Goal: Task Accomplishment & Management: Manage account settings

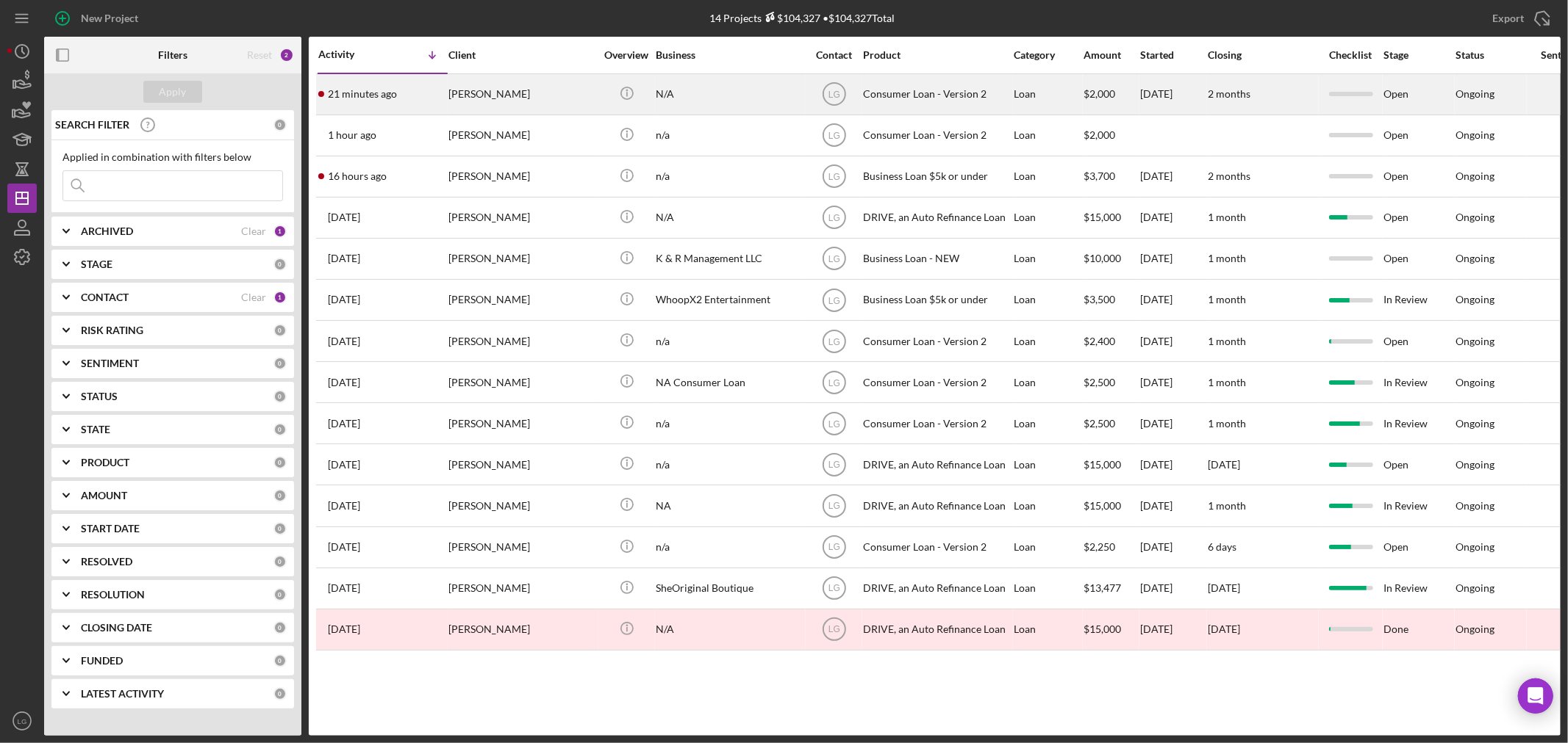
click at [665, 79] on div "N/A" at bounding box center [729, 94] width 147 height 39
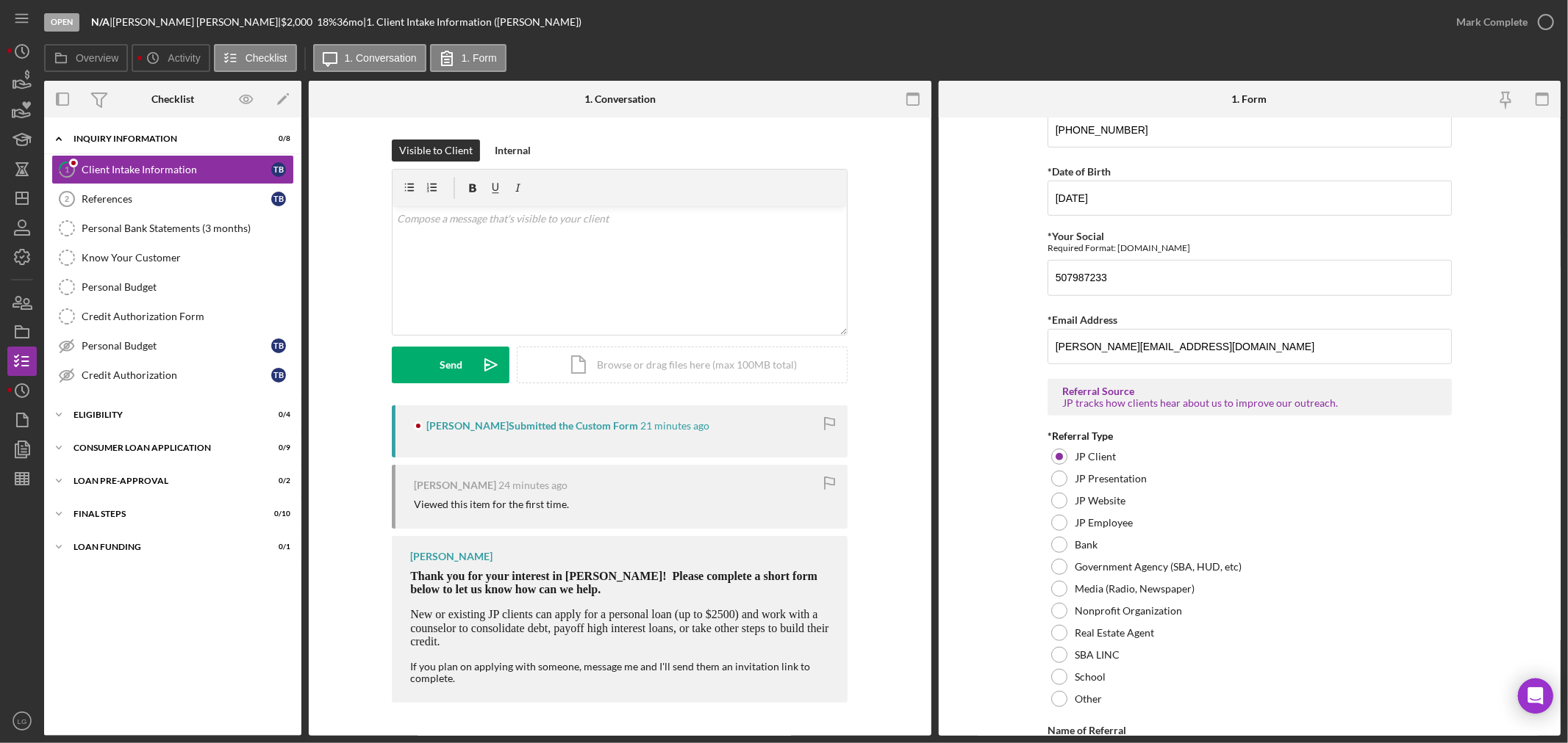
scroll to position [925, 0]
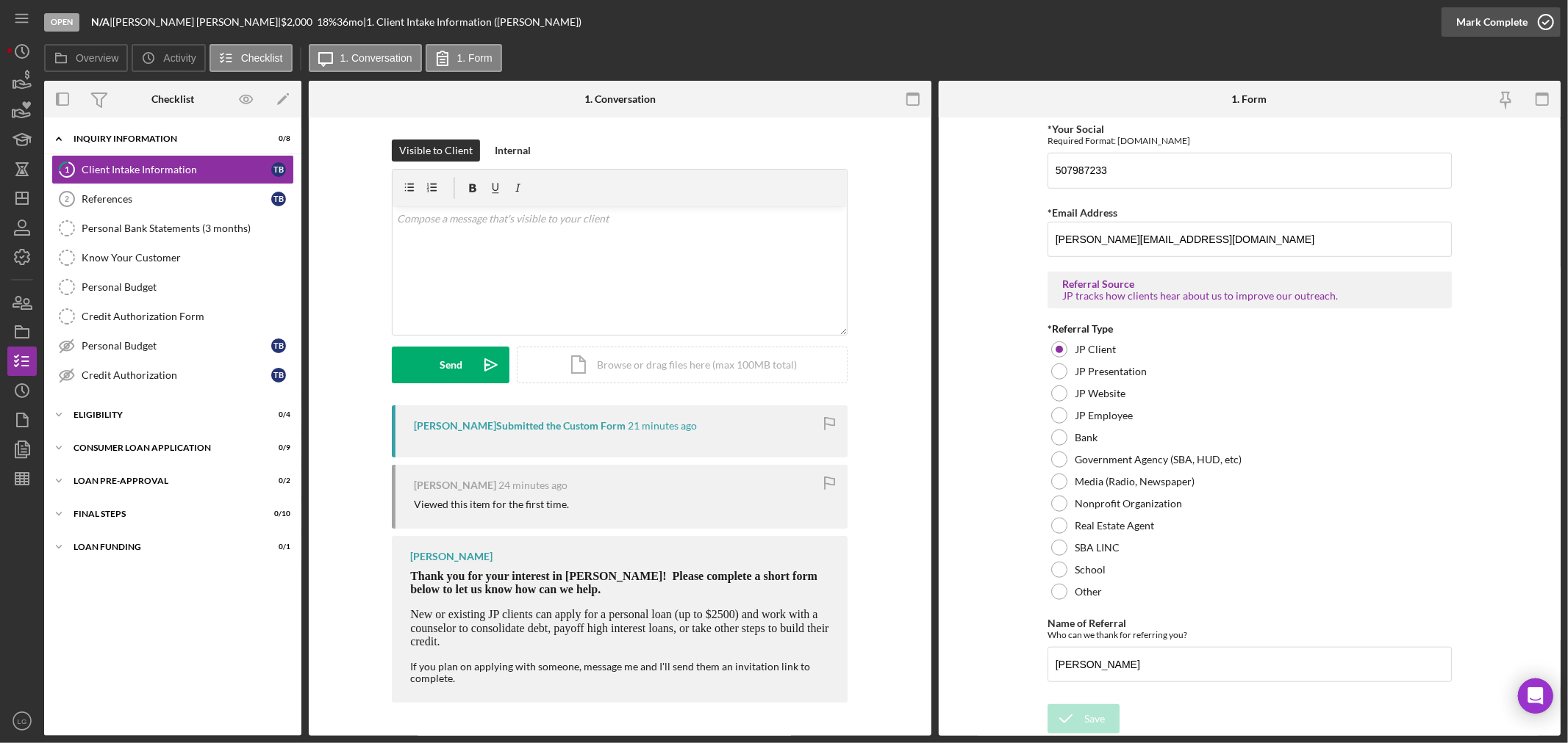
click at [1516, 25] on div "Mark Complete" at bounding box center [1491, 21] width 71 height 29
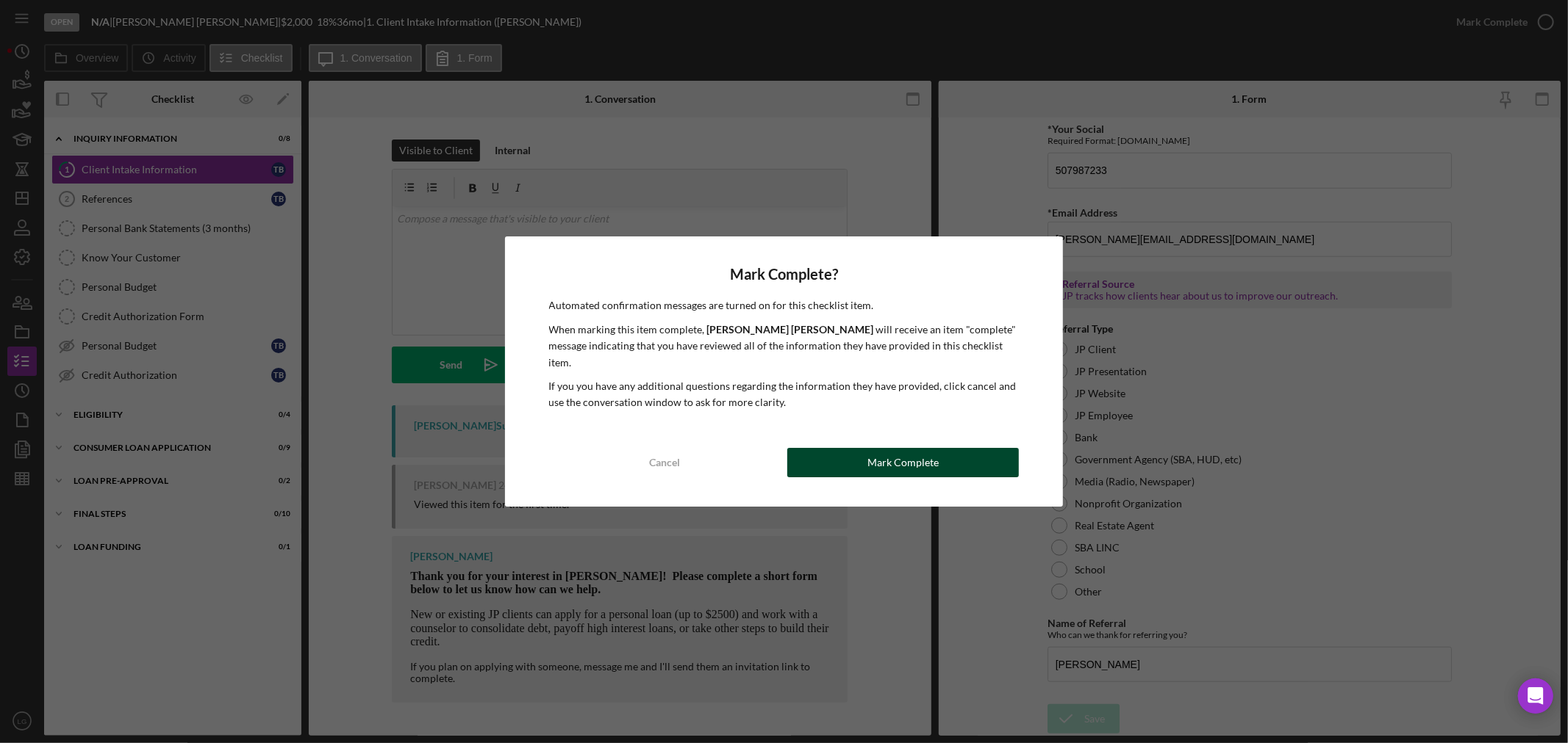
click at [868, 448] on button "Mark Complete" at bounding box center [903, 462] width 232 height 29
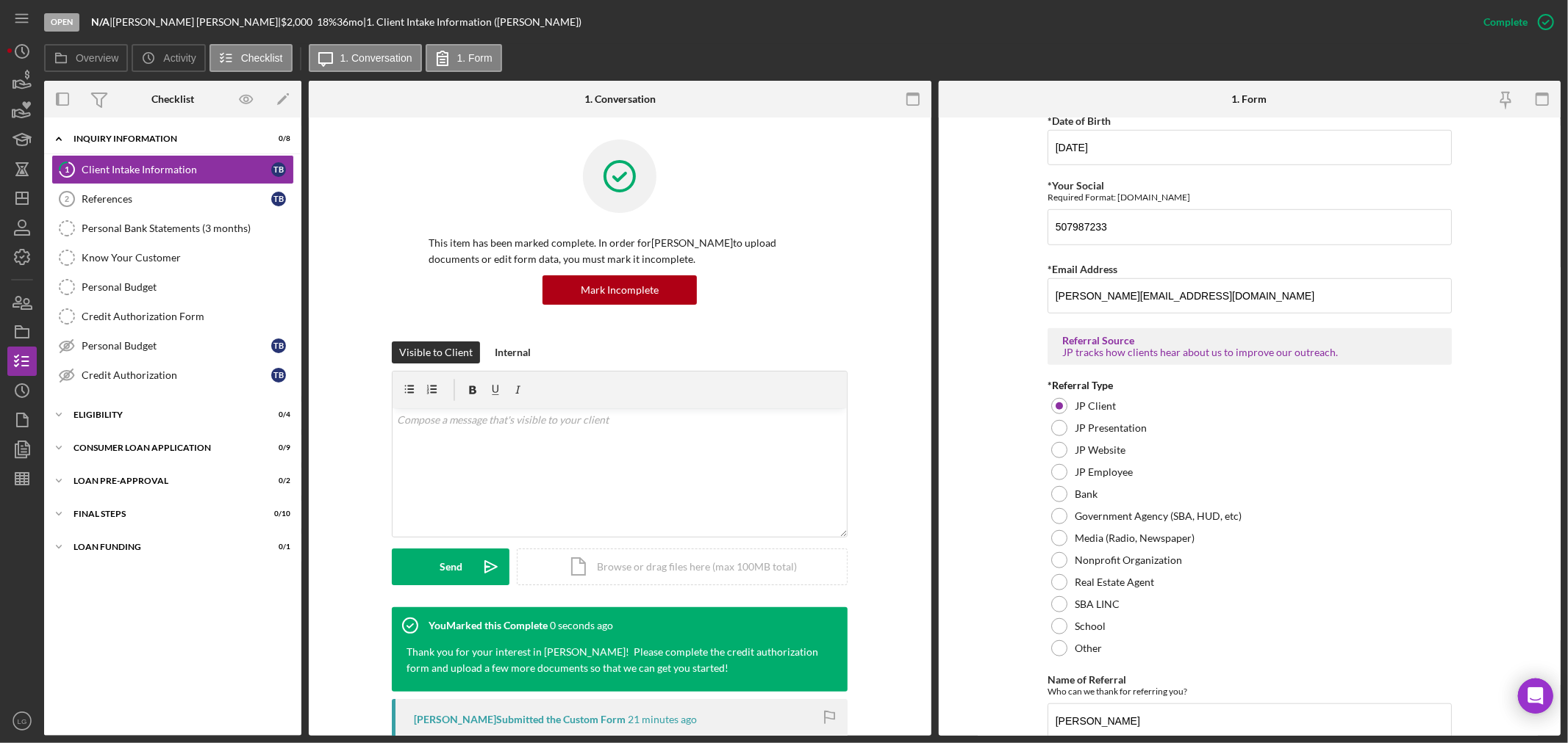
scroll to position [0, 0]
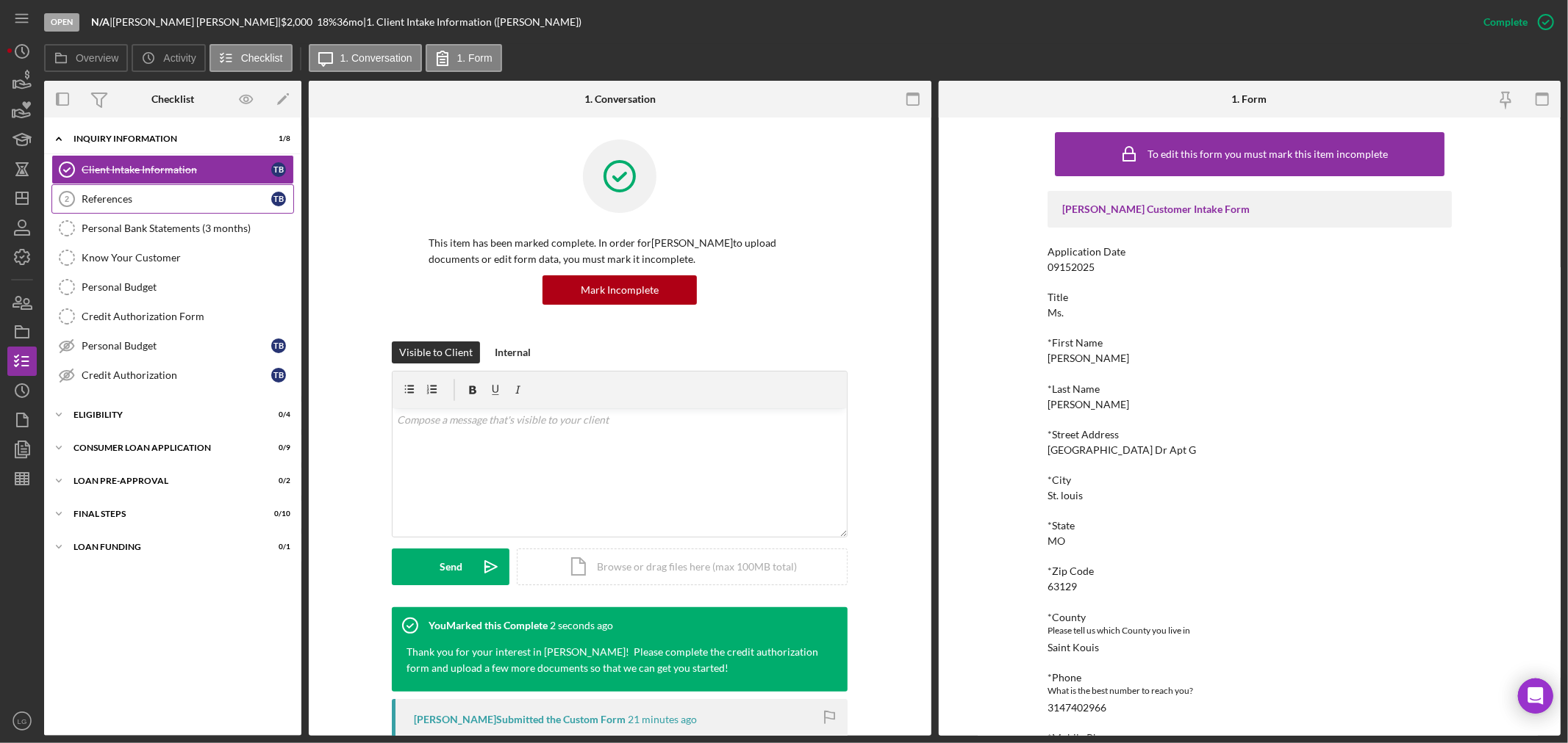
click at [211, 194] on div "References" at bounding box center [176, 198] width 189 height 11
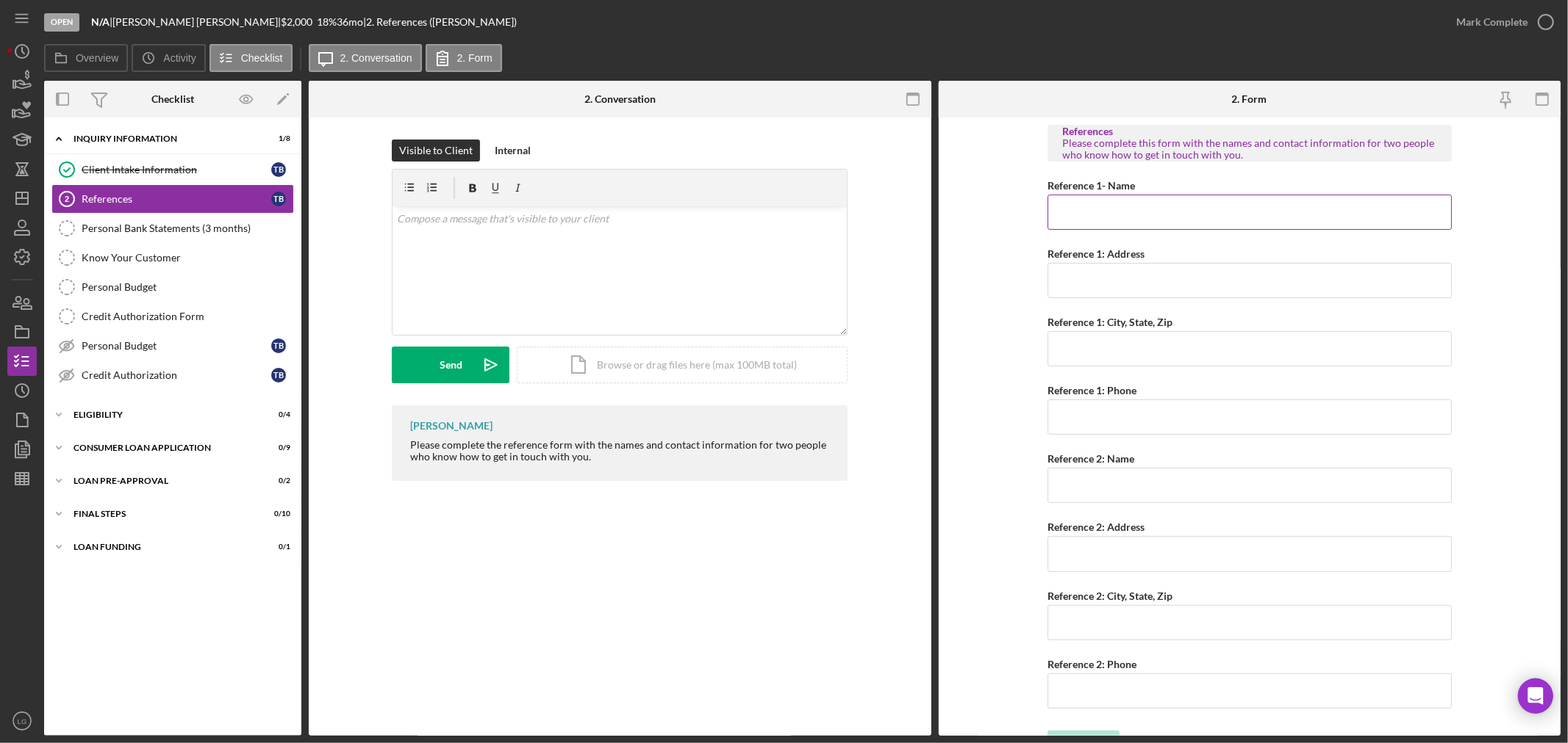
click at [1143, 206] on input "Reference 1- Name" at bounding box center [1249, 212] width 404 height 35
paste input "[PERSON_NAME]"
type input "[PERSON_NAME]"
click at [1166, 282] on input "Reference 1: Address" at bounding box center [1249, 281] width 404 height 35
click at [1100, 285] on input "Reference 1: Address" at bounding box center [1249, 281] width 404 height 35
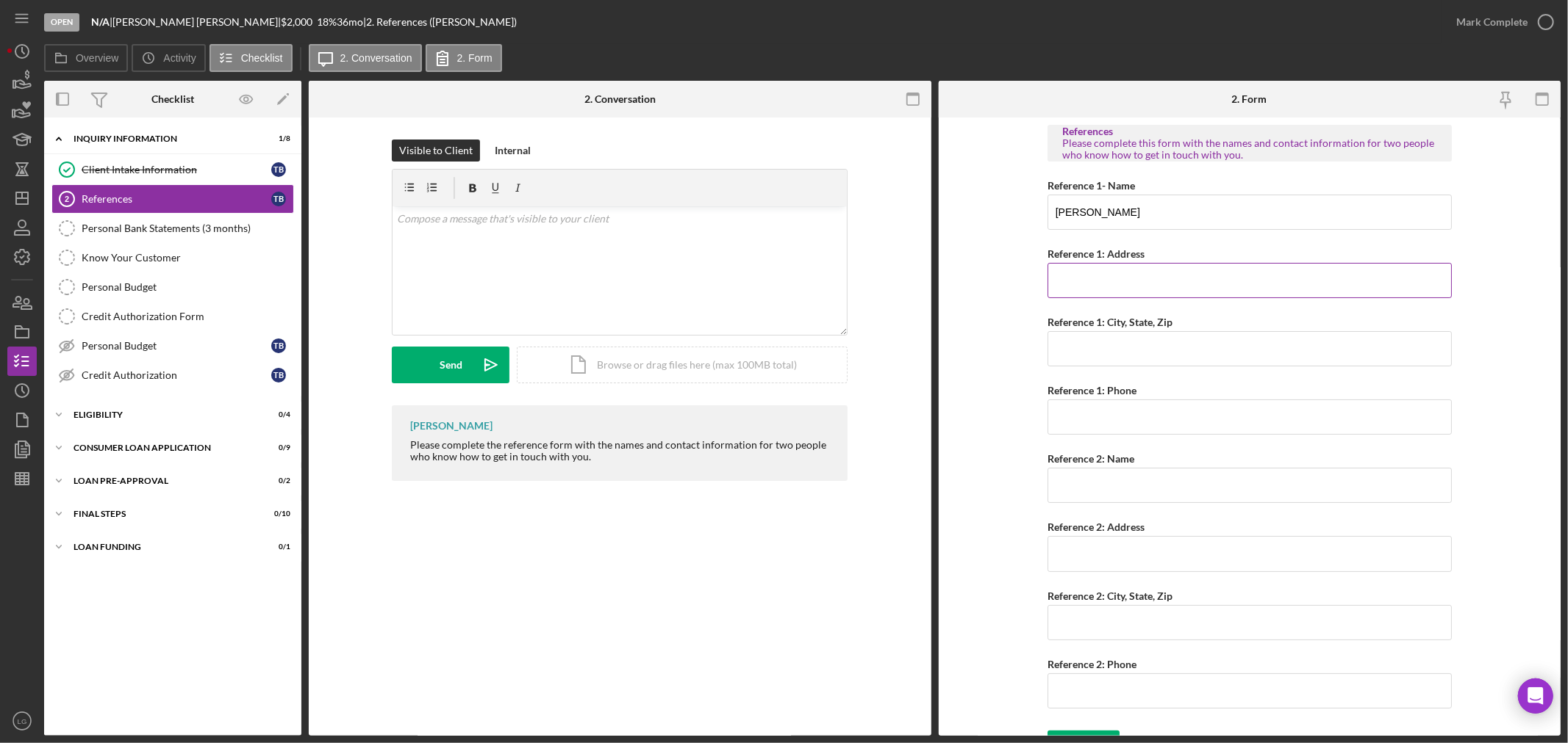
paste input "[GEOGRAPHIC_DATA] Dr Apt G"
type input "[GEOGRAPHIC_DATA] Dr Apt G"
click at [1186, 335] on input "Reference 1: City, State, Zip" at bounding box center [1249, 349] width 404 height 35
click at [1118, 336] on input "Reference 1: City, State, Zip" at bounding box center [1249, 349] width 404 height 35
paste input "[GEOGRAPHIC_DATA][PERSON_NAME]"
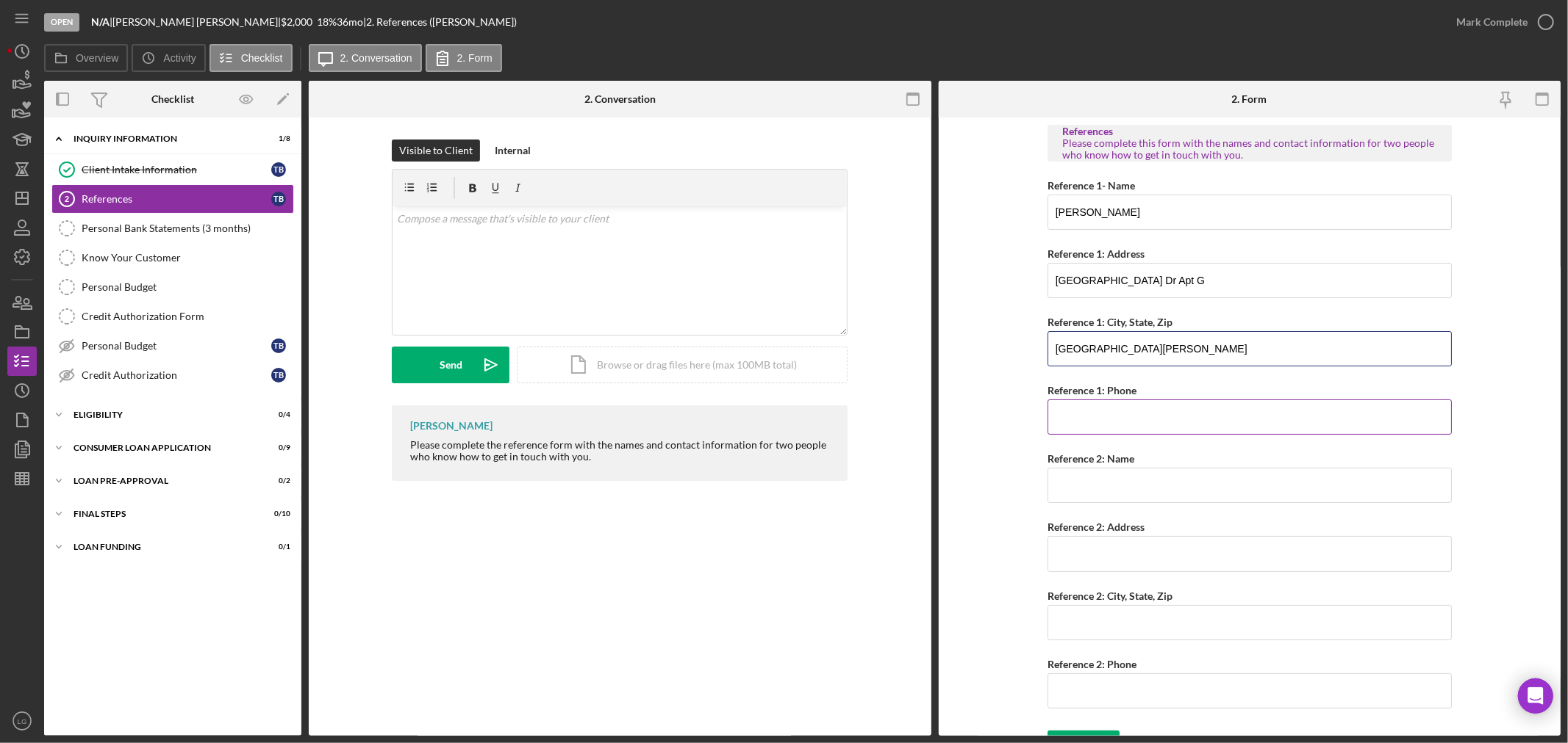
type input "[GEOGRAPHIC_DATA][PERSON_NAME]"
click at [1128, 430] on input "Reference 1: Phone" at bounding box center [1249, 417] width 404 height 35
click at [1170, 419] on input "Reference 1: Phone" at bounding box center [1249, 417] width 404 height 35
drag, startPoint x: 1170, startPoint y: 419, endPoint x: 1091, endPoint y: 502, distance: 114.6
click at [1091, 502] on input "Reference 2: Name" at bounding box center [1249, 486] width 404 height 35
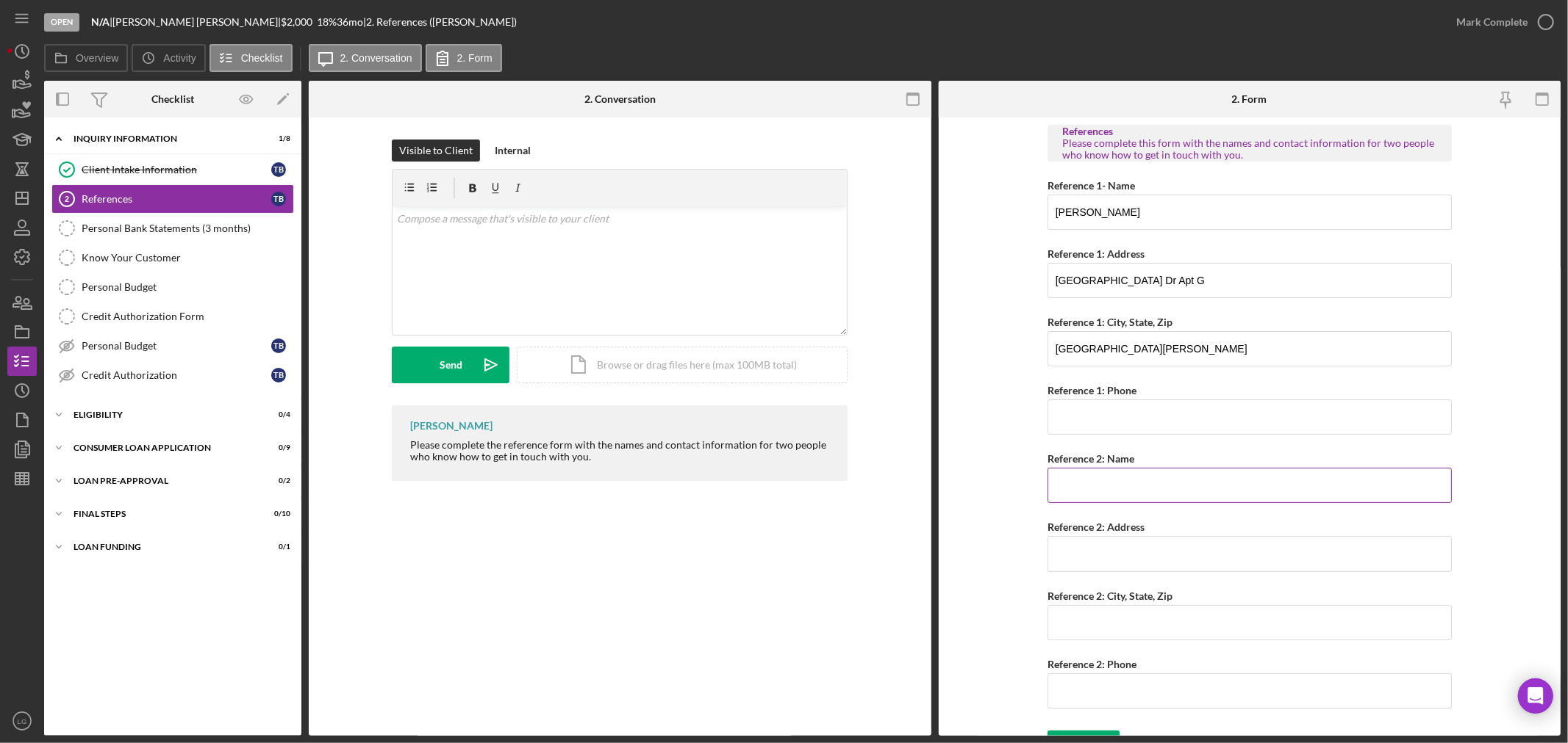
paste input "[PERSON_NAME]"
type input "[PERSON_NAME]"
click at [1165, 553] on input "Reference 2: Address" at bounding box center [1249, 554] width 404 height 35
click at [1079, 563] on input "Reference 2: Address" at bounding box center [1249, 554] width 404 height 35
paste input "[STREET_ADDRESS]"
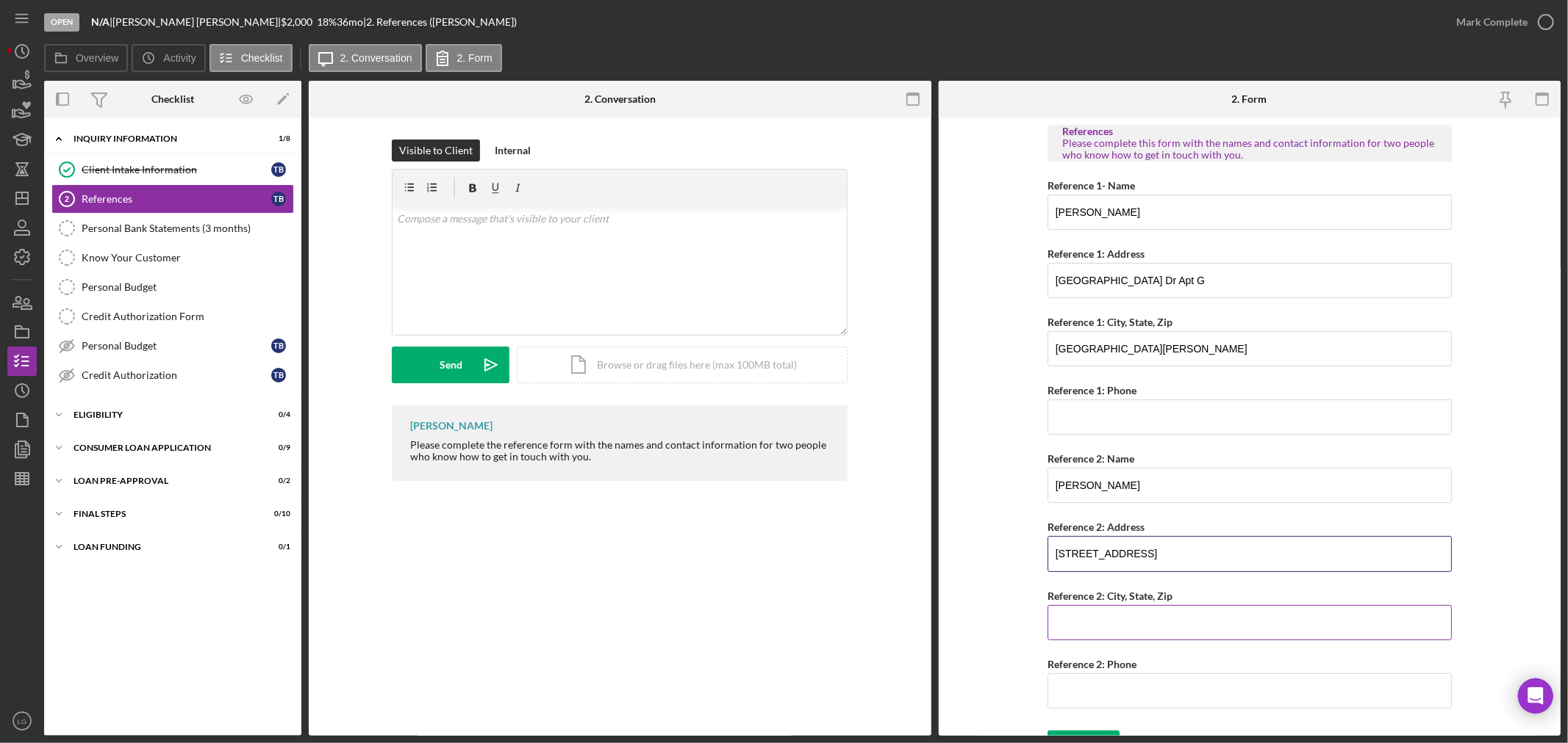
type input "[STREET_ADDRESS]"
click at [1199, 629] on input "Reference 2: City, State, Zip" at bounding box center [1249, 623] width 404 height 35
click at [1186, 614] on input "Reference 2: City, State, Zip" at bounding box center [1249, 623] width 404 height 35
paste input "[GEOGRAPHIC_DATA]"
type input "[GEOGRAPHIC_DATA]"
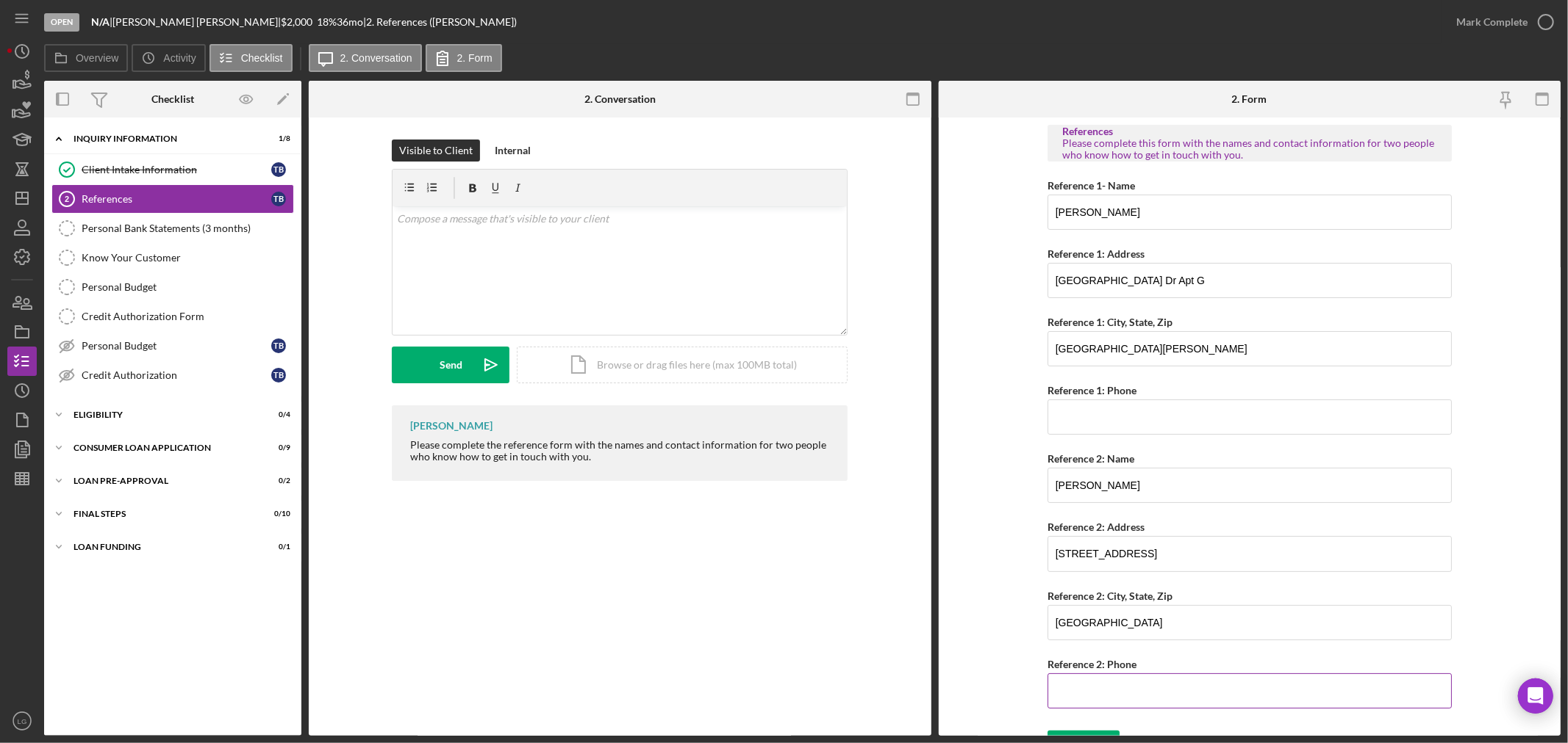
click at [1172, 700] on input "Reference 2: Phone" at bounding box center [1249, 691] width 404 height 35
click at [1068, 685] on input "Reference 2: Phone" at bounding box center [1249, 691] width 404 height 35
paste input "[PHONE_NUMBER]"
type input "[PHONE_NUMBER]"
click at [1113, 419] on input "Reference 1: Phone" at bounding box center [1249, 417] width 404 height 35
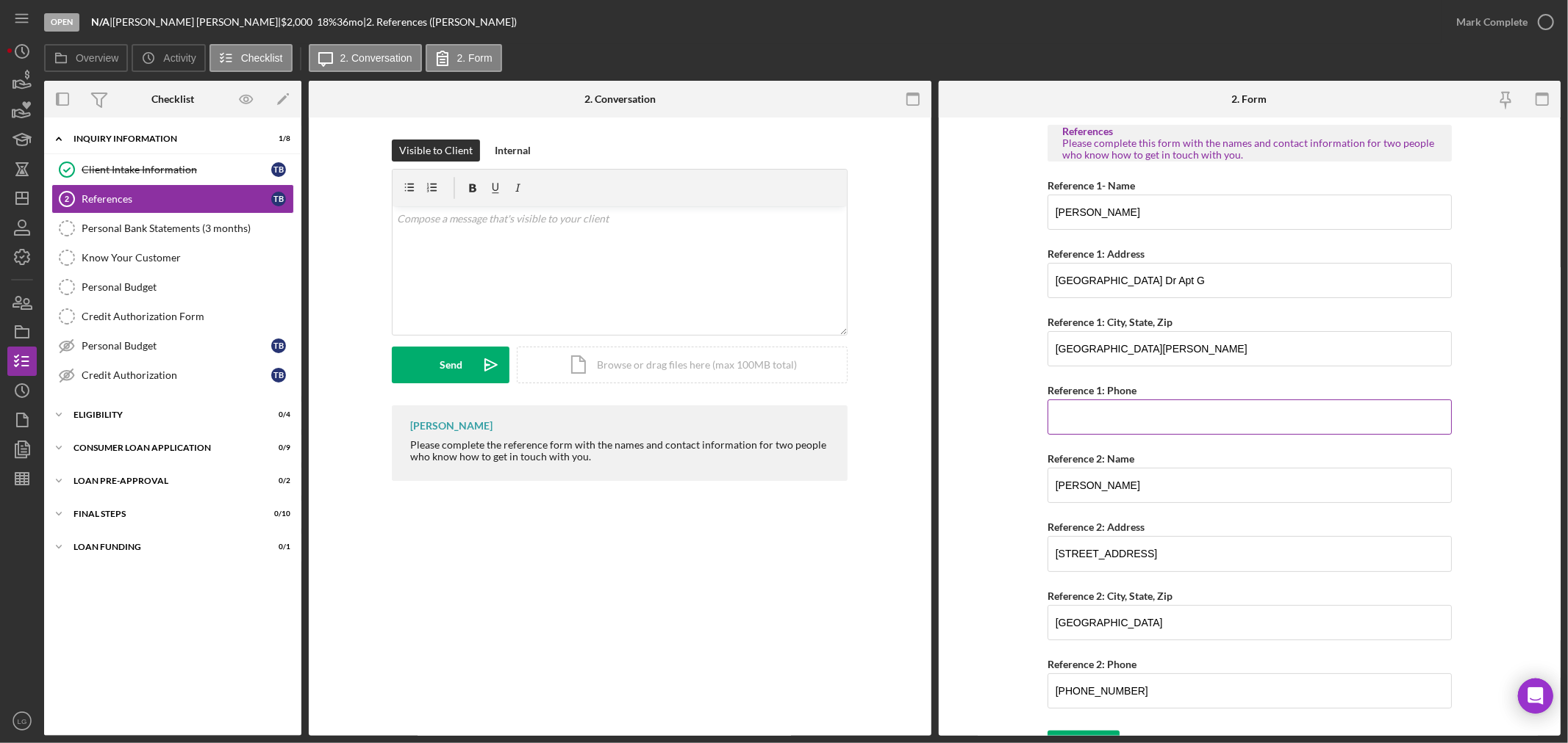
click at [1112, 429] on input "Reference 1: Phone" at bounding box center [1249, 417] width 404 height 35
paste input "[PHONE_NUMBER]"
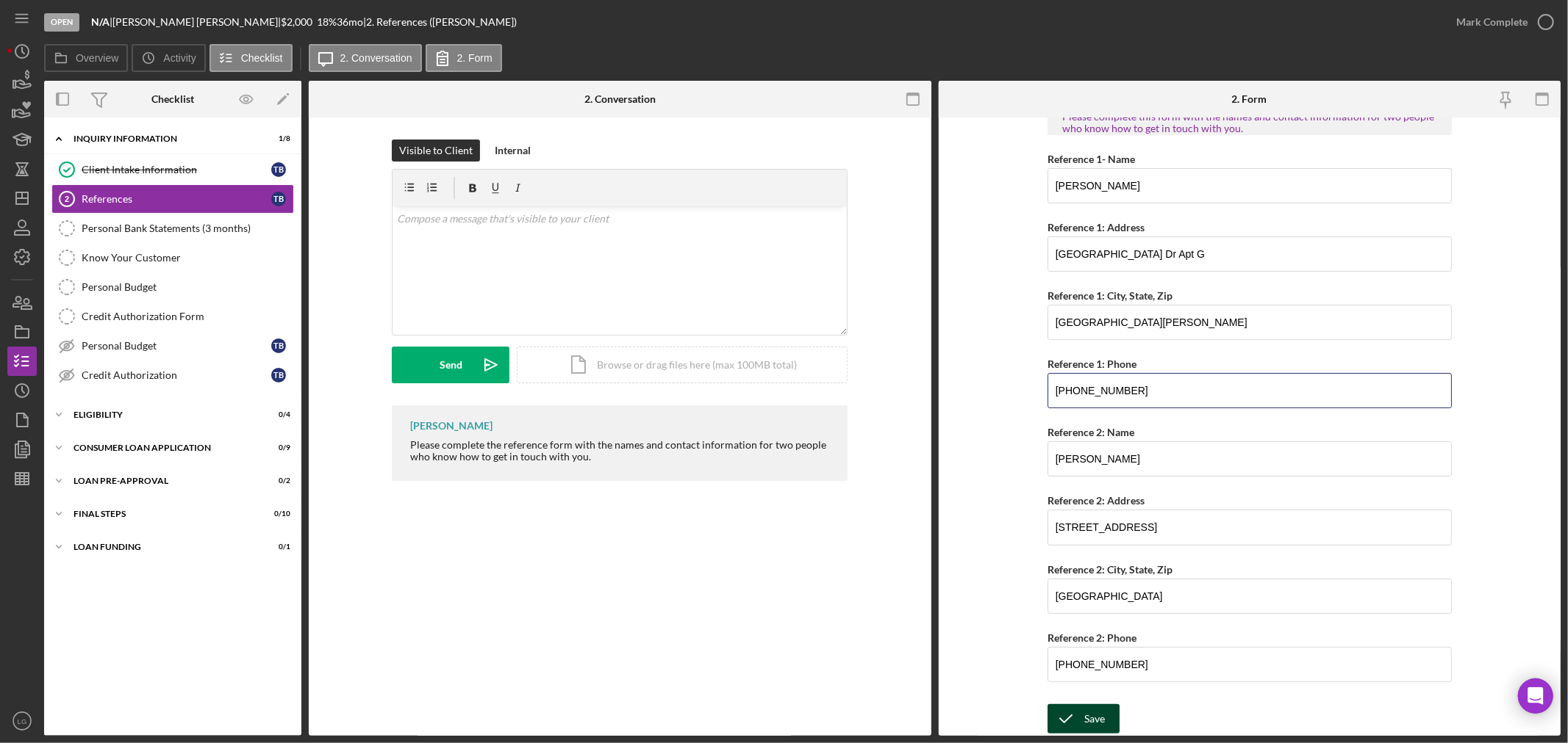
type input "[PHONE_NUMBER]"
click at [1063, 725] on icon "submit" at bounding box center [1066, 719] width 37 height 37
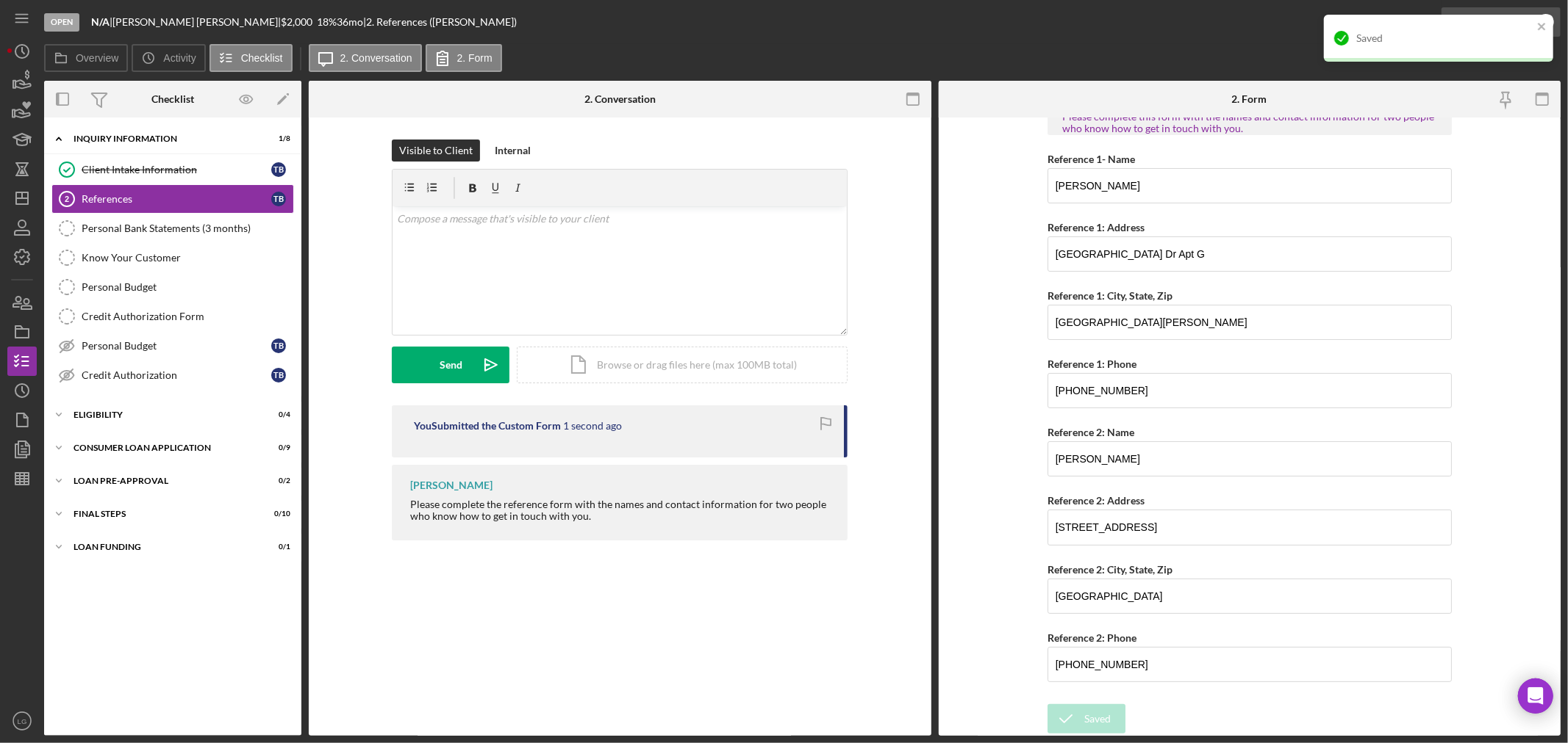
click at [1470, 9] on div "Mark Complete" at bounding box center [1500, 22] width 119 height 44
click at [1486, 47] on div "Saved" at bounding box center [1433, 38] width 207 height 24
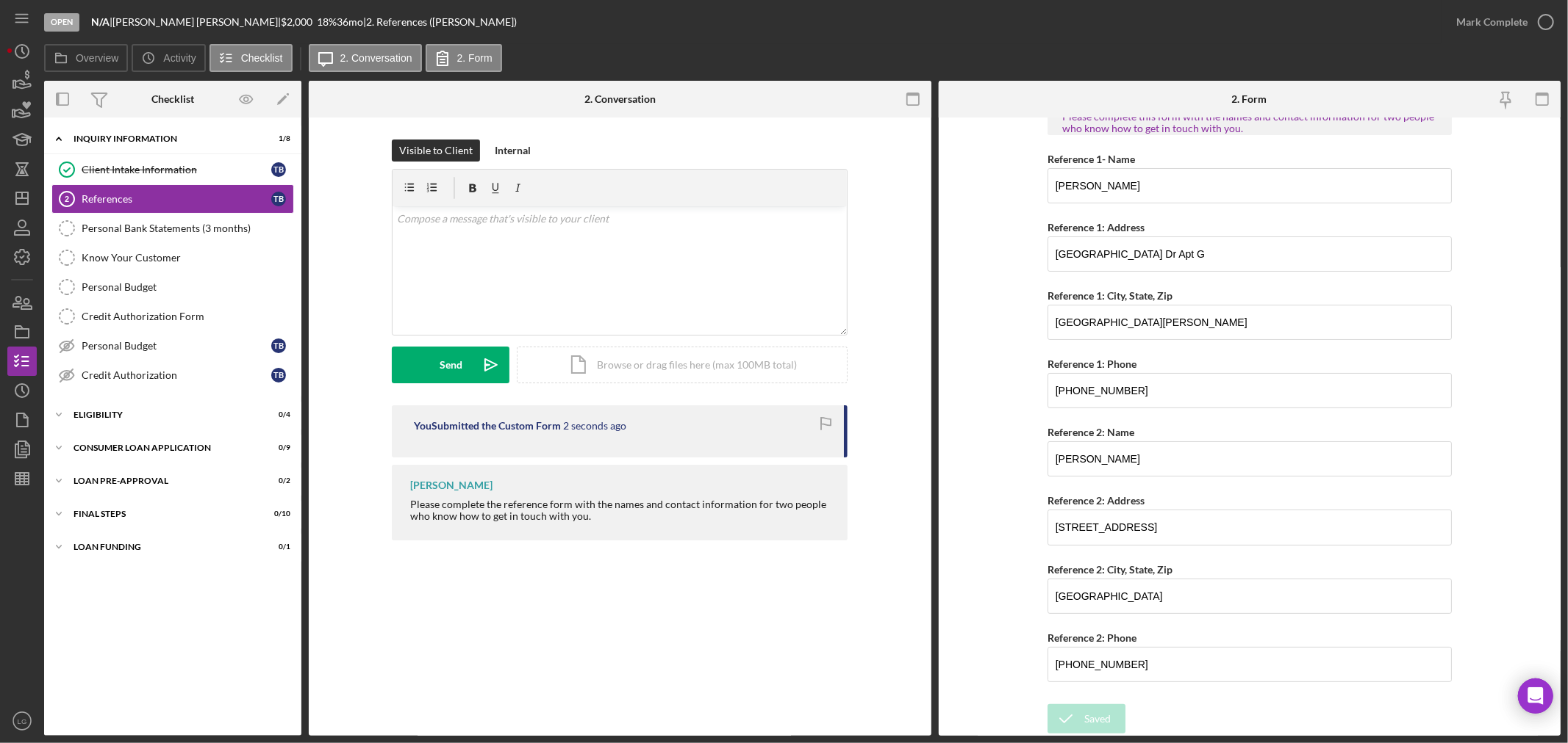
click at [1499, 20] on div "Open N/A | [PERSON_NAME] | $2,000 $2,000 18 % 36 mo | 2. References ([PERSON_NA…" at bounding box center [784, 372] width 1568 height 743
click at [1499, 20] on div "Mark Complete" at bounding box center [1491, 21] width 71 height 29
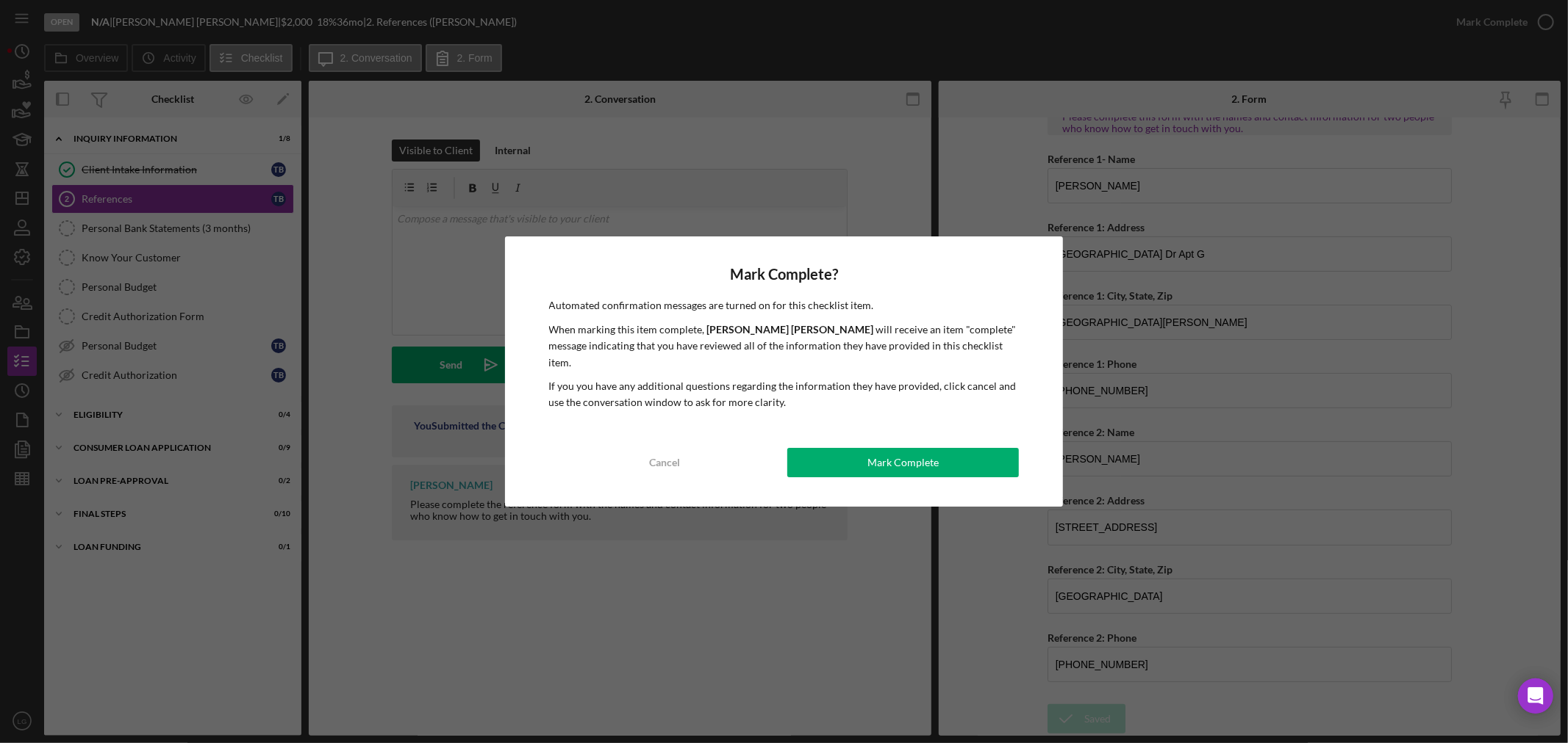
click at [919, 472] on div "Mark Complete? Automated confirmation messages are turned on for this checklist…" at bounding box center [784, 372] width 558 height 269
click at [909, 464] on div "Mark Complete" at bounding box center [903, 462] width 71 height 29
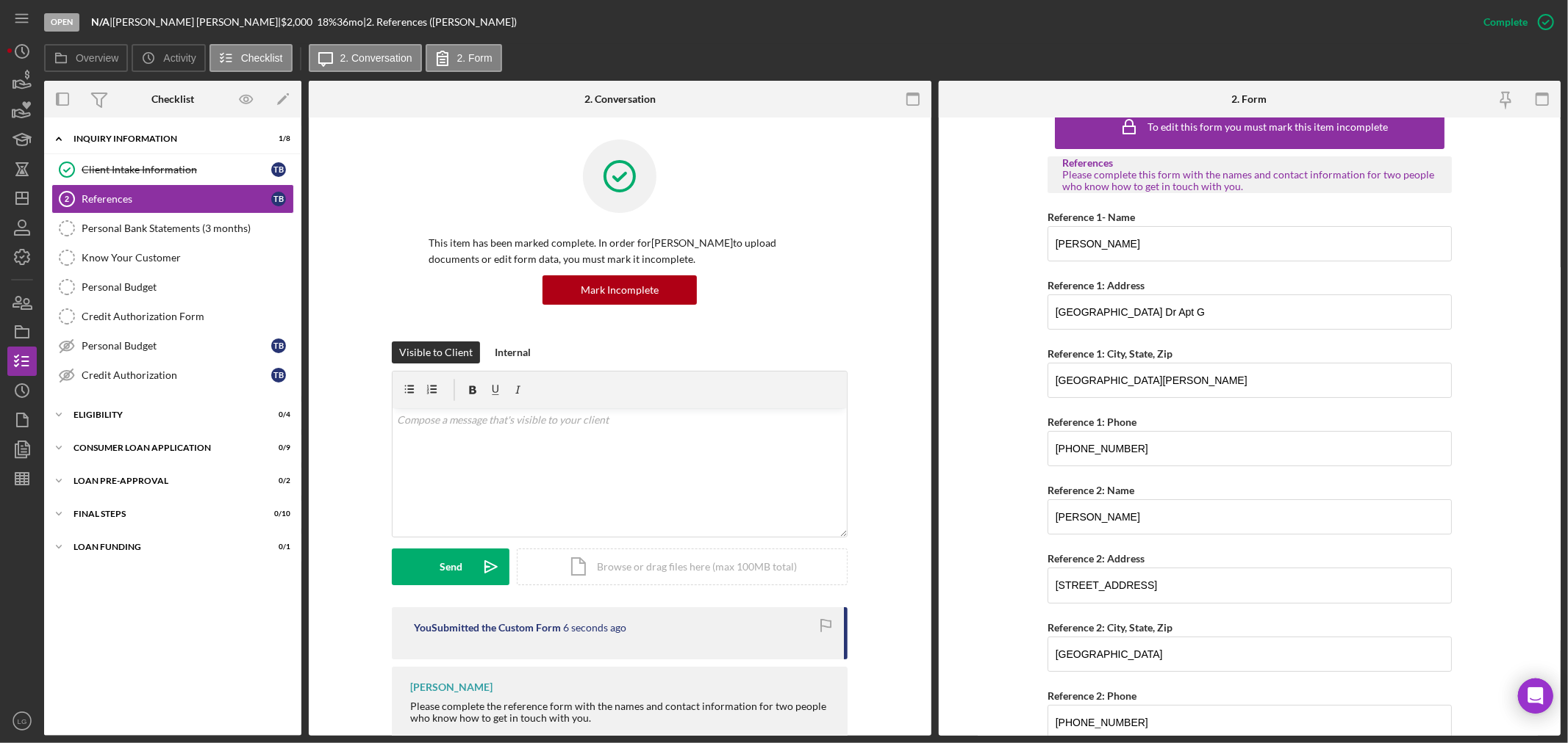
scroll to position [86, 0]
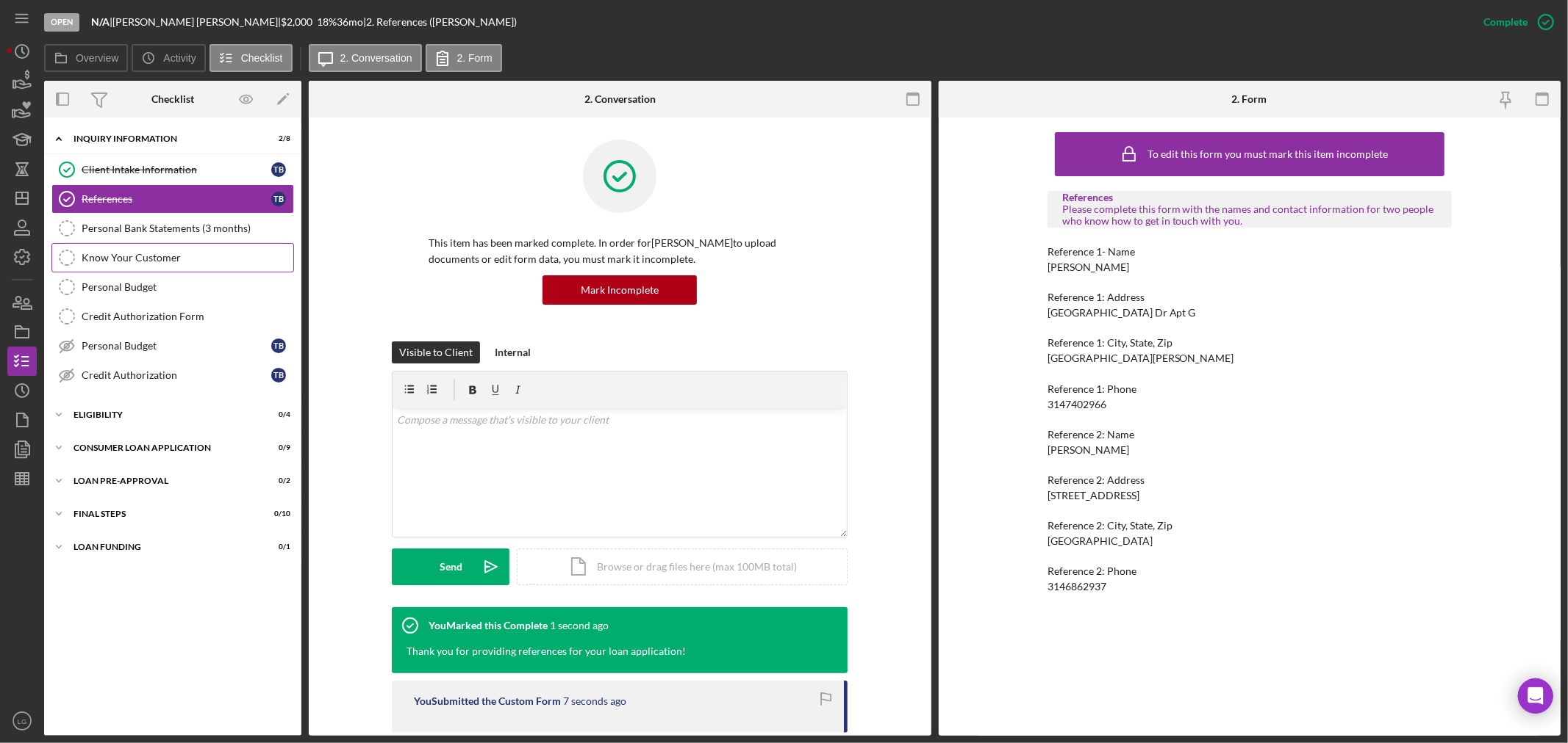
click at [176, 244] on link "Know Your Customer Know Your Customer" at bounding box center [172, 257] width 242 height 29
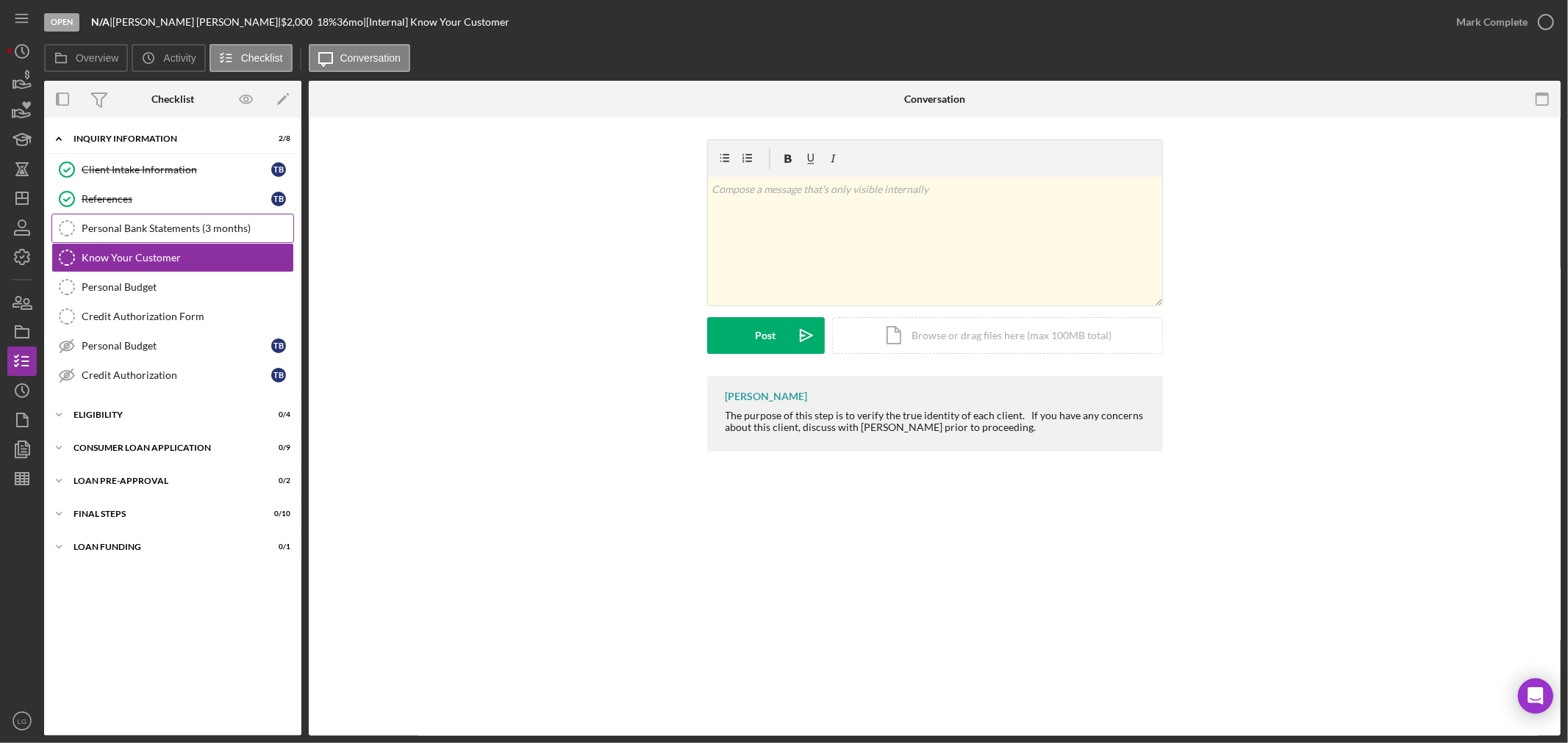
click at [174, 226] on div "Personal Bank Statements (3 months)" at bounding box center [188, 228] width 211 height 11
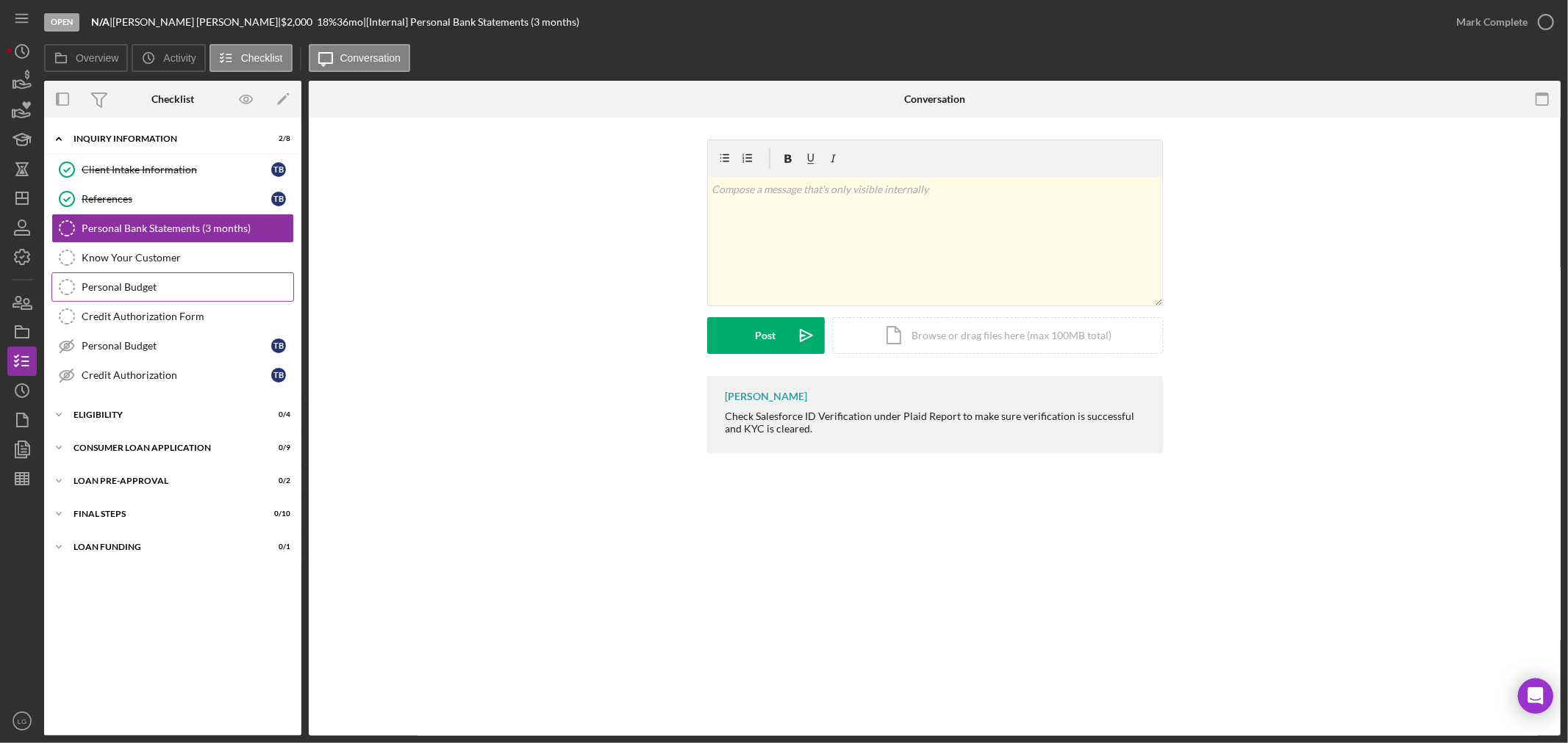
click at [159, 276] on link "Personal Budget Personal Budget" at bounding box center [172, 287] width 242 height 29
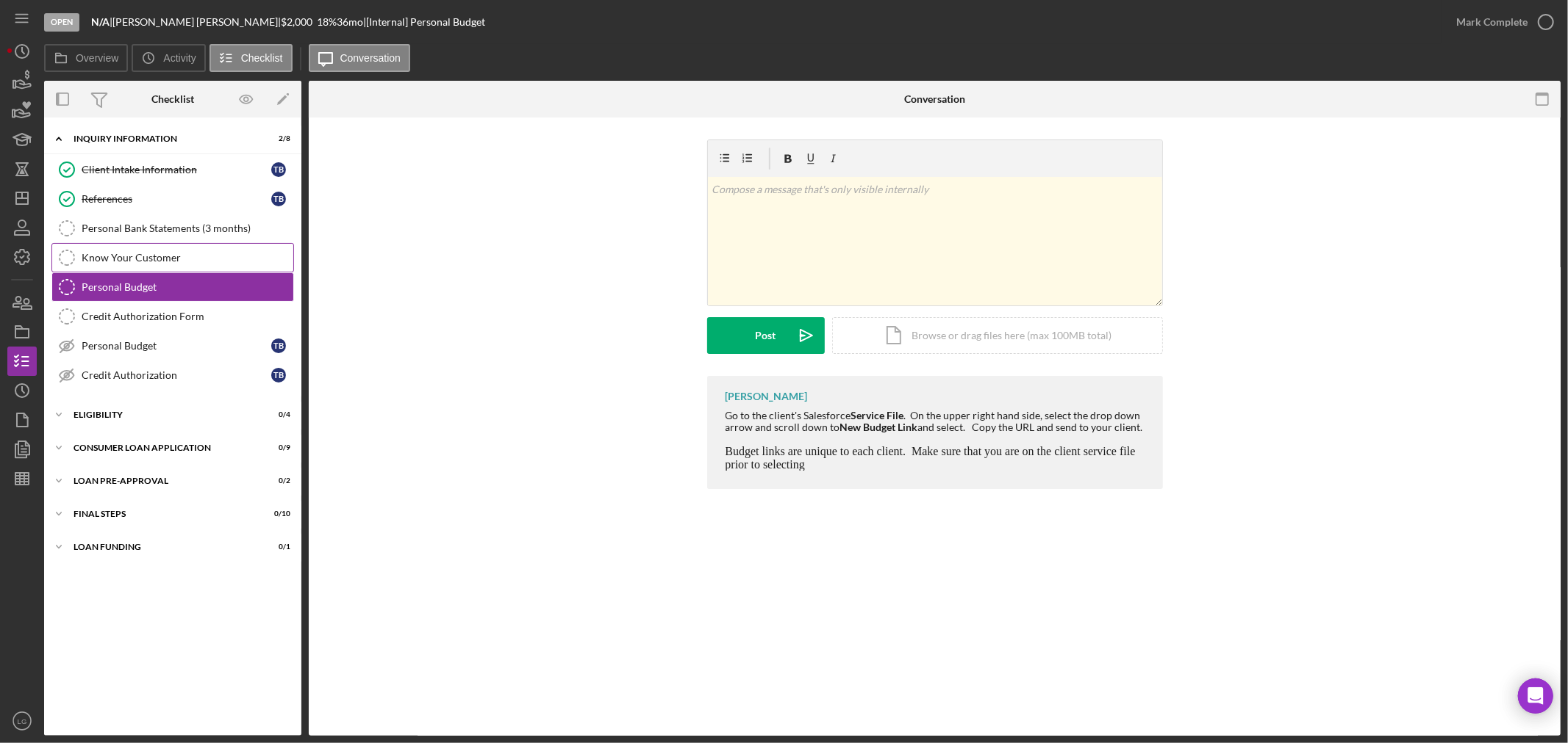
click at [160, 248] on link "Know Your Customer Know Your Customer" at bounding box center [172, 257] width 242 height 29
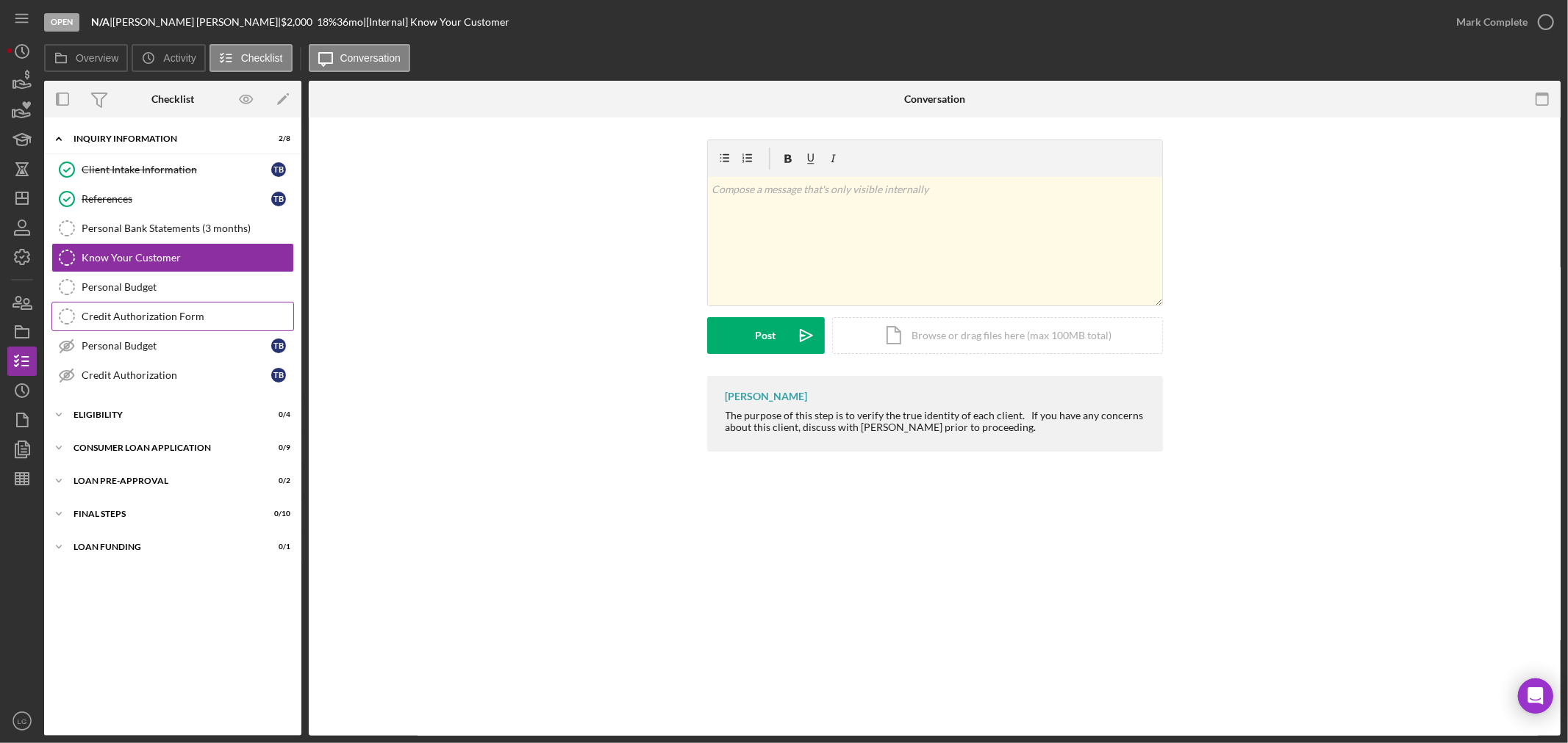
click at [162, 310] on link "Credit Authorization Form Credit Authorization Form" at bounding box center [172, 316] width 242 height 29
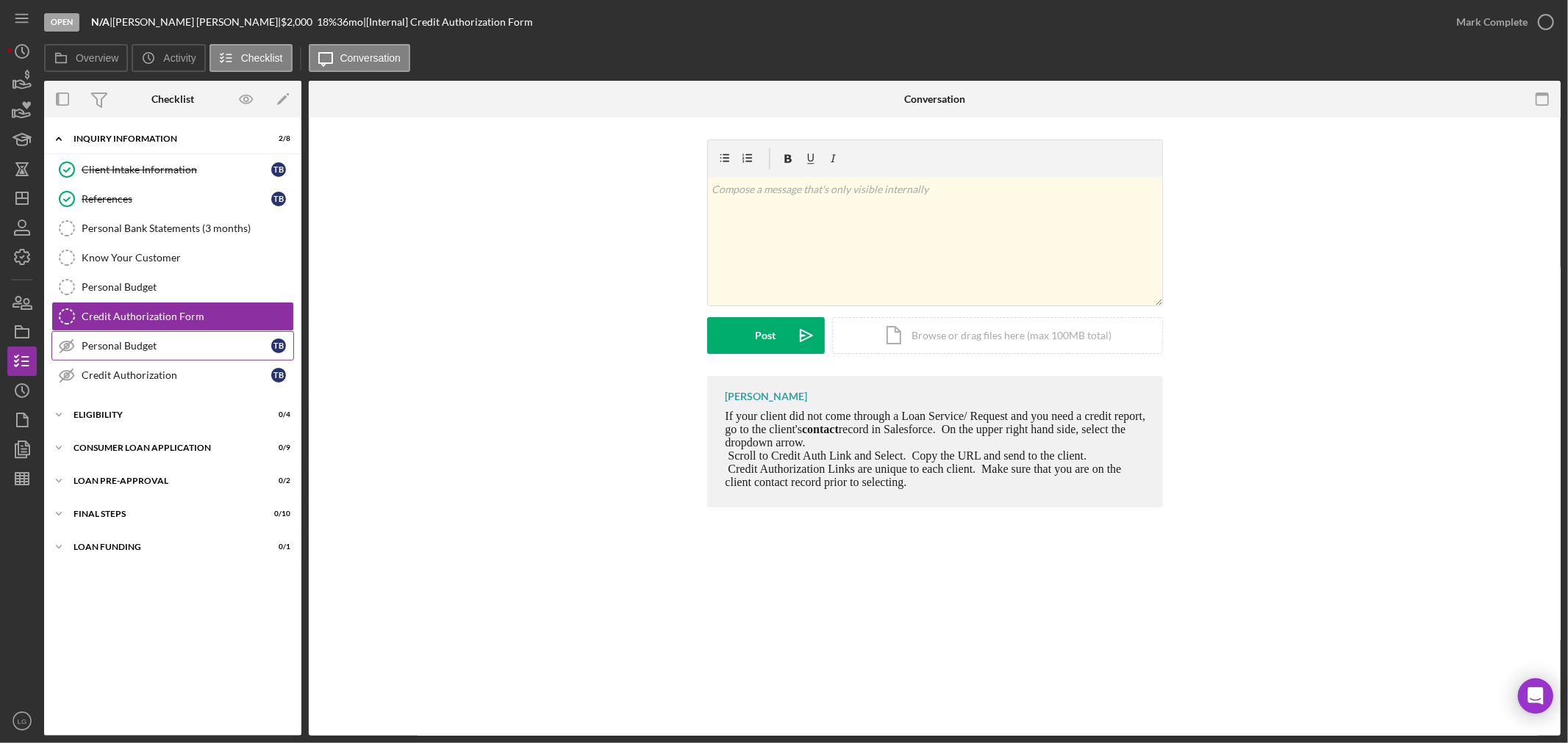
click at [160, 339] on link "Personal Budget Personal Budget T B" at bounding box center [172, 345] width 242 height 29
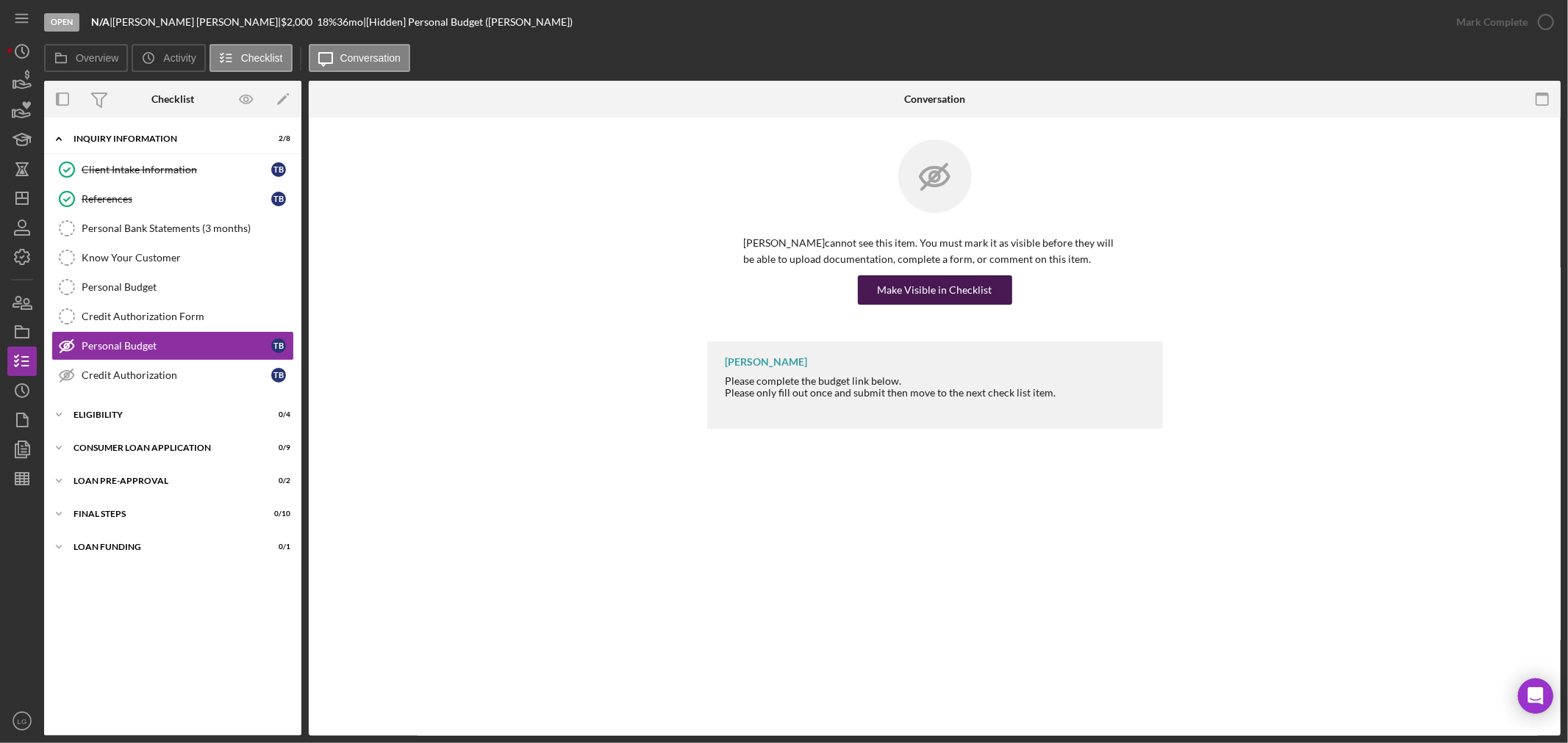
click at [929, 286] on div "Make Visible in Checklist" at bounding box center [935, 290] width 115 height 29
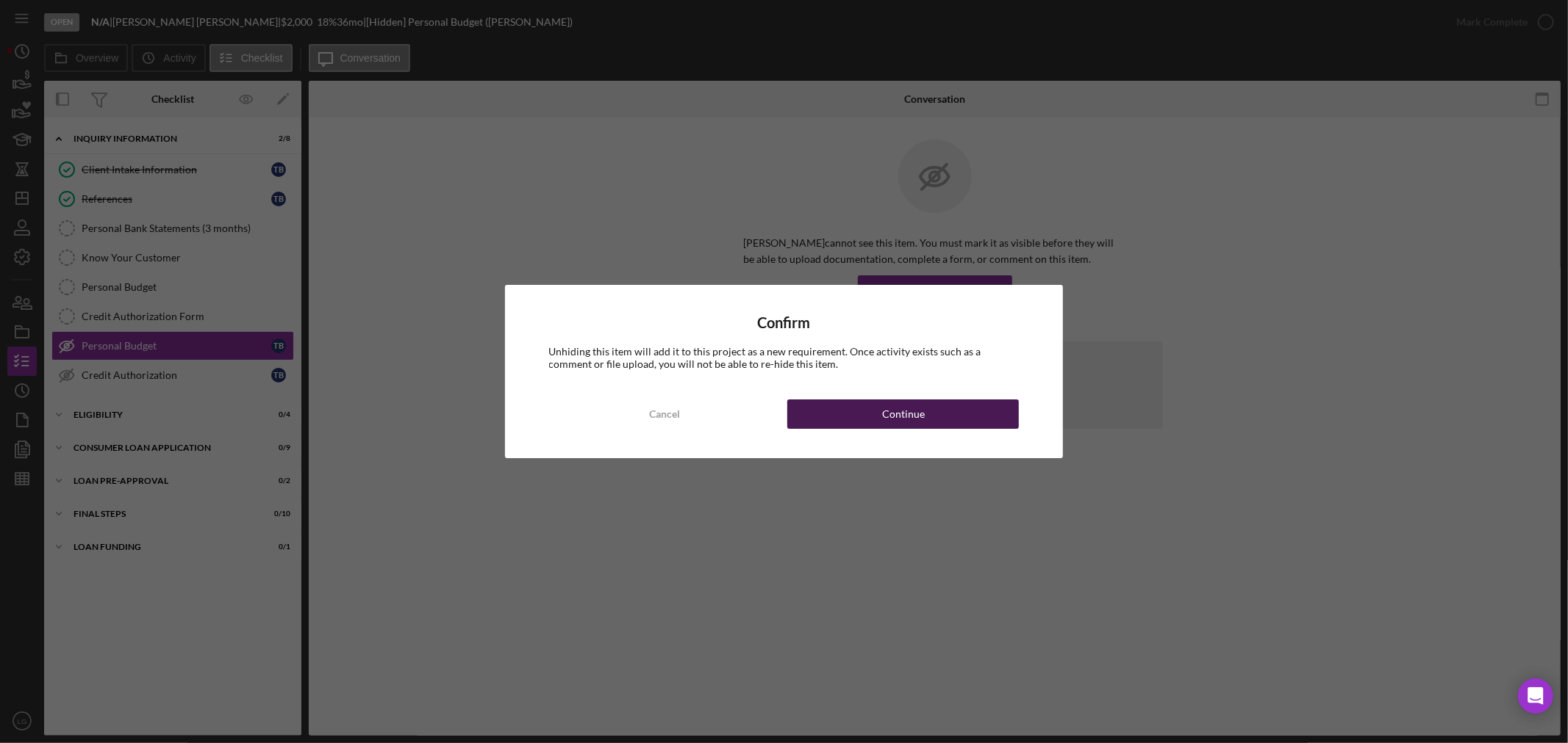
click at [915, 409] on div "Continue" at bounding box center [903, 414] width 42 height 29
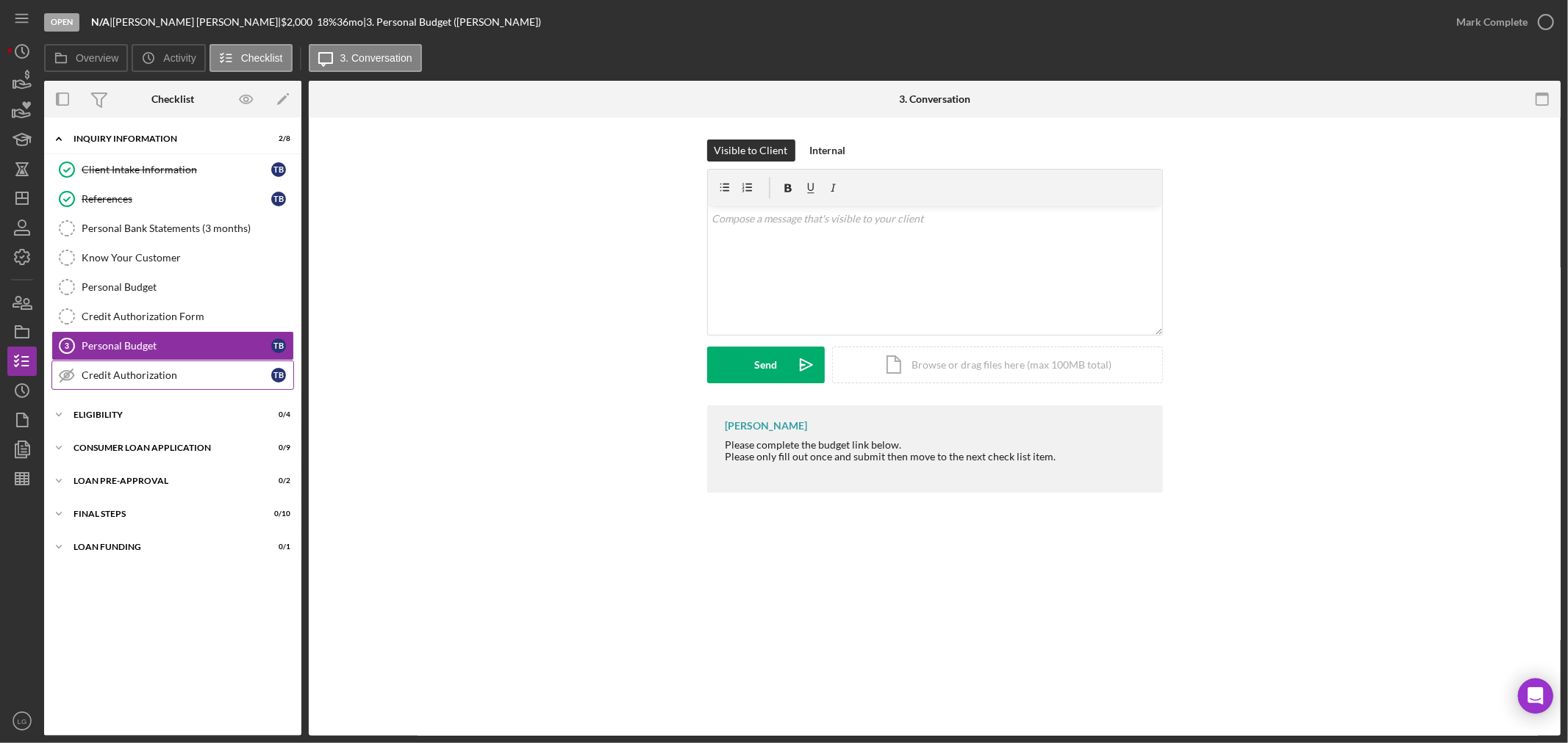
click at [151, 371] on div "Credit Authorization" at bounding box center [176, 375] width 189 height 11
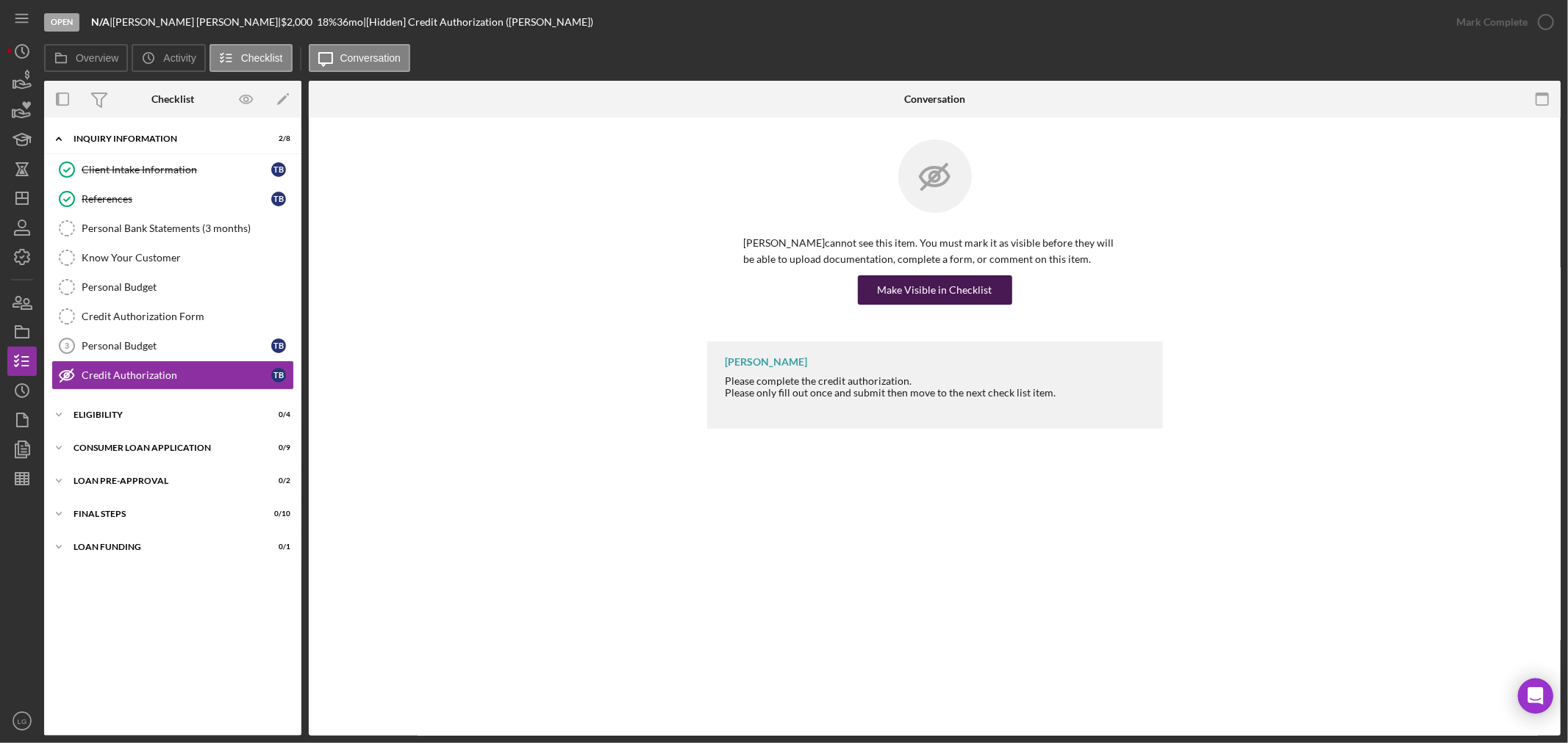
click at [938, 284] on div "Make Visible in Checklist" at bounding box center [935, 290] width 115 height 29
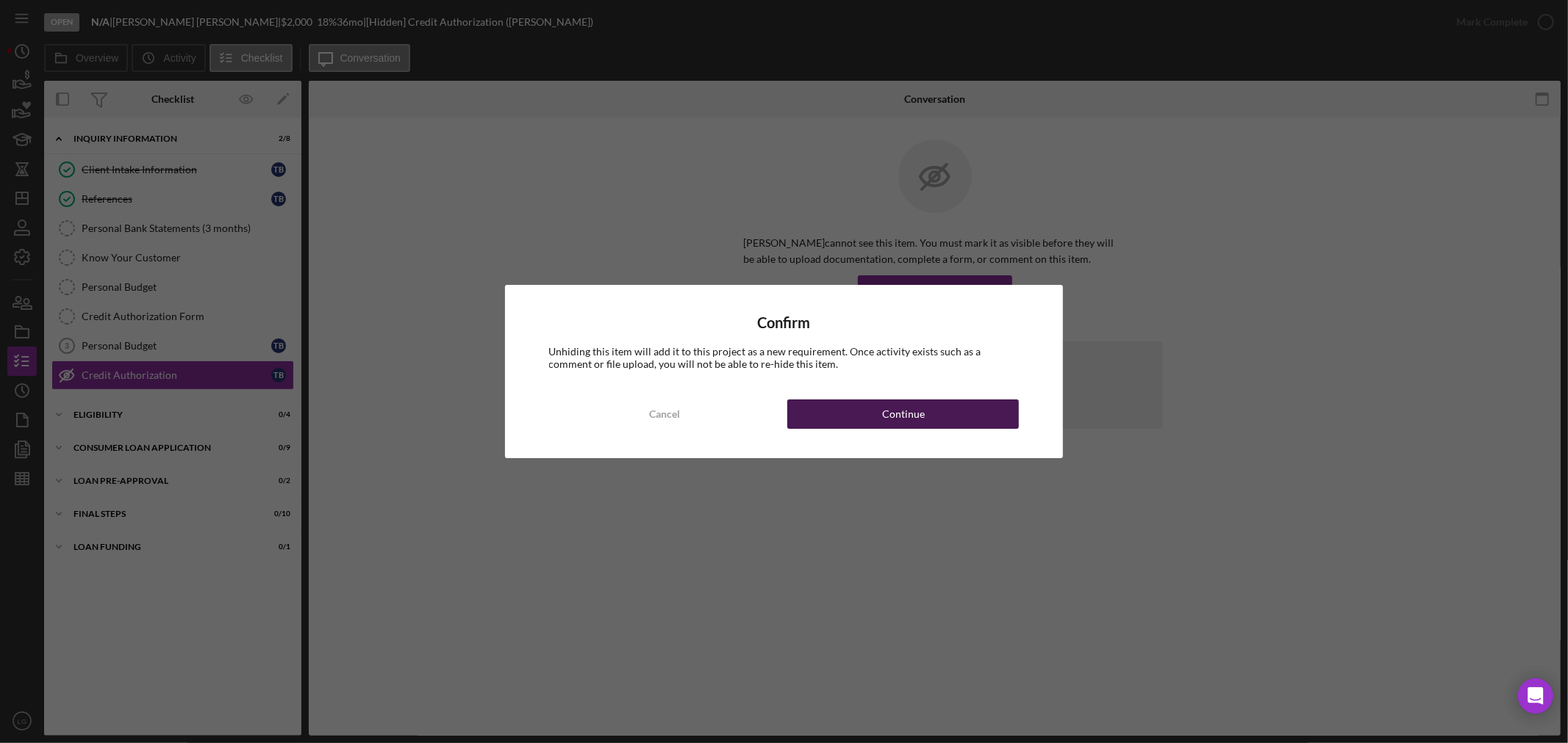
click at [920, 411] on div "Continue" at bounding box center [903, 414] width 42 height 29
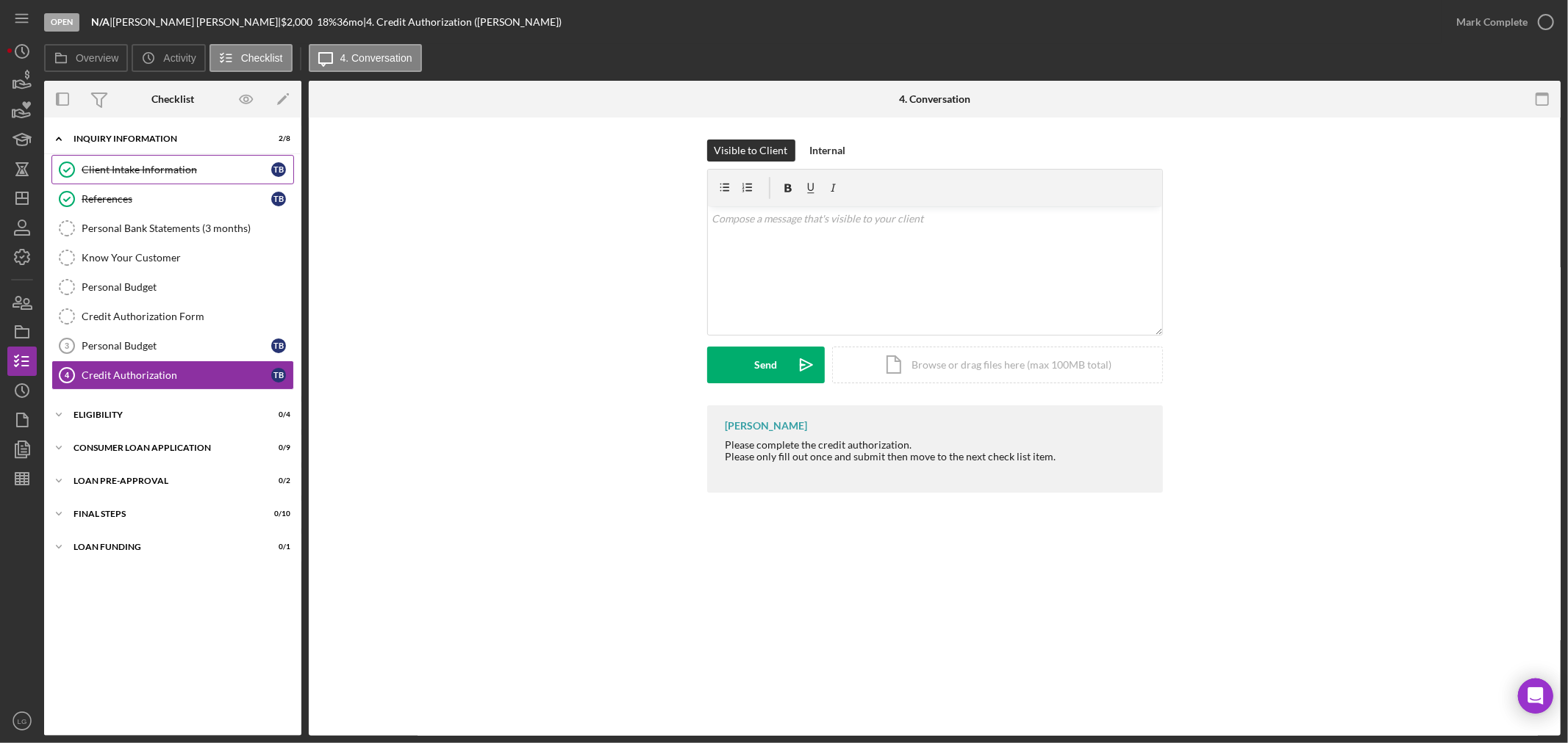
click at [174, 177] on link "Client Intake Information Client Intake Information T B" at bounding box center [172, 169] width 242 height 29
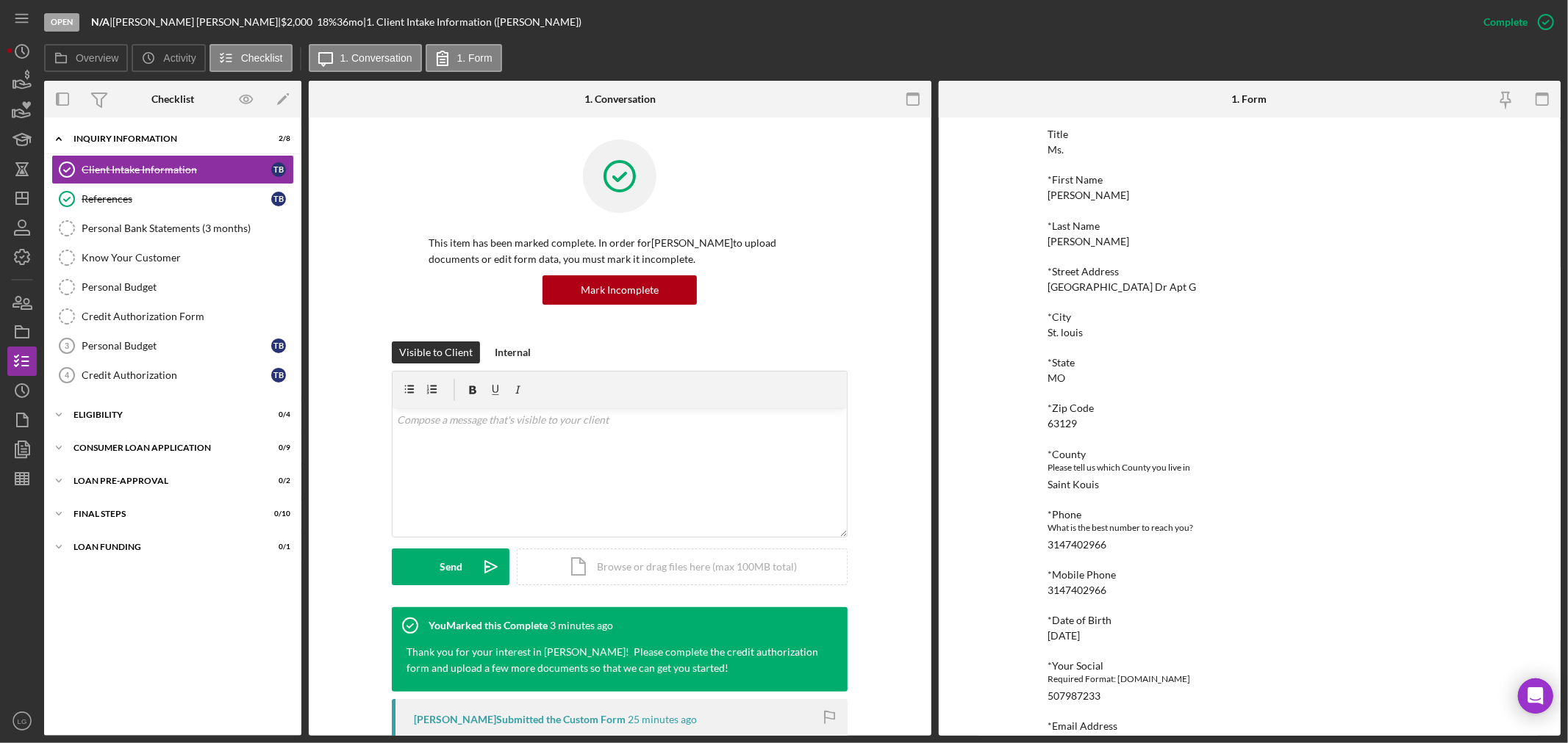
scroll to position [362, 0]
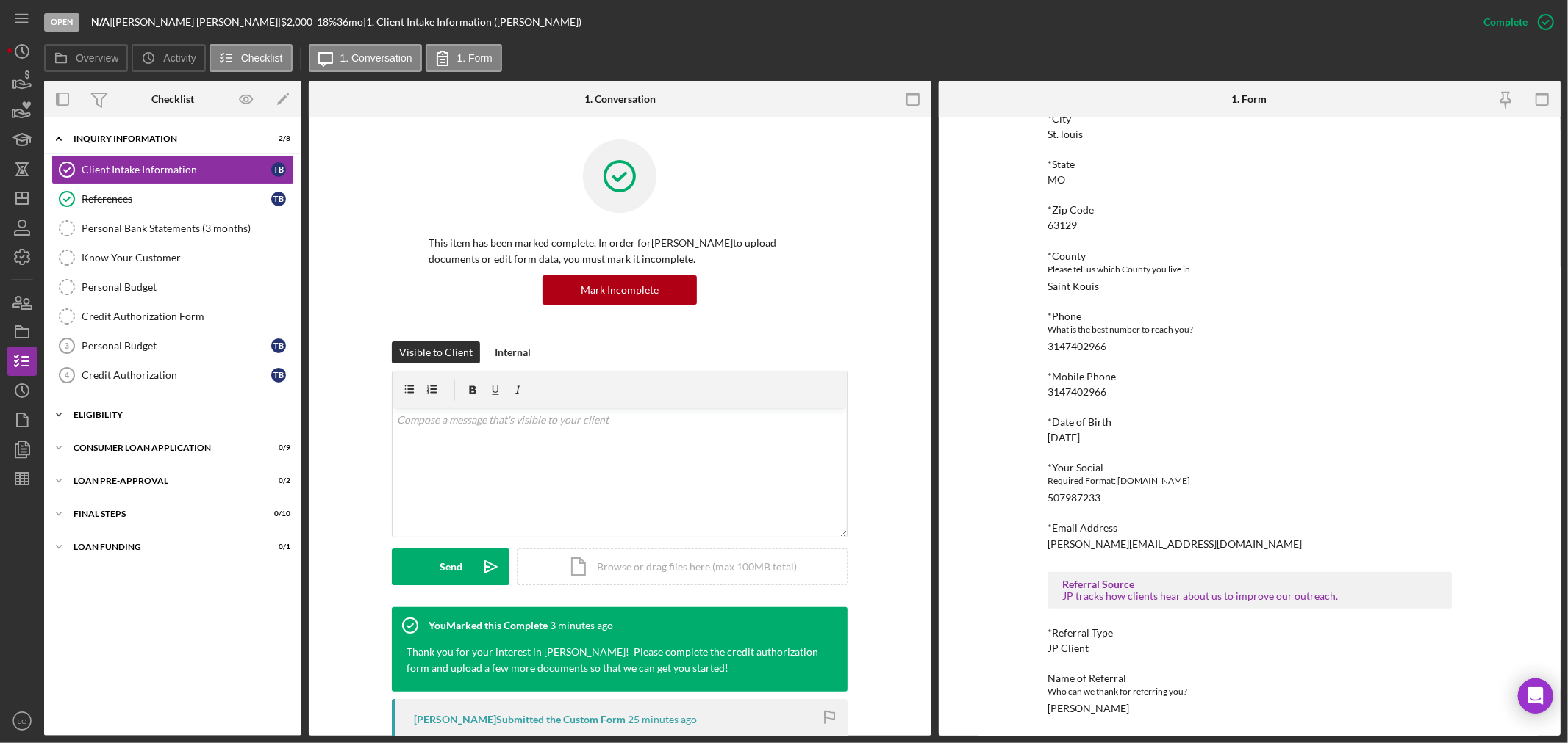
click at [223, 421] on div "Icon/Expander Eligibility 0 / 4" at bounding box center [173, 415] width 257 height 29
click at [132, 349] on div "Personal Budget" at bounding box center [176, 345] width 189 height 11
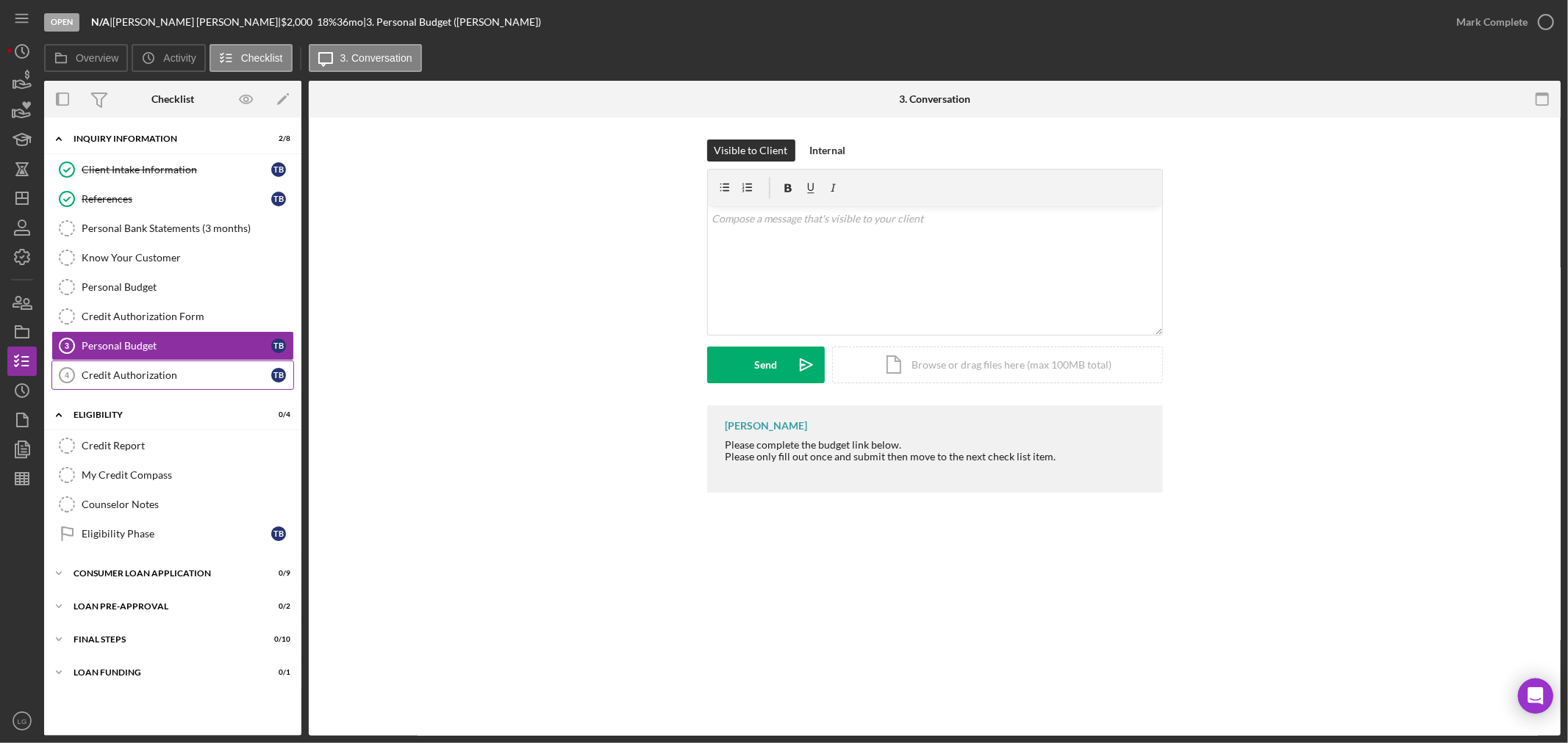
click at [226, 371] on div "Credit Authorization" at bounding box center [176, 375] width 189 height 11
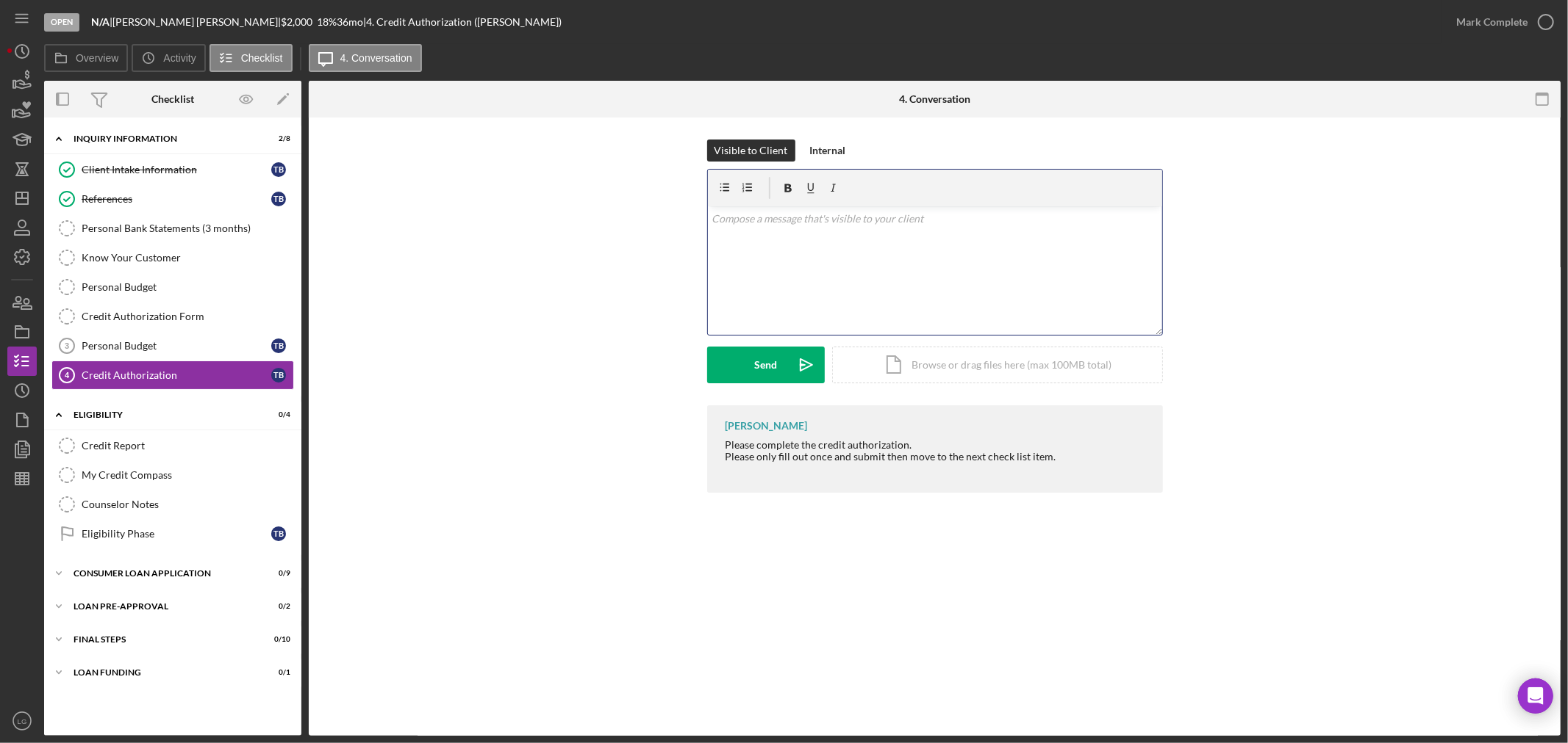
click at [862, 291] on div "v Color teal Color pink Remove color Add row above Add row below Add column bef…" at bounding box center [936, 270] width 455 height 129
click at [863, 156] on div "Visible to Client Internal" at bounding box center [935, 151] width 455 height 22
click at [846, 147] on button "Internal" at bounding box center [828, 151] width 51 height 22
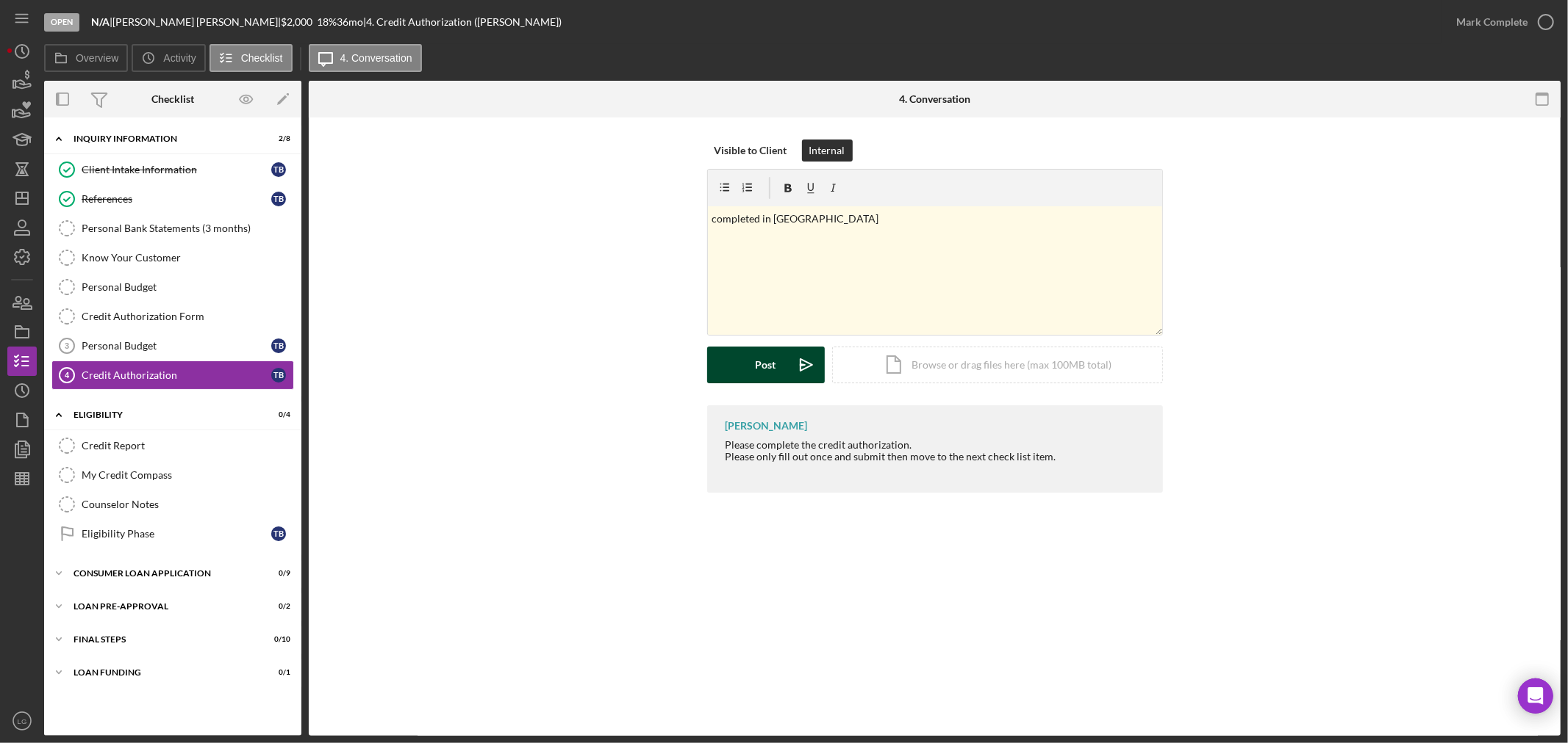
click at [756, 366] on div "Post" at bounding box center [766, 365] width 20 height 37
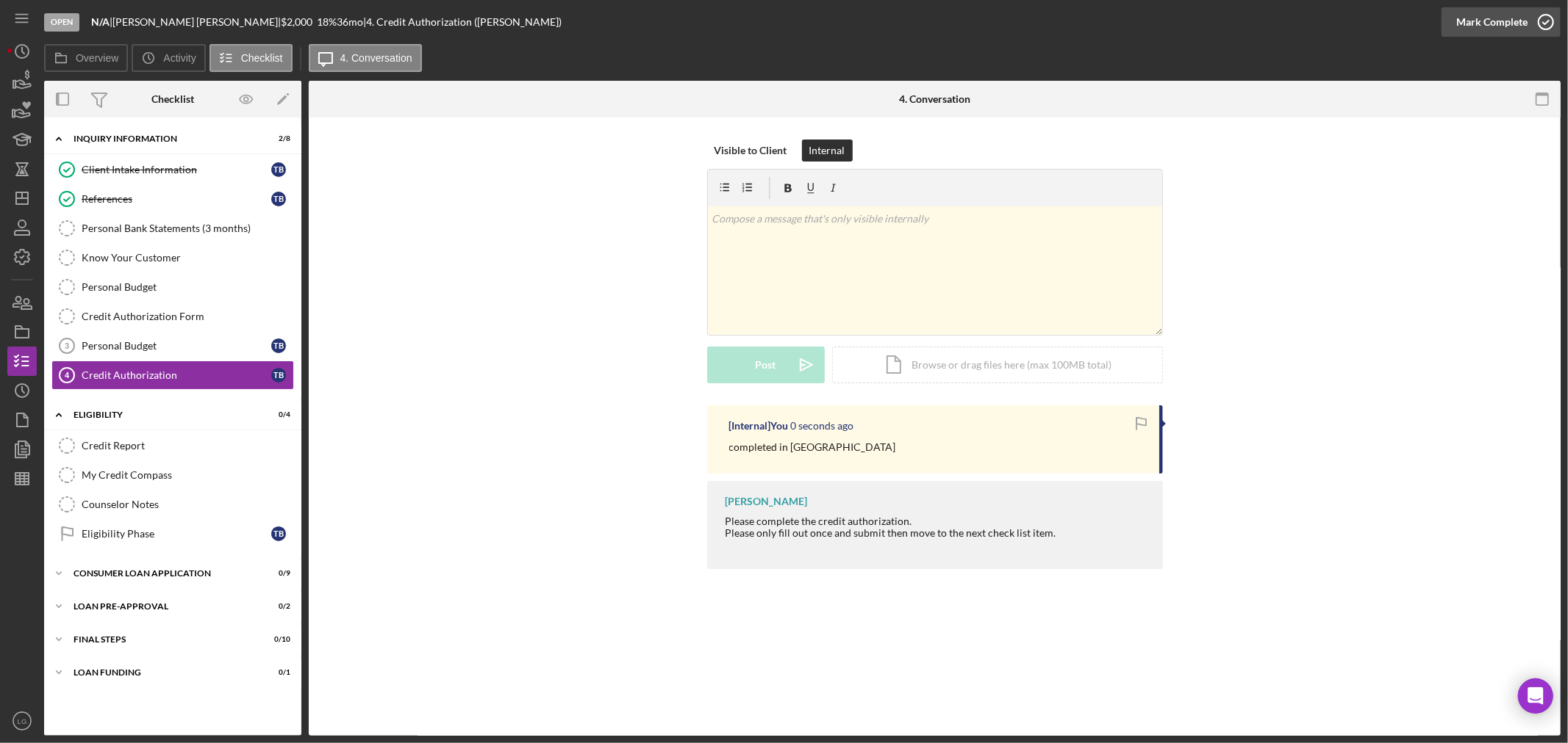
click at [1490, 18] on div "Mark Complete" at bounding box center [1491, 21] width 71 height 29
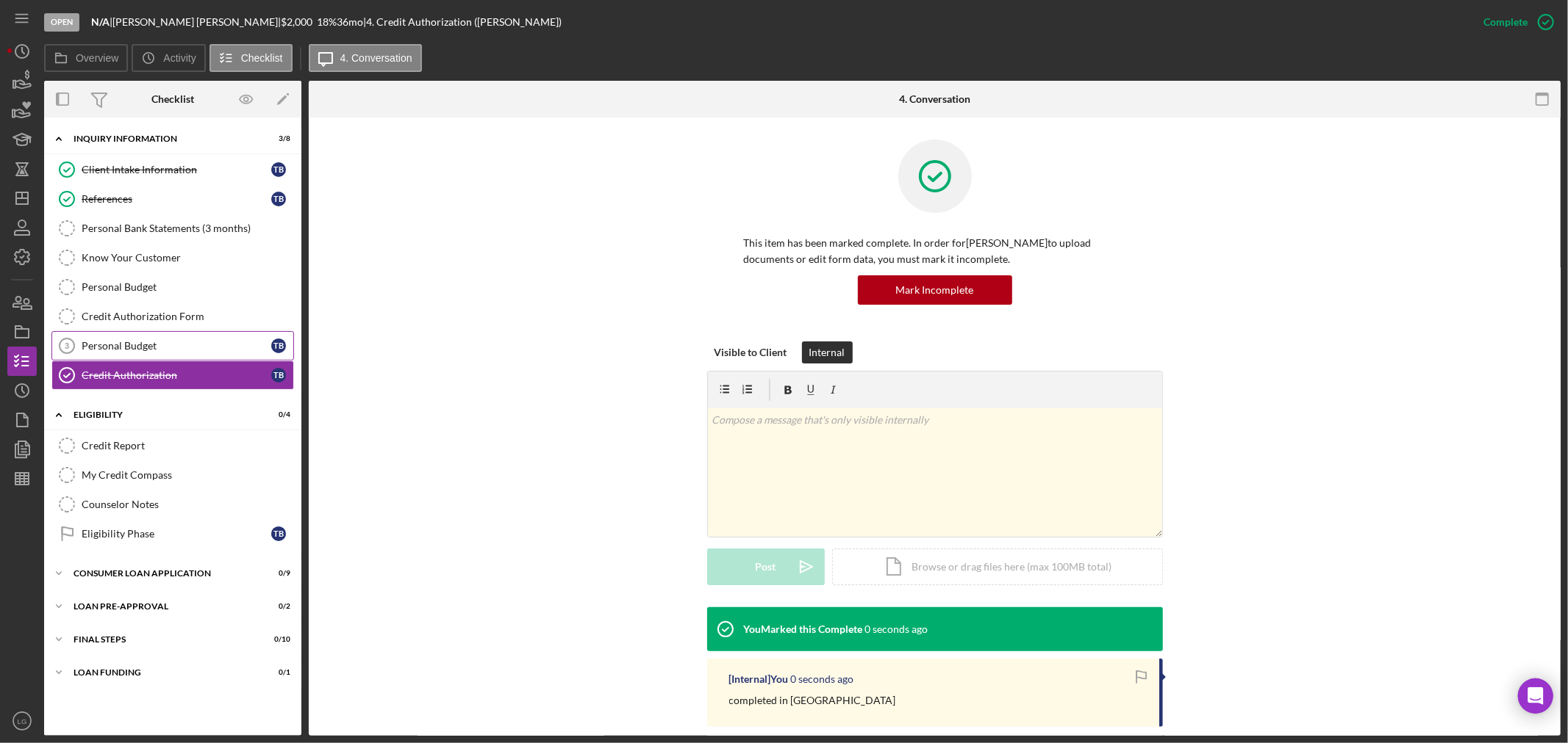
click at [153, 349] on div "Personal Budget" at bounding box center [176, 345] width 189 height 11
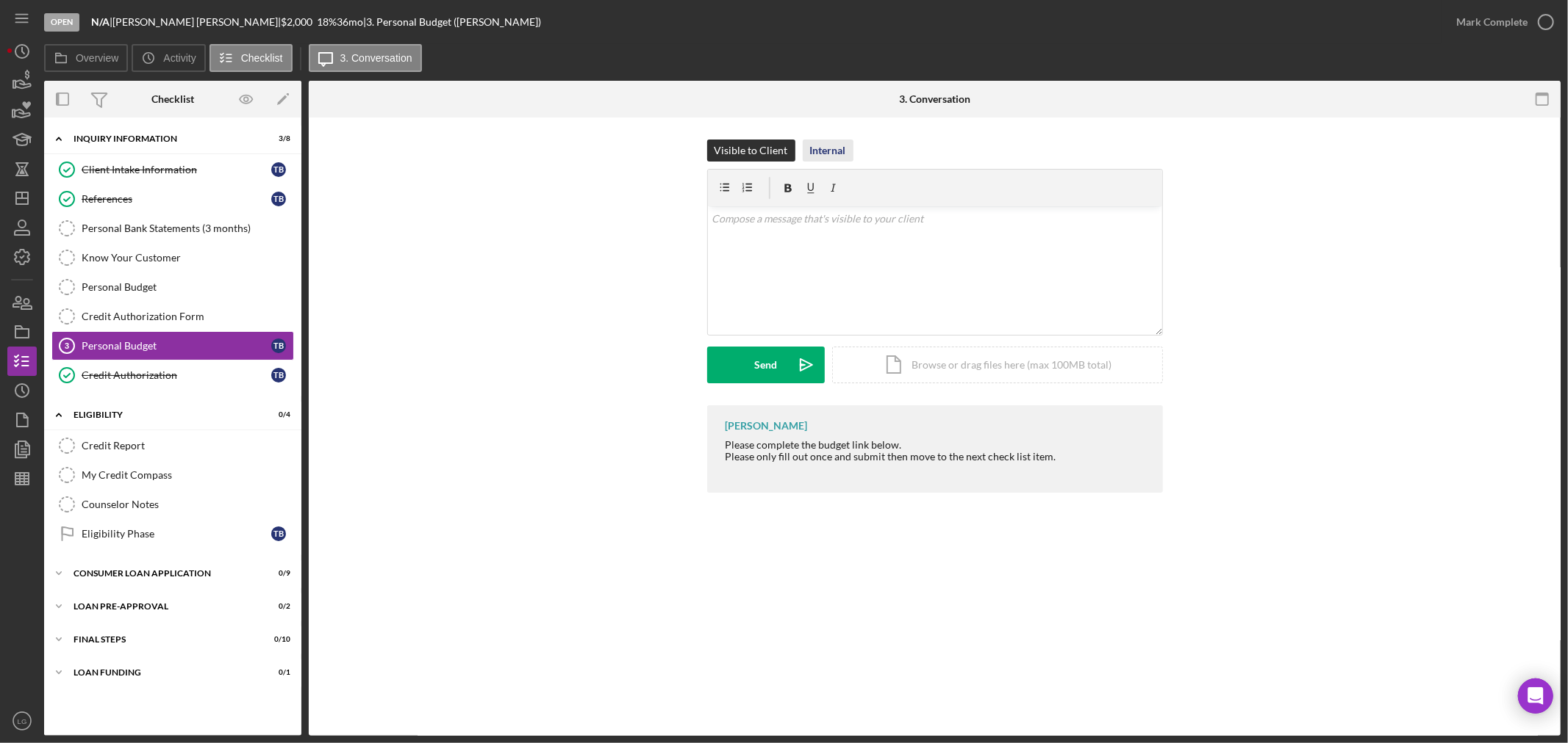
click at [827, 158] on div "Internal" at bounding box center [828, 151] width 36 height 22
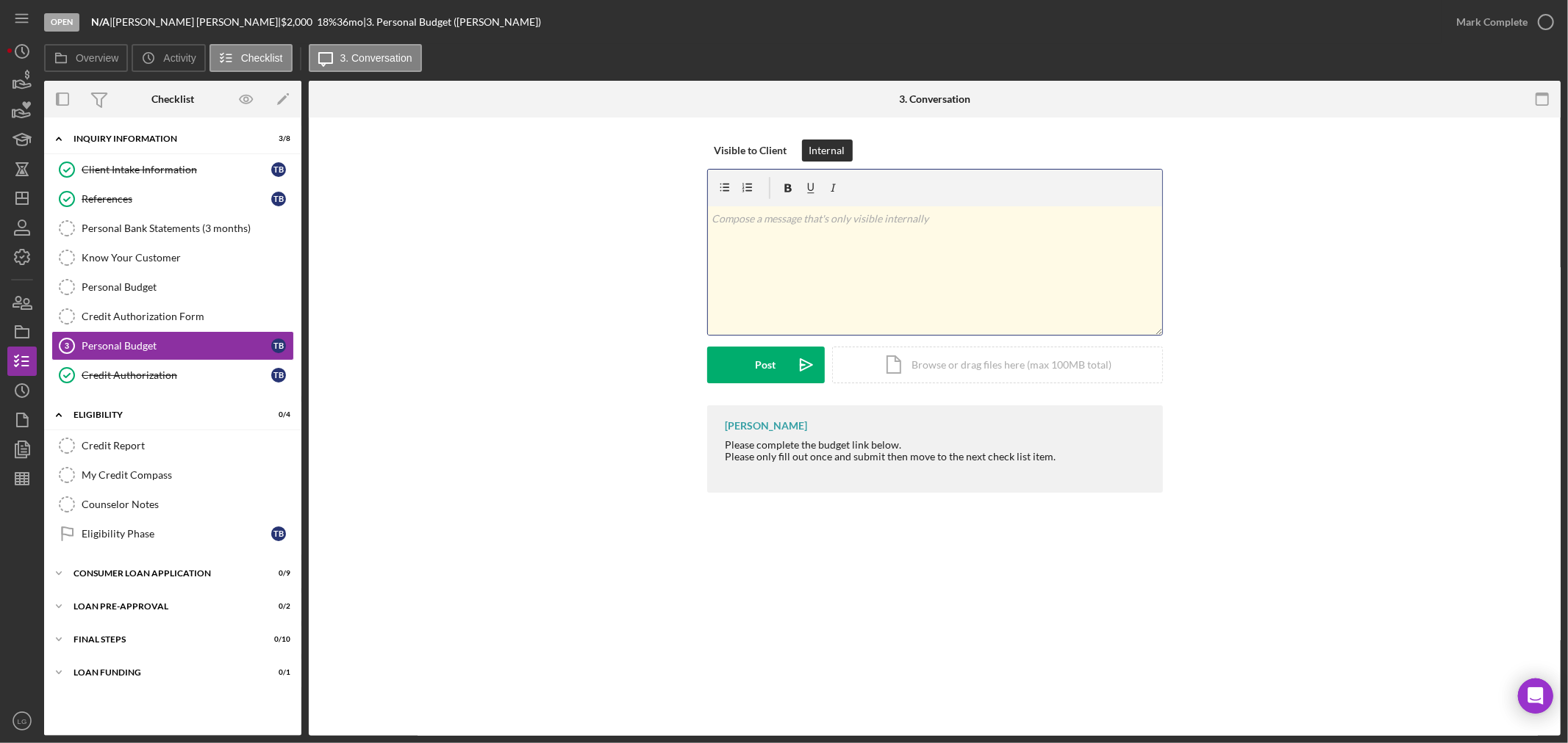
click at [802, 223] on p at bounding box center [935, 218] width 447 height 16
click at [815, 371] on icon "Icon/icon-invite-send" at bounding box center [807, 365] width 37 height 37
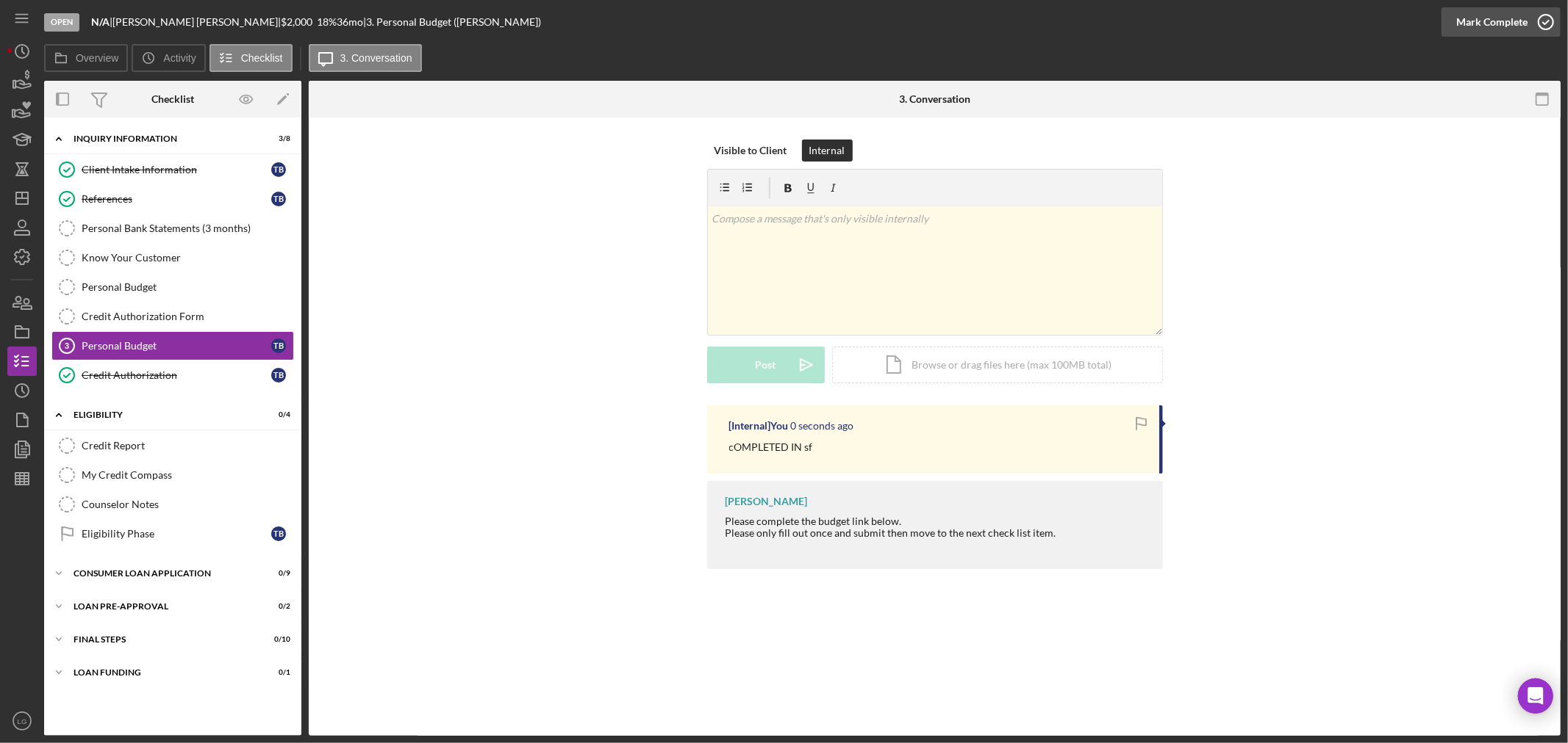
drag, startPoint x: 1465, startPoint y: 27, endPoint x: 1451, endPoint y: 20, distance: 15.7
click at [1464, 25] on div "Mark Complete" at bounding box center [1491, 21] width 71 height 29
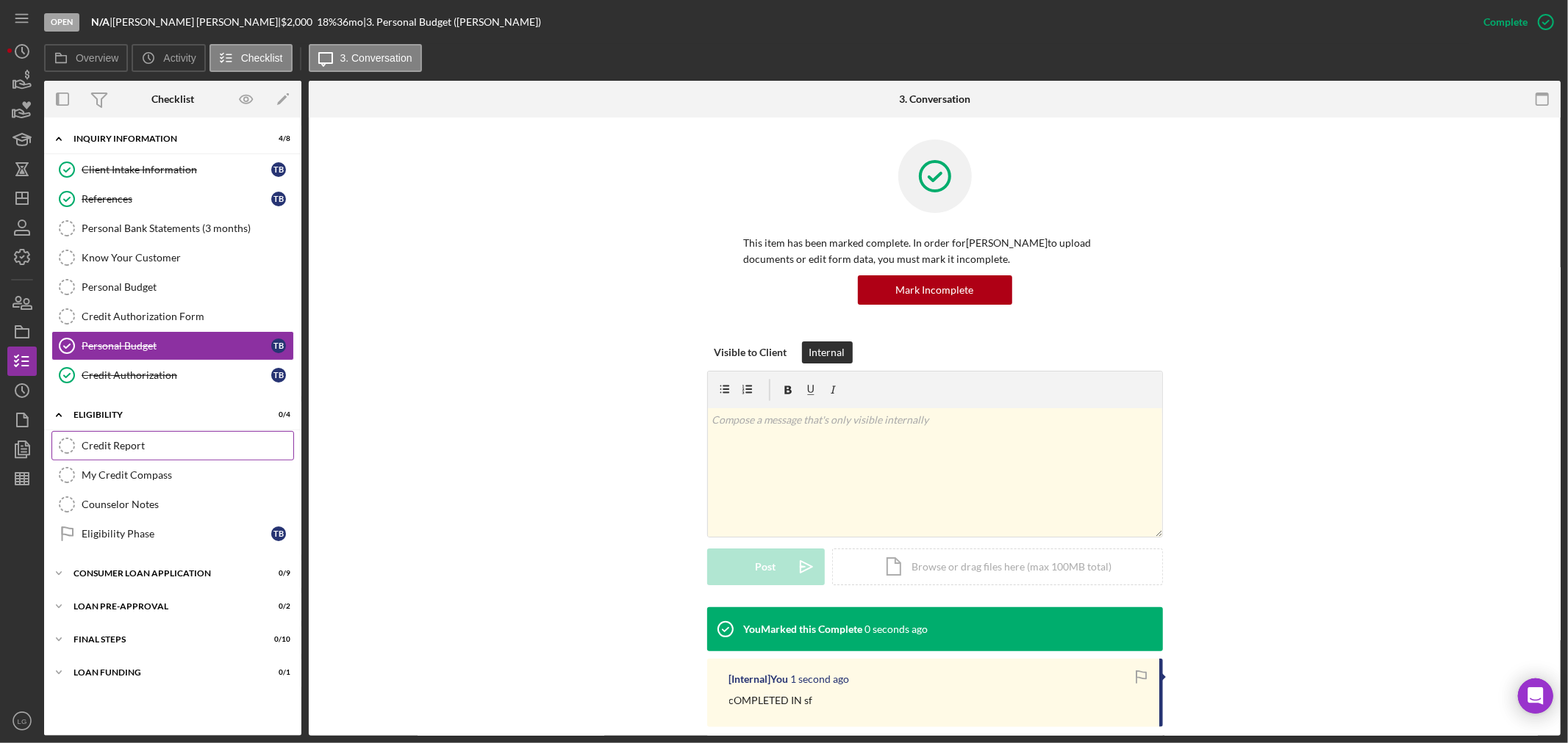
click at [162, 460] on div "Credit Report Credit Report My Credit Compass My Credit Compass Counselor Notes…" at bounding box center [173, 494] width 257 height 125
click at [135, 426] on div "Icon/Expander Eligibility 0 / 4" at bounding box center [173, 416] width 257 height 30
click at [142, 401] on div "Icon/Expander Inquiry Information 4 / 8 Client Intake Information Client Intake…" at bounding box center [173, 427] width 257 height 604
click at [140, 410] on div "Icon/Expander Eligibility 0 / 4" at bounding box center [173, 415] width 257 height 29
click at [149, 451] on link "Credit Report Credit Report" at bounding box center [172, 445] width 242 height 29
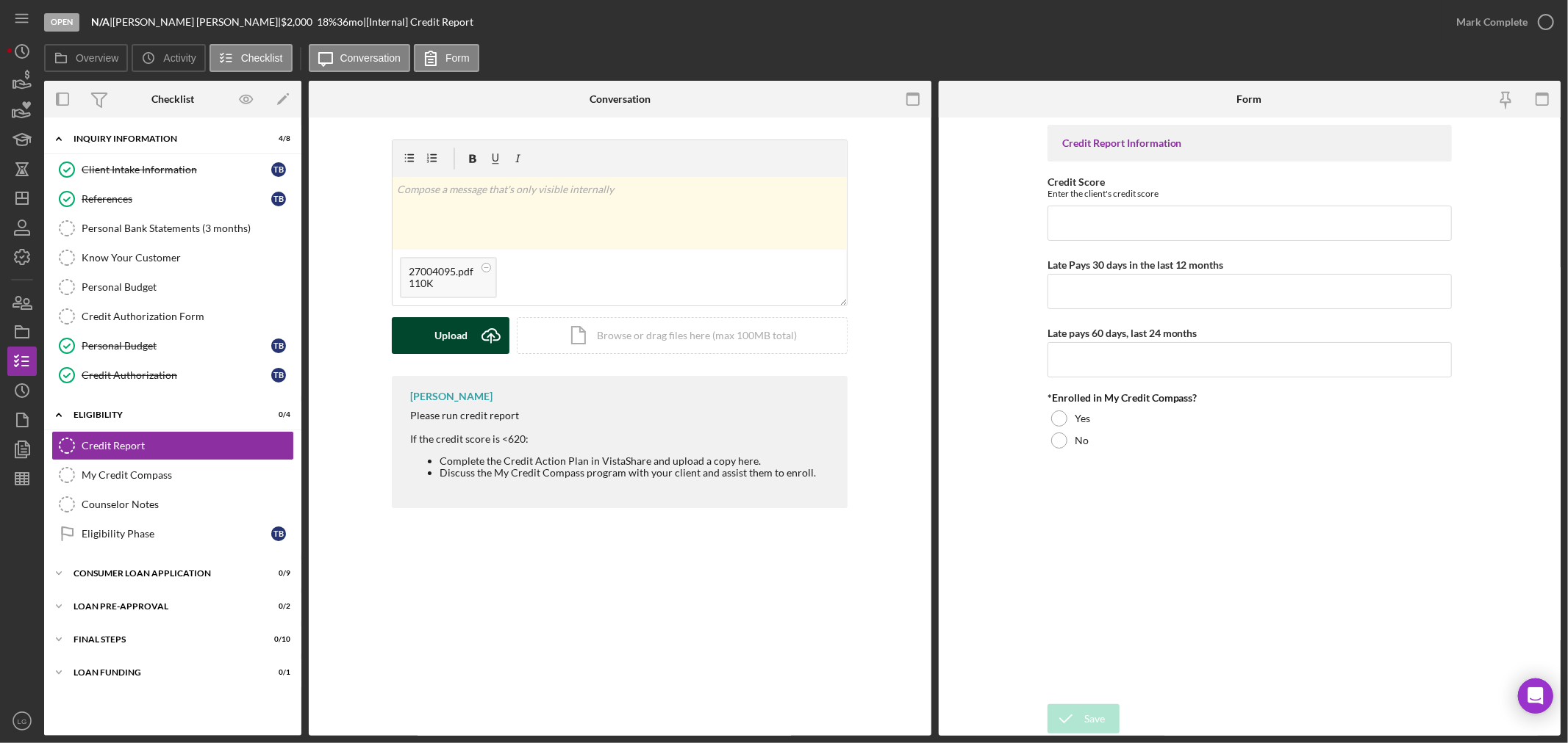
click at [455, 347] on div "Upload" at bounding box center [451, 335] width 33 height 37
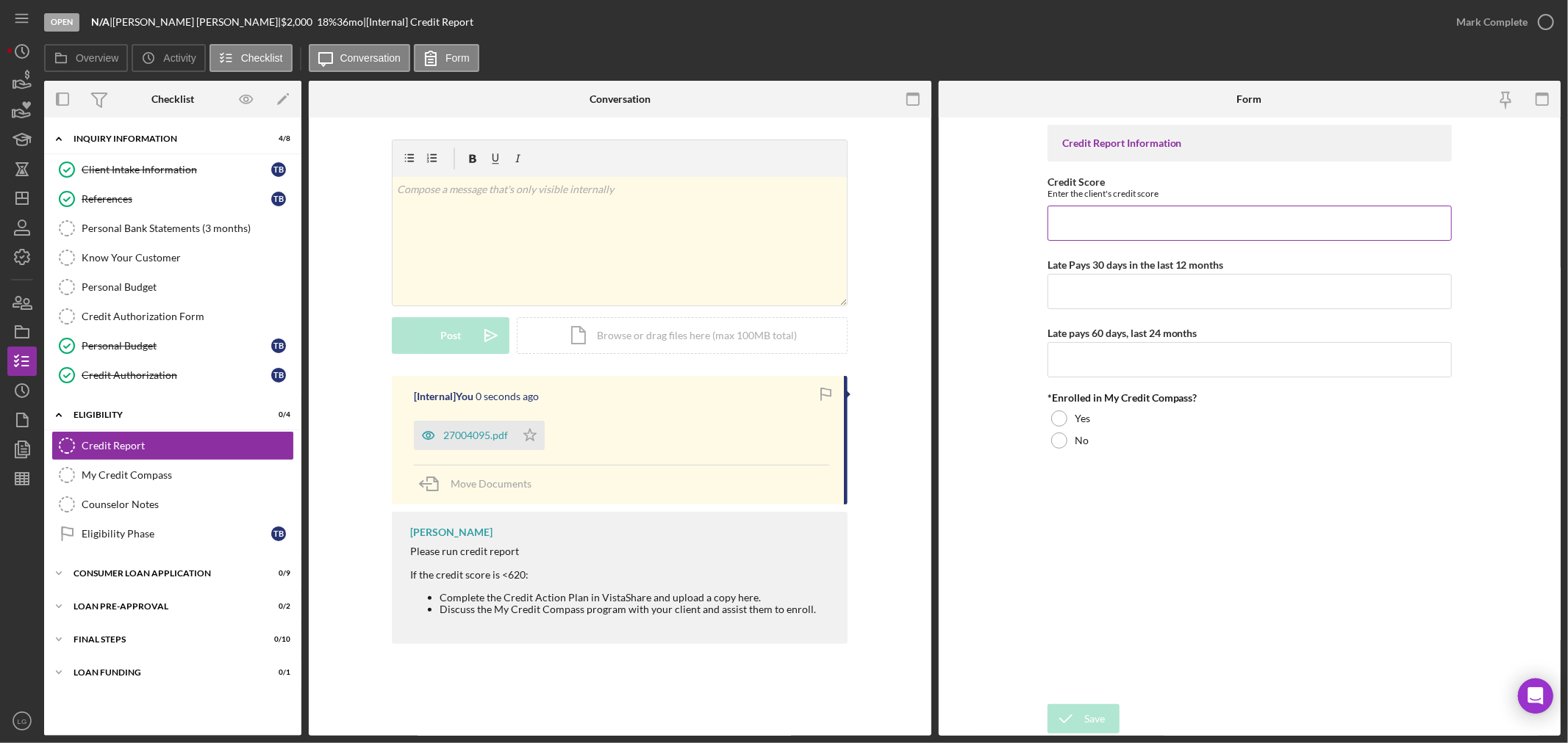
click at [1126, 226] on input "Credit Score" at bounding box center [1249, 224] width 404 height 35
type input "582"
click at [1115, 304] on input "Late Pays 30 days in the last 12 months" at bounding box center [1249, 291] width 404 height 35
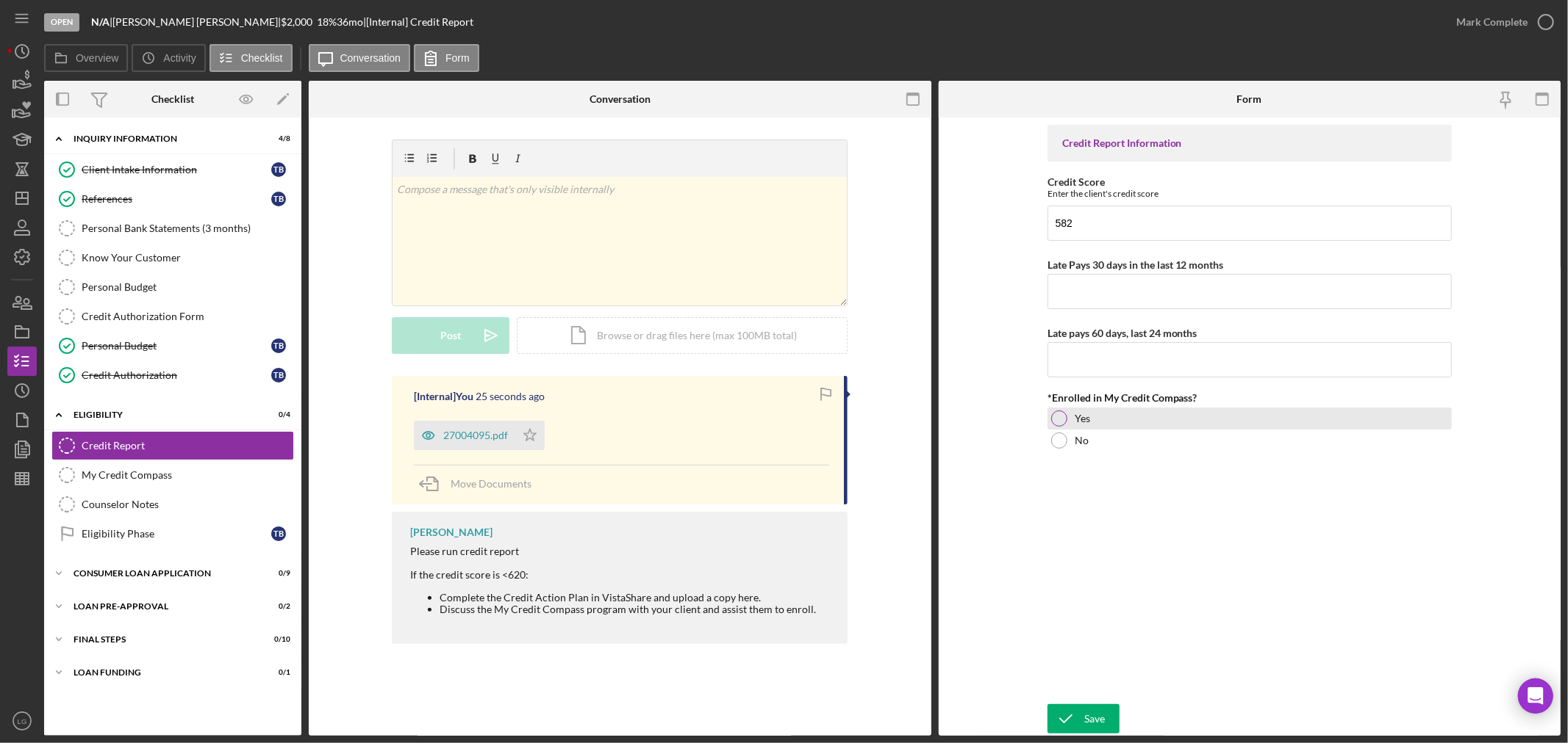
click at [1067, 419] on div at bounding box center [1059, 418] width 16 height 16
click at [1095, 285] on input "Late Pays 30 days in the last 12 months" at bounding box center [1249, 291] width 404 height 35
type input "0"
click at [1117, 345] on input "Late pays 60 days, last 24 months" at bounding box center [1249, 360] width 404 height 35
type input "0"
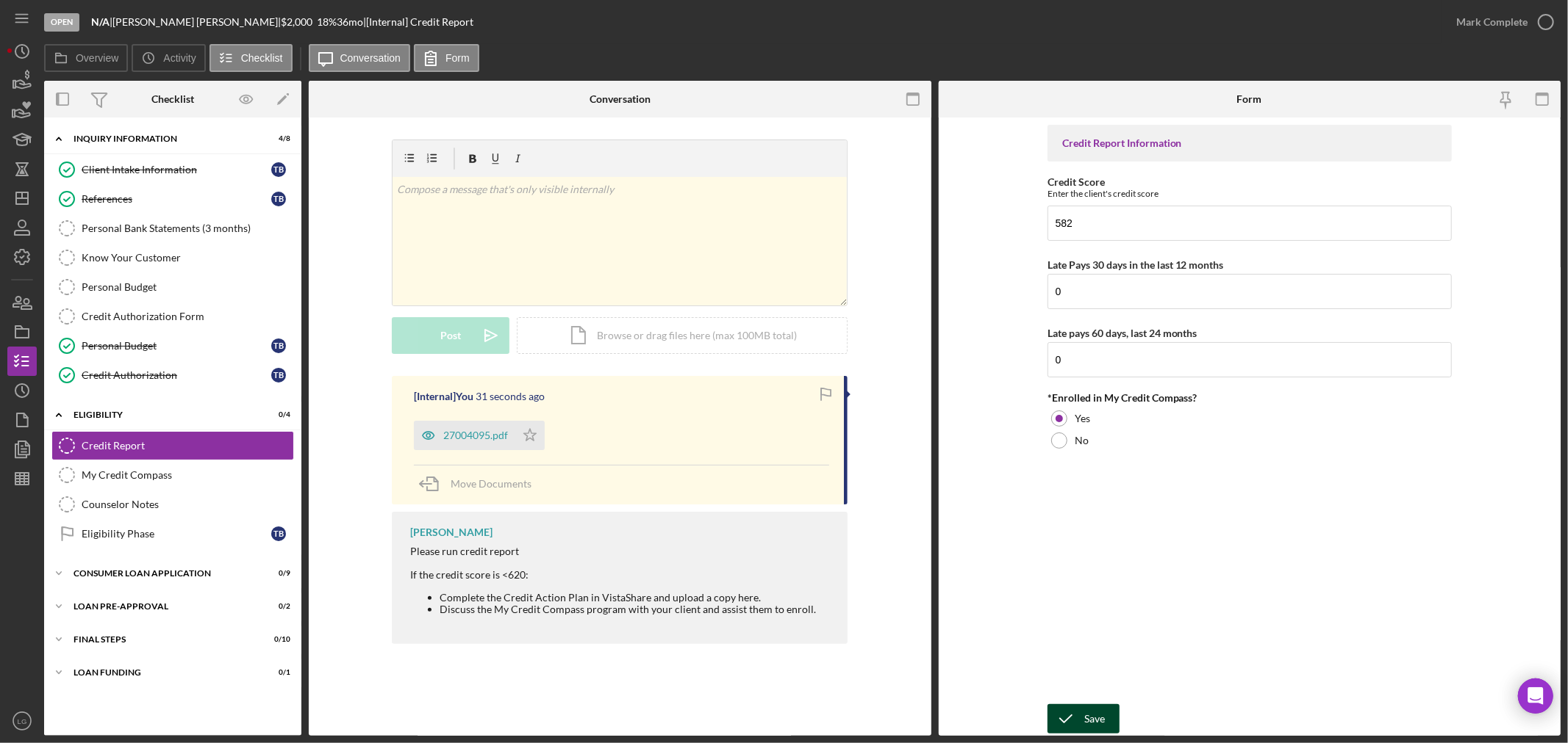
click at [1078, 724] on icon "submit" at bounding box center [1066, 719] width 37 height 37
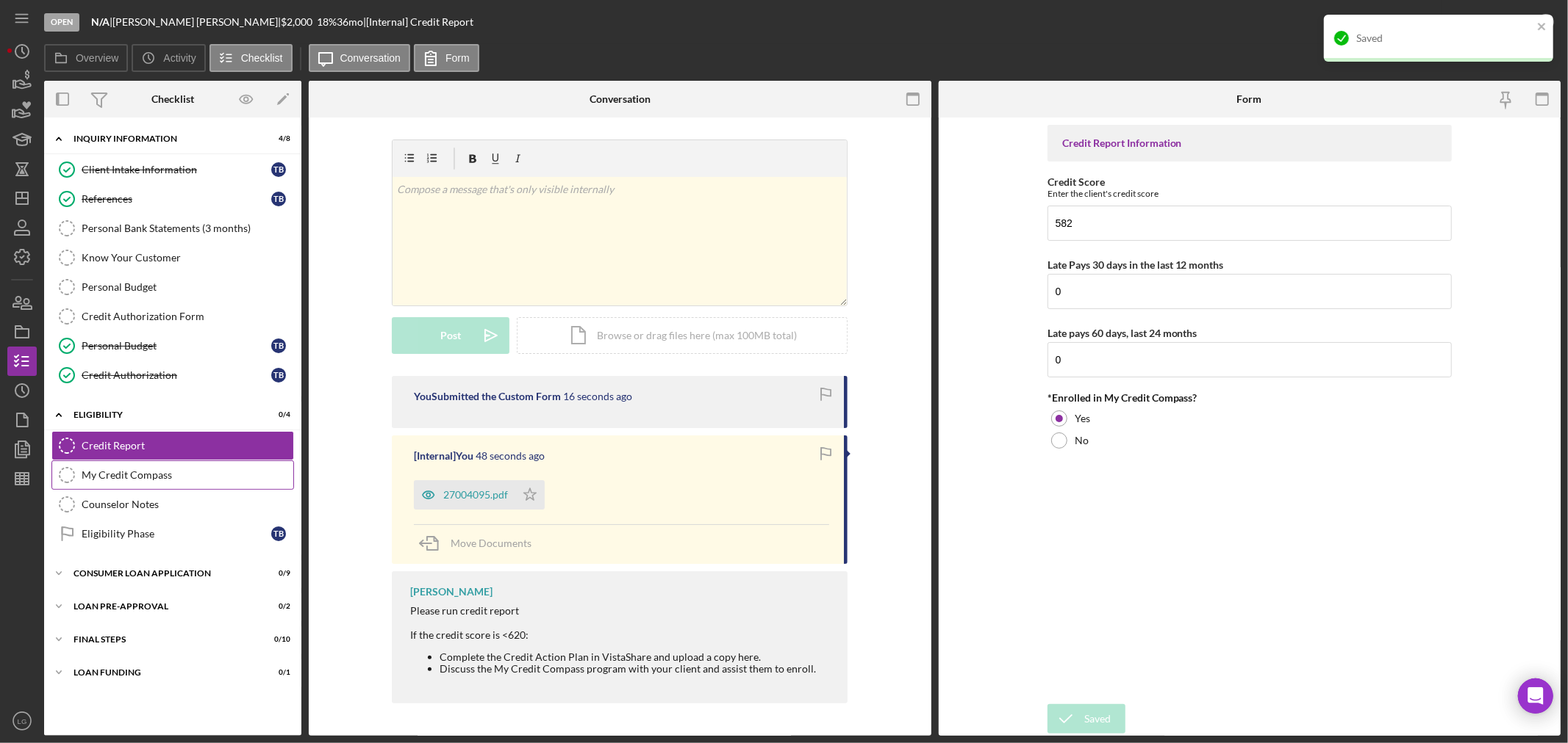
click at [179, 481] on div "My Credit Compass" at bounding box center [188, 474] width 211 height 11
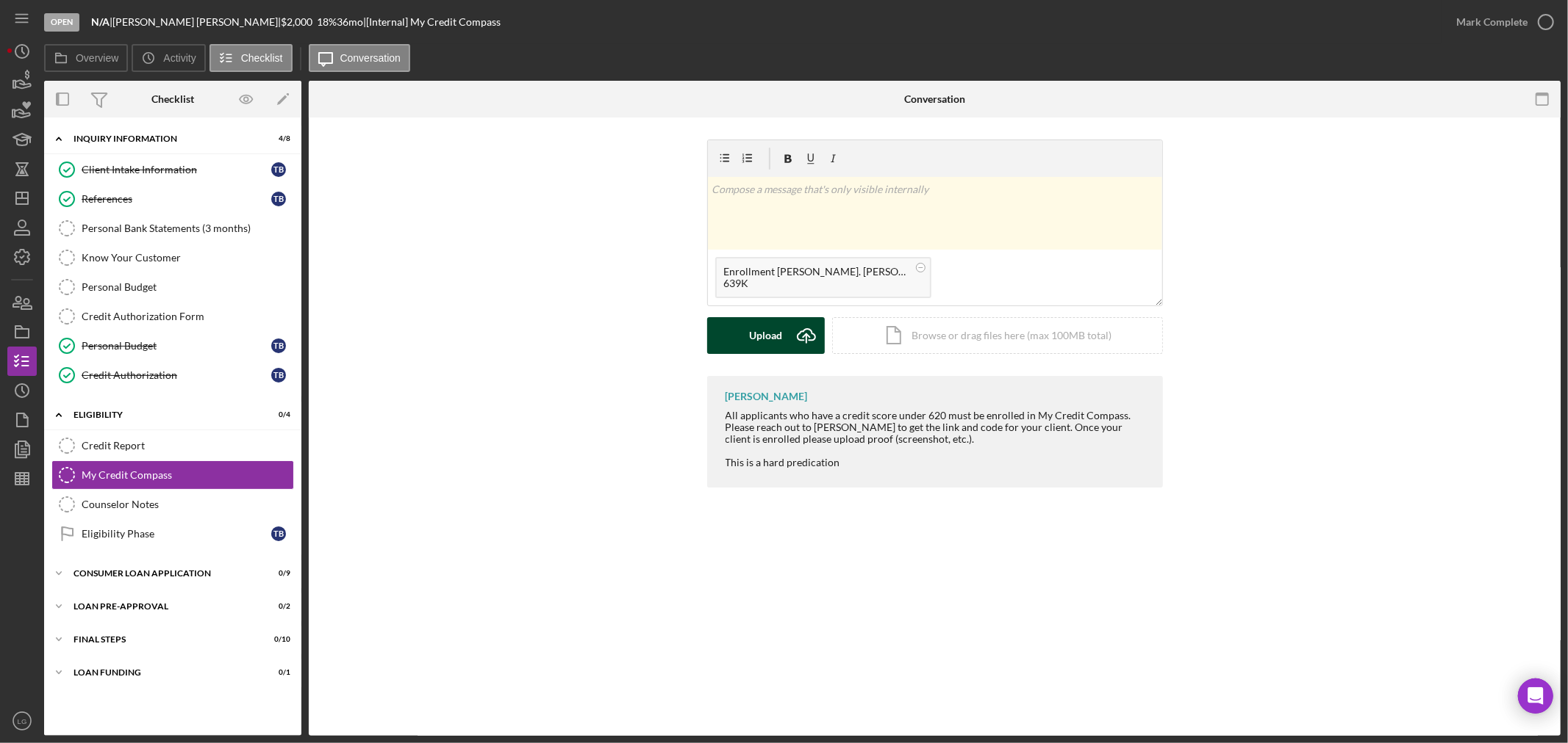
click at [813, 344] on icon "Icon/Upload" at bounding box center [807, 335] width 37 height 37
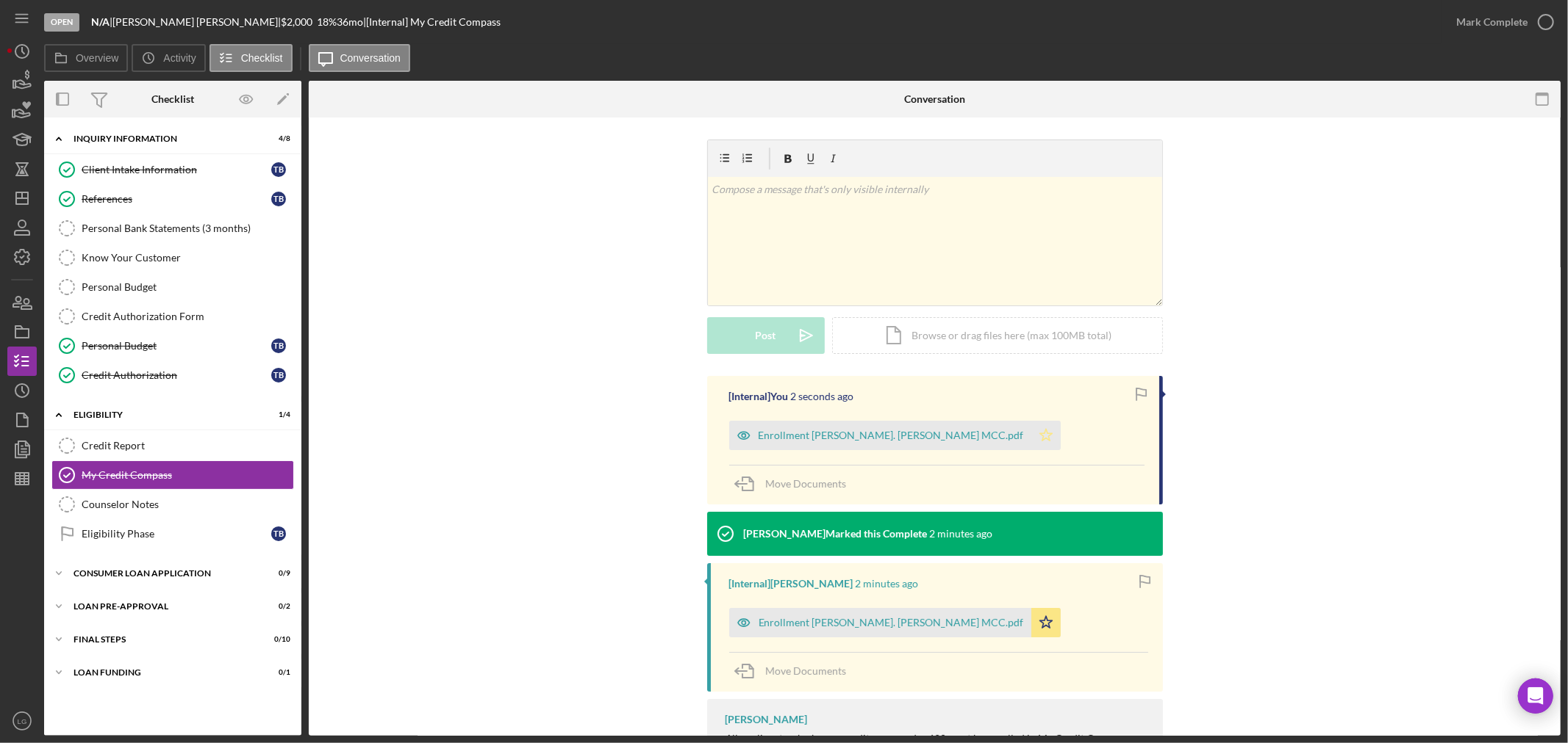
click at [1032, 430] on icon "Icon/Star" at bounding box center [1046, 435] width 29 height 29
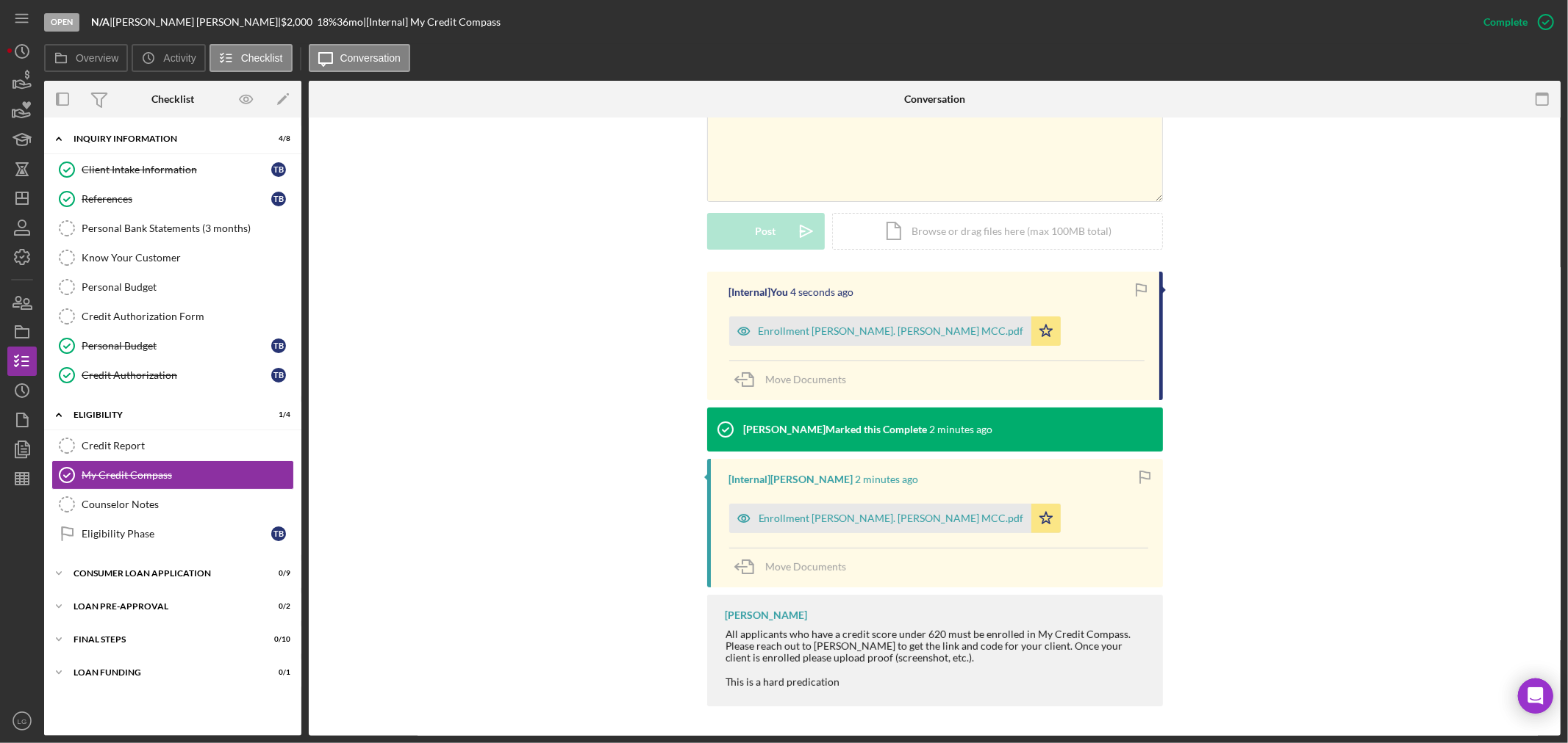
scroll to position [63, 0]
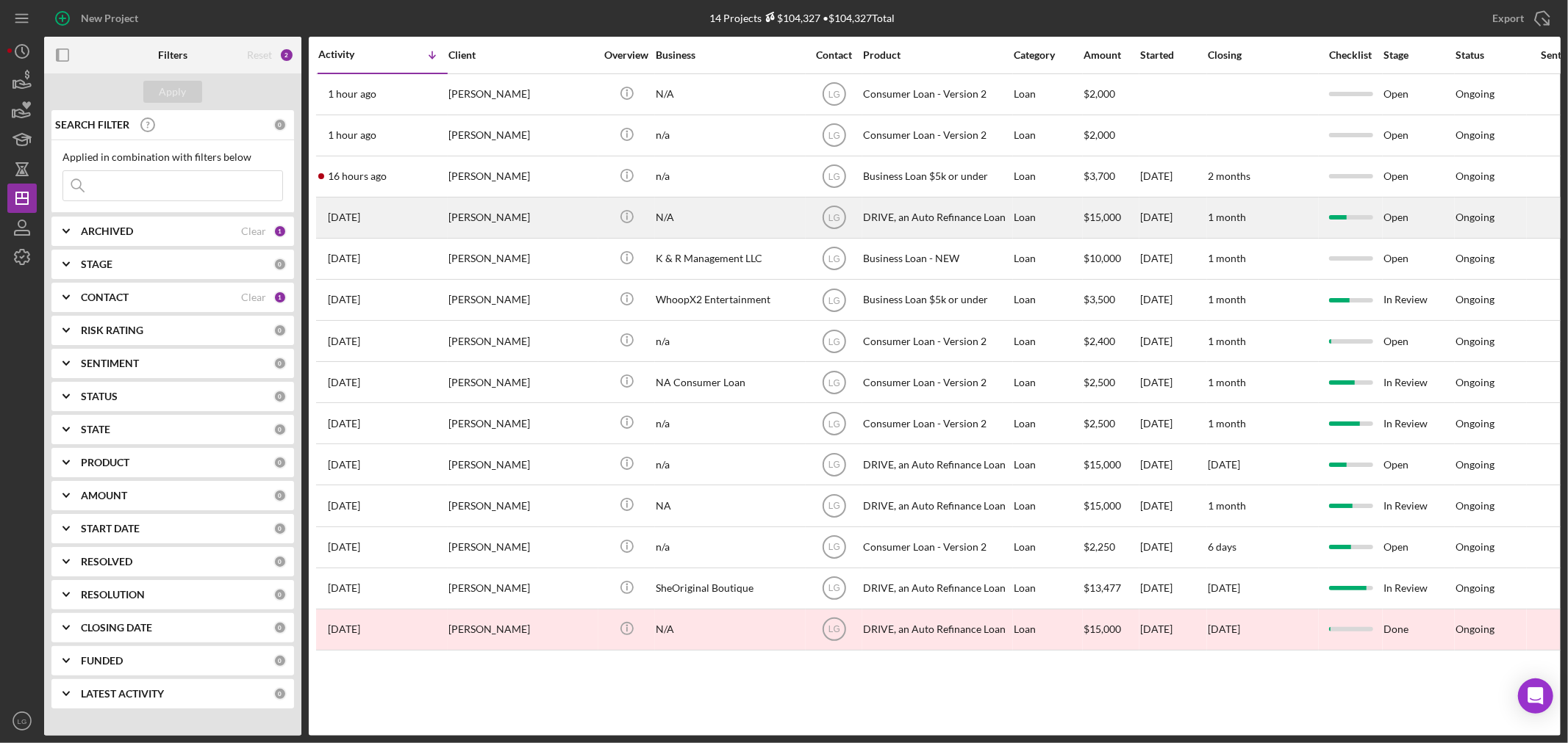
click at [503, 226] on div "[PERSON_NAME]" at bounding box center [521, 217] width 147 height 39
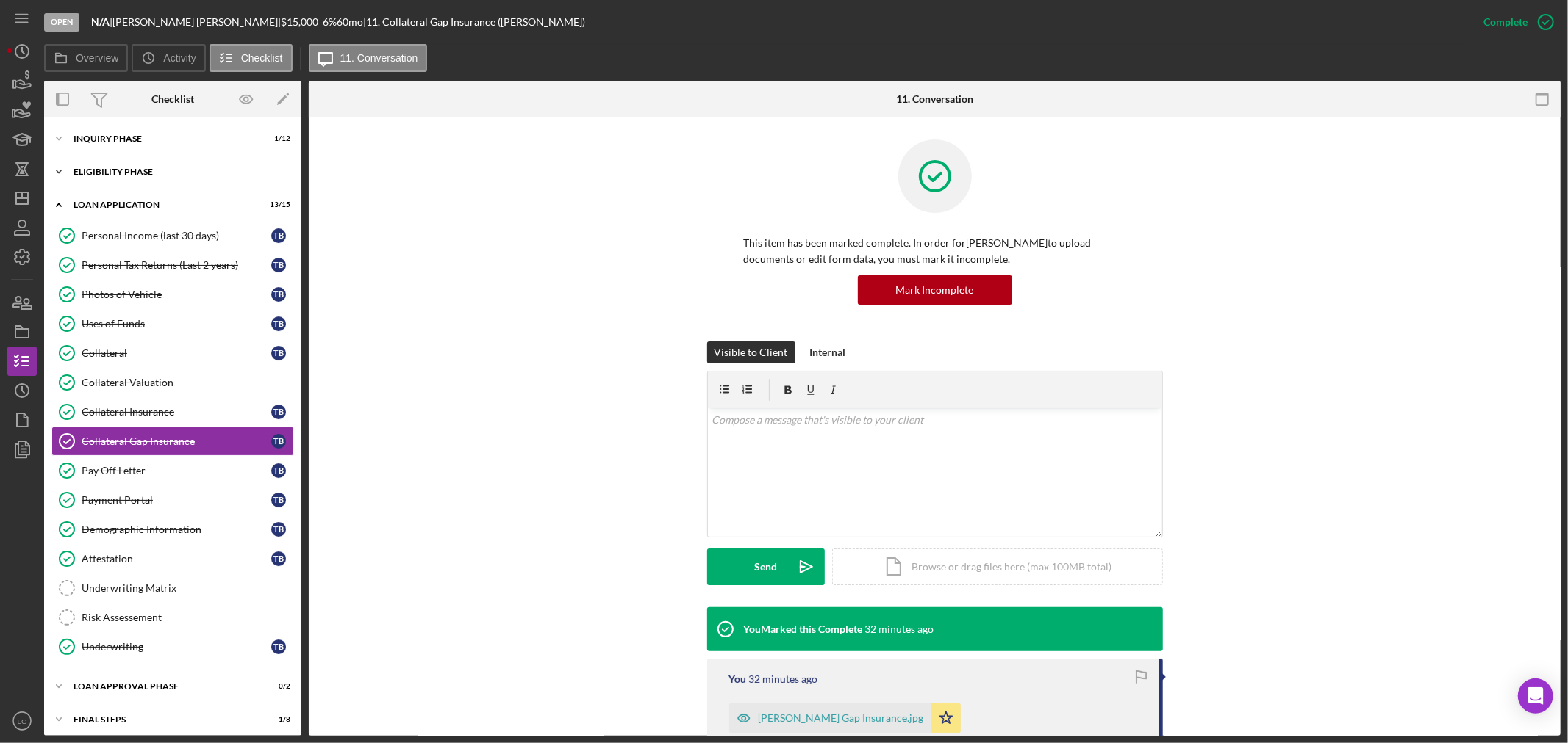
click at [189, 158] on div "Icon/Expander Eligibility Phase 3 / 4" at bounding box center [173, 172] width 257 height 29
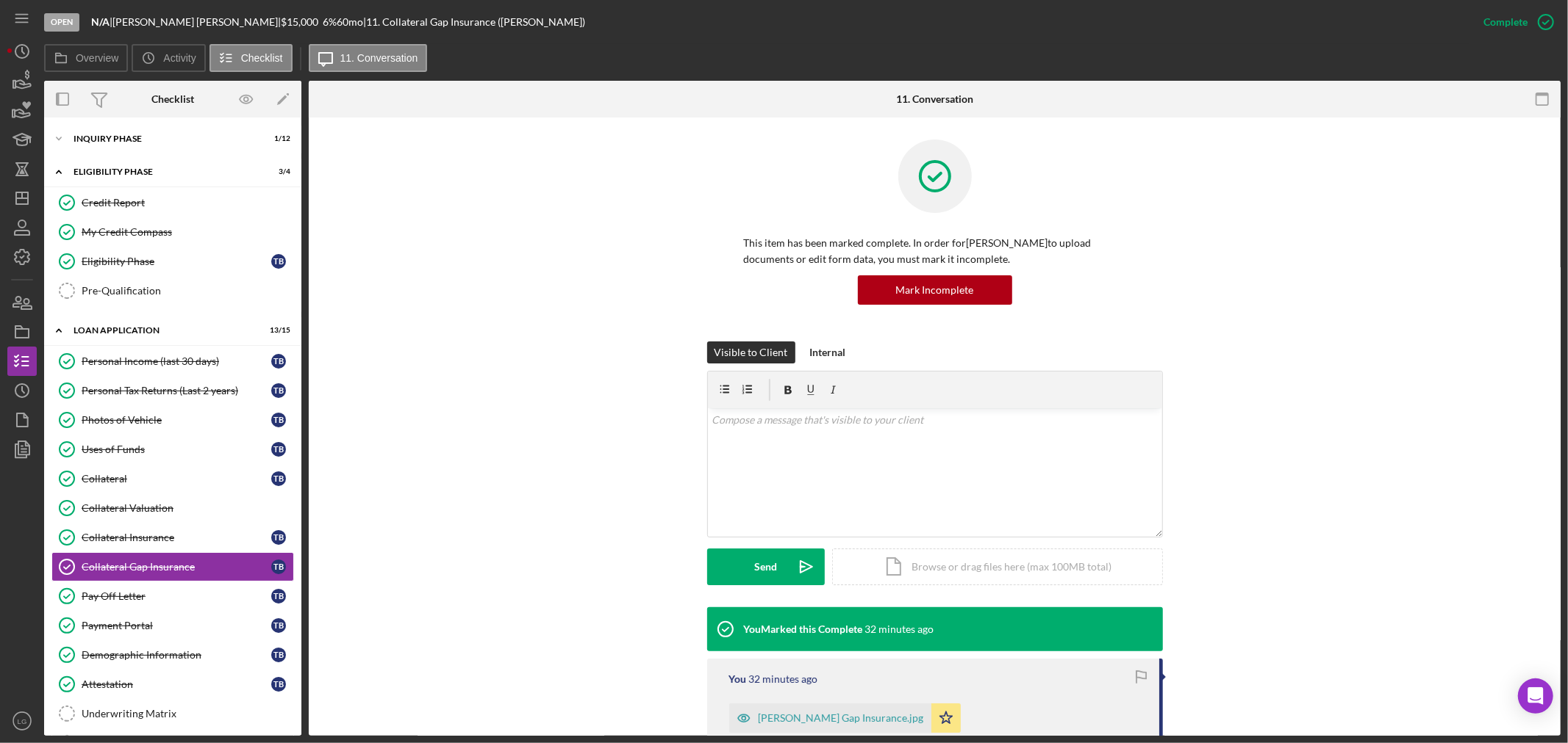
click at [138, 122] on div "Icon/Expander Inquiry Phase 1 / 12 Icon/Expander Eligibility Phase 3 / 4 Credit…" at bounding box center [173, 427] width 257 height 619
click at [136, 136] on div "Inquiry Phase" at bounding box center [178, 139] width 210 height 9
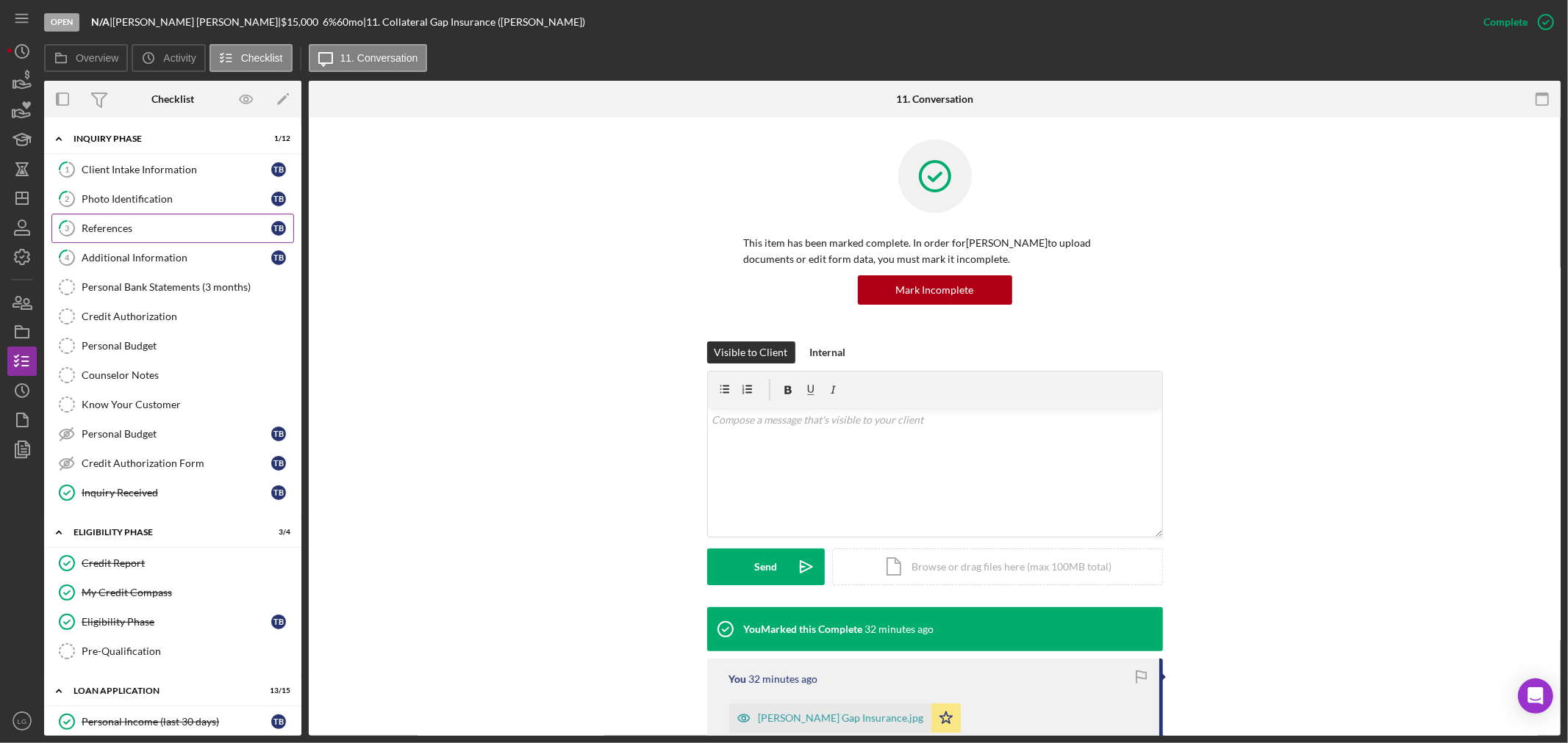
click at [129, 228] on div "References" at bounding box center [176, 228] width 189 height 11
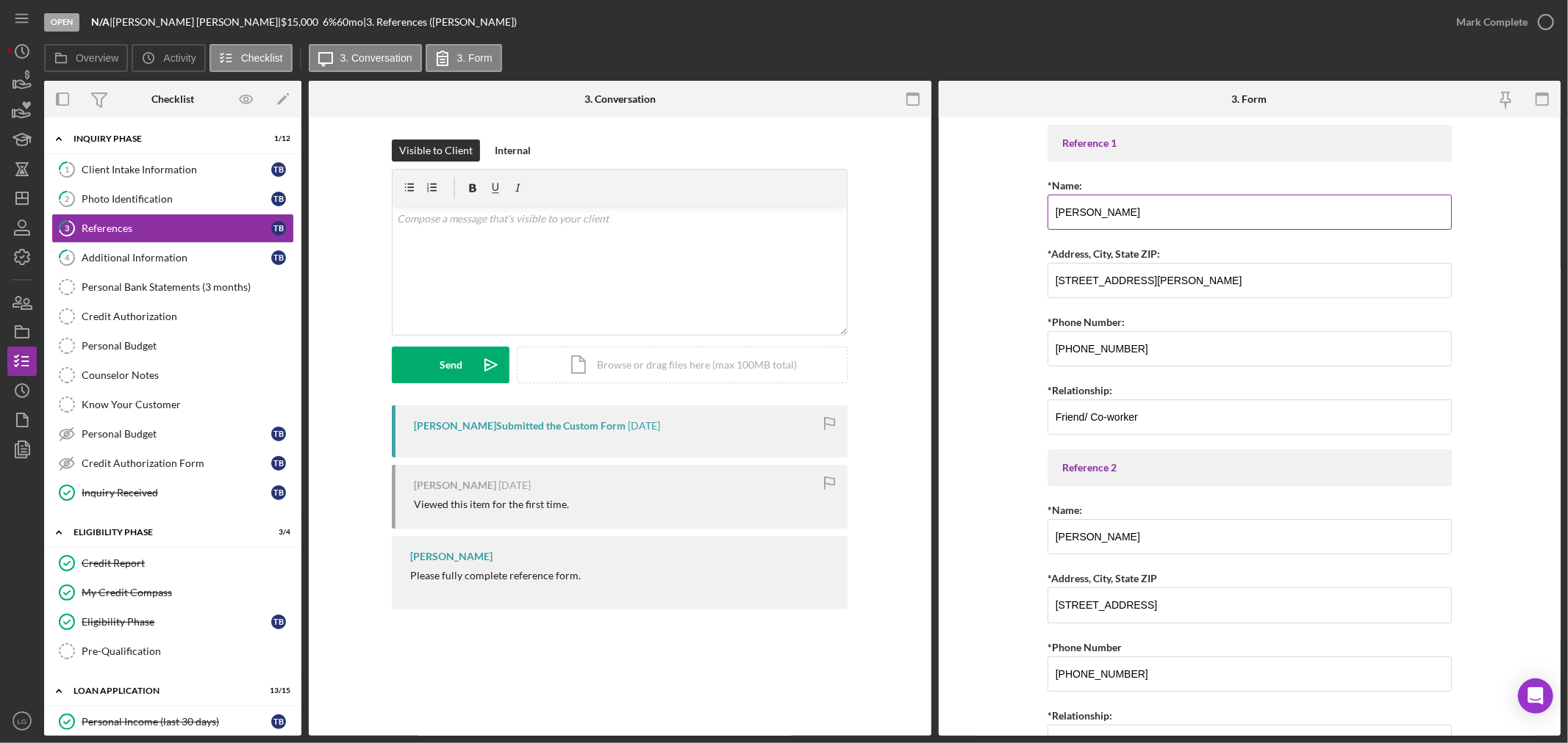
click at [1092, 215] on input "[PERSON_NAME]" at bounding box center [1249, 212] width 404 height 35
drag, startPoint x: 1180, startPoint y: 281, endPoint x: 1019, endPoint y: 287, distance: 161.1
click at [1019, 287] on form "Reference 1 *Name: Christy Weiss *Address, City, State ZIP: 4288 Casa Brazilia …" at bounding box center [1250, 427] width 623 height 619
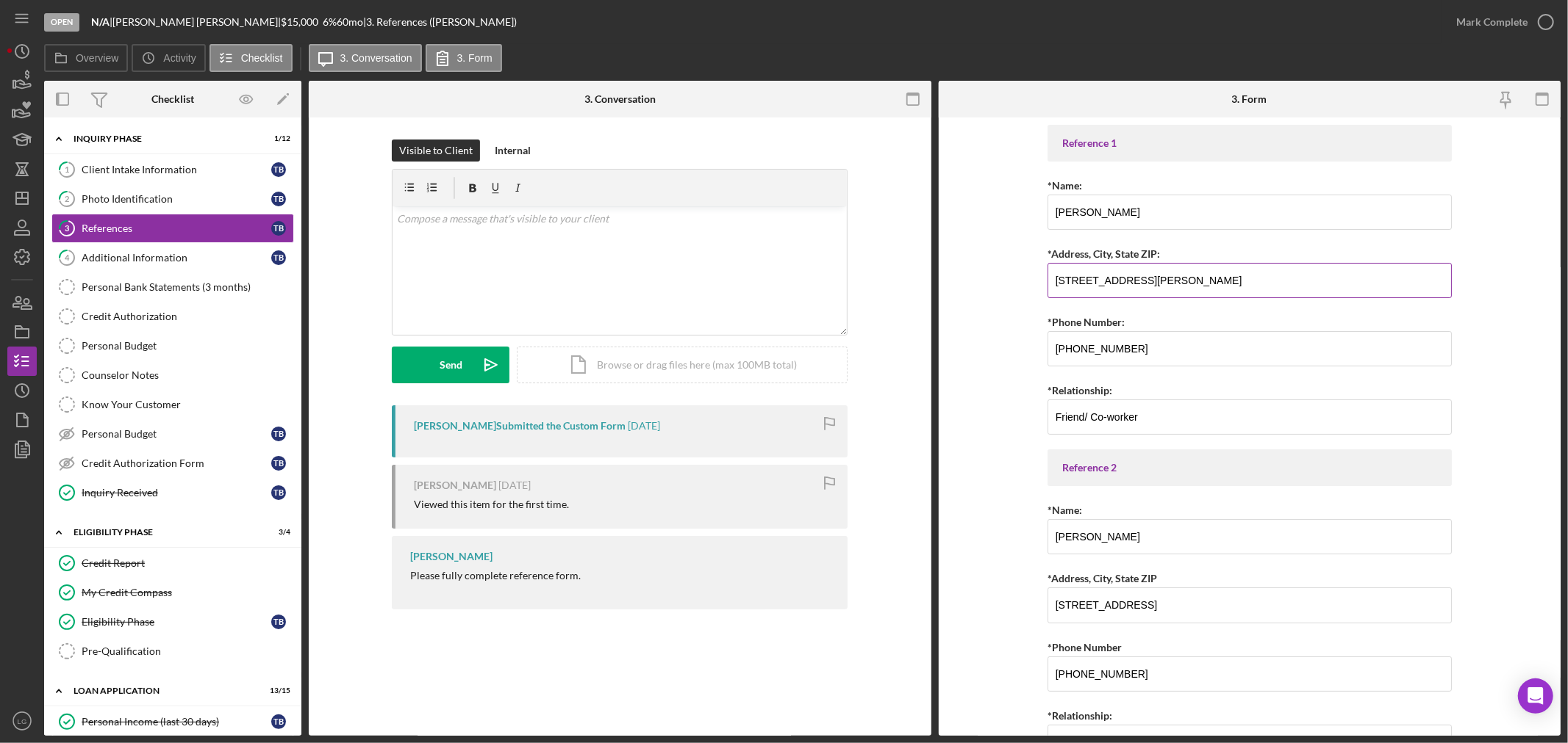
drag, startPoint x: 1219, startPoint y: 274, endPoint x: 1188, endPoint y: 285, distance: 32.9
click at [1188, 285] on input "4288 Casa Brazilia Dr Apt G, St. Louis, MO 63129" at bounding box center [1249, 281] width 404 height 35
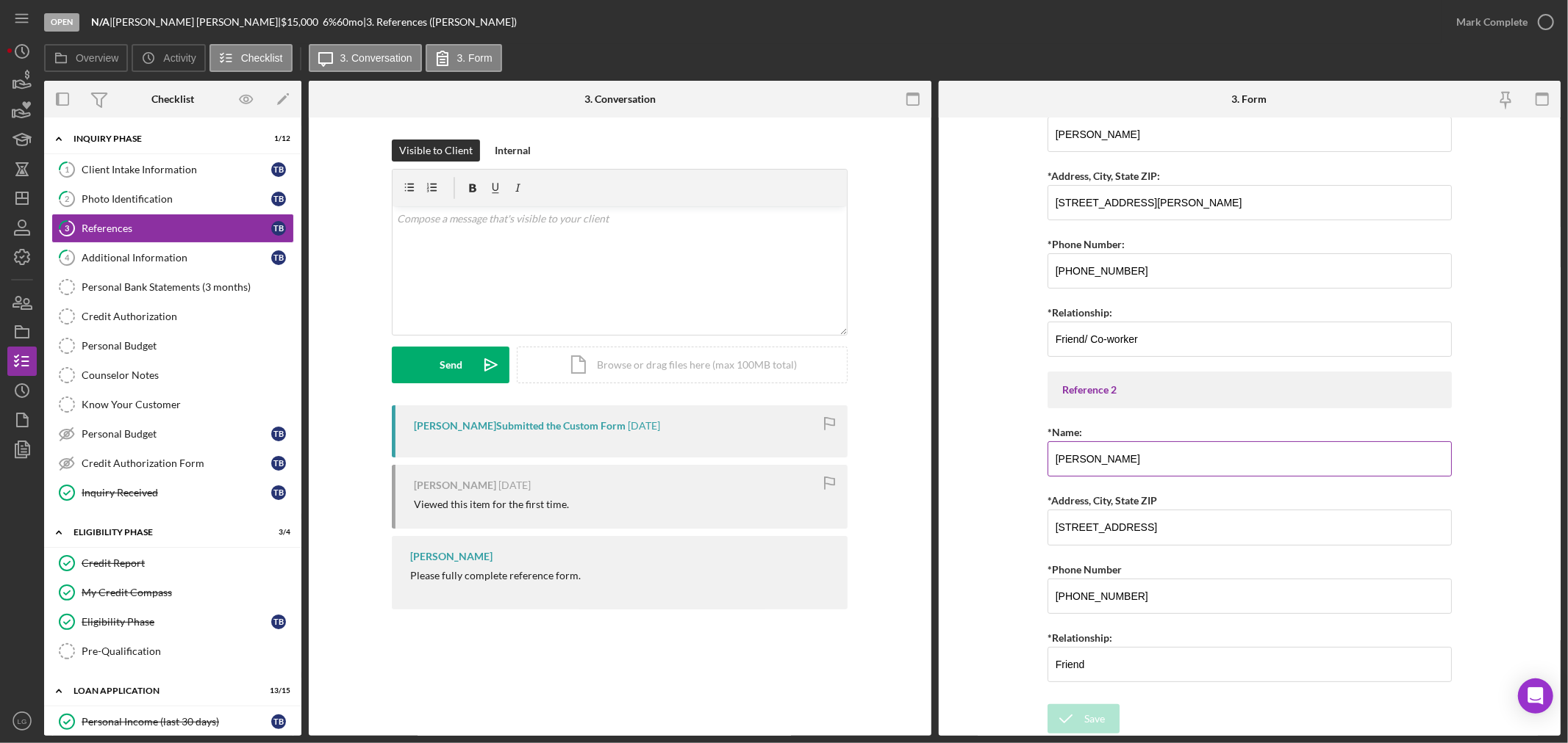
click at [1083, 460] on input "[PERSON_NAME]" at bounding box center [1249, 460] width 404 height 35
drag, startPoint x: 1129, startPoint y: 526, endPoint x: 1059, endPoint y: 533, distance: 70.3
click at [1059, 533] on input "3005 West Blvd, Belleville Mo 62201" at bounding box center [1249, 527] width 404 height 35
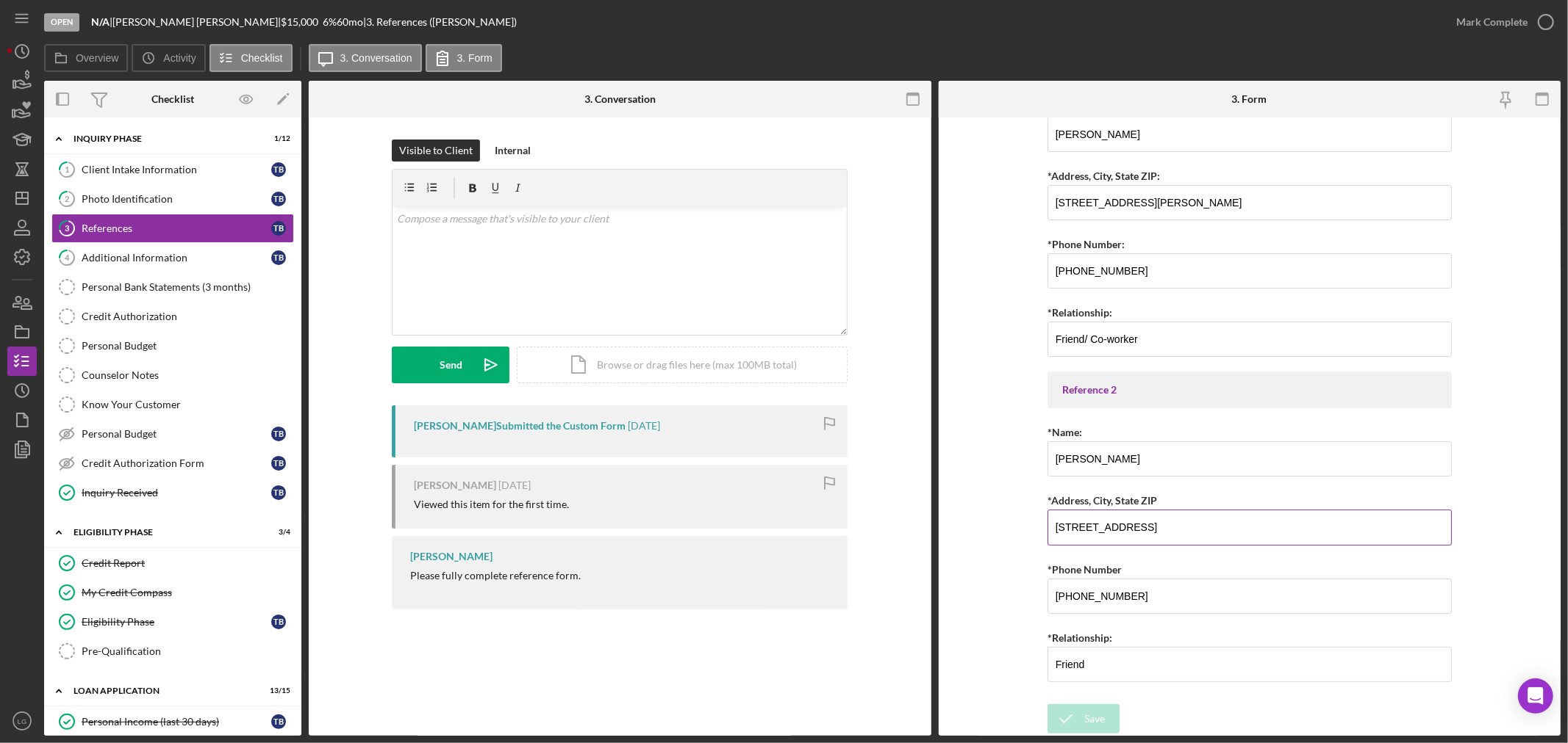
drag, startPoint x: 1051, startPoint y: 530, endPoint x: 1123, endPoint y: 526, distance: 72.1
click at [1126, 526] on input "3005 West Blvd, Belleville Mo 62201" at bounding box center [1249, 527] width 404 height 35
drag, startPoint x: 1241, startPoint y: 526, endPoint x: 1130, endPoint y: 531, distance: 111.1
click at [1130, 531] on input "3005 West Blvd, Belleville Mo 62201" at bounding box center [1249, 527] width 404 height 35
click at [1135, 606] on input "[PHONE_NUMBER]" at bounding box center [1249, 597] width 404 height 35
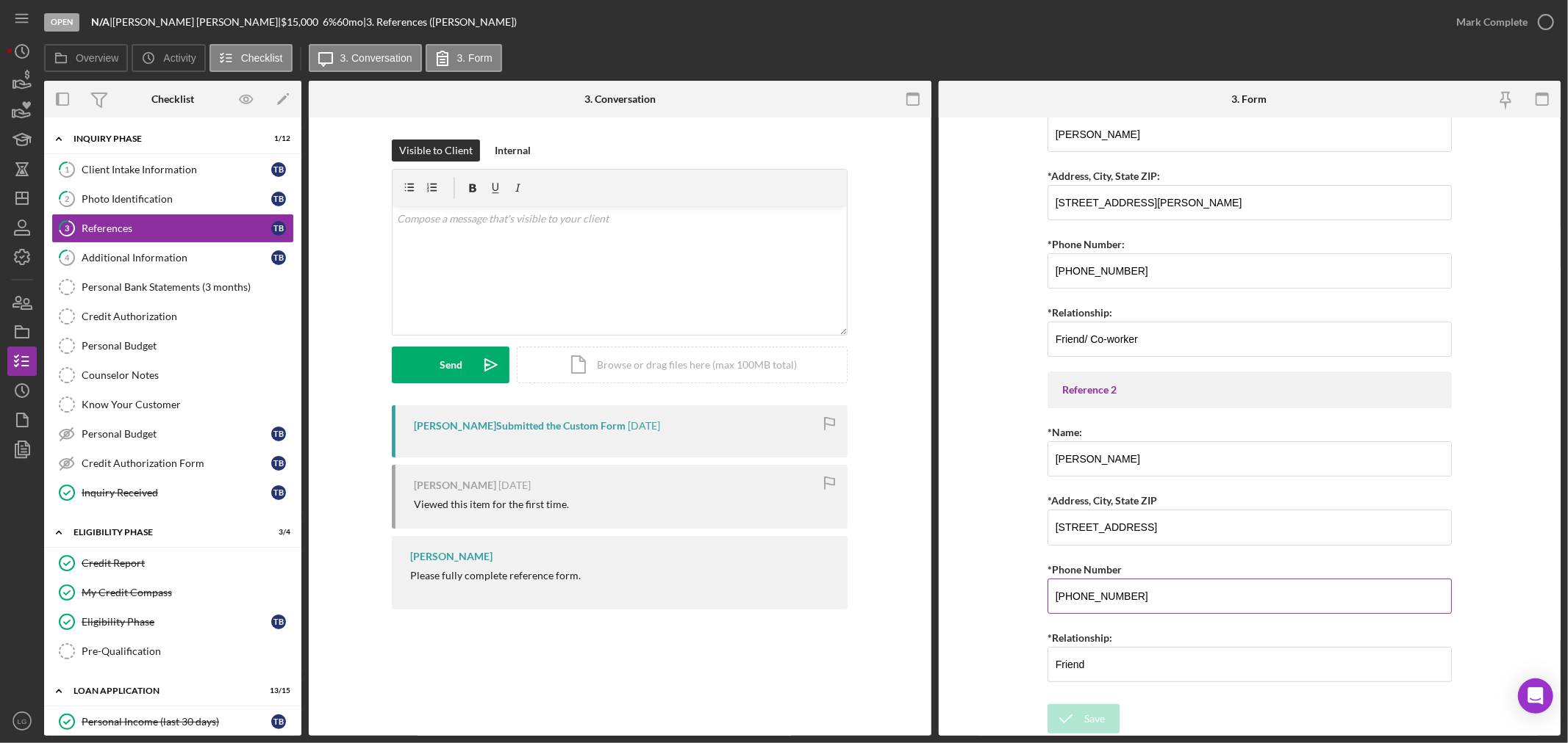
click at [1135, 606] on input "[PHONE_NUMBER]" at bounding box center [1249, 597] width 404 height 35
click at [1108, 272] on input "[PHONE_NUMBER]" at bounding box center [1249, 271] width 404 height 35
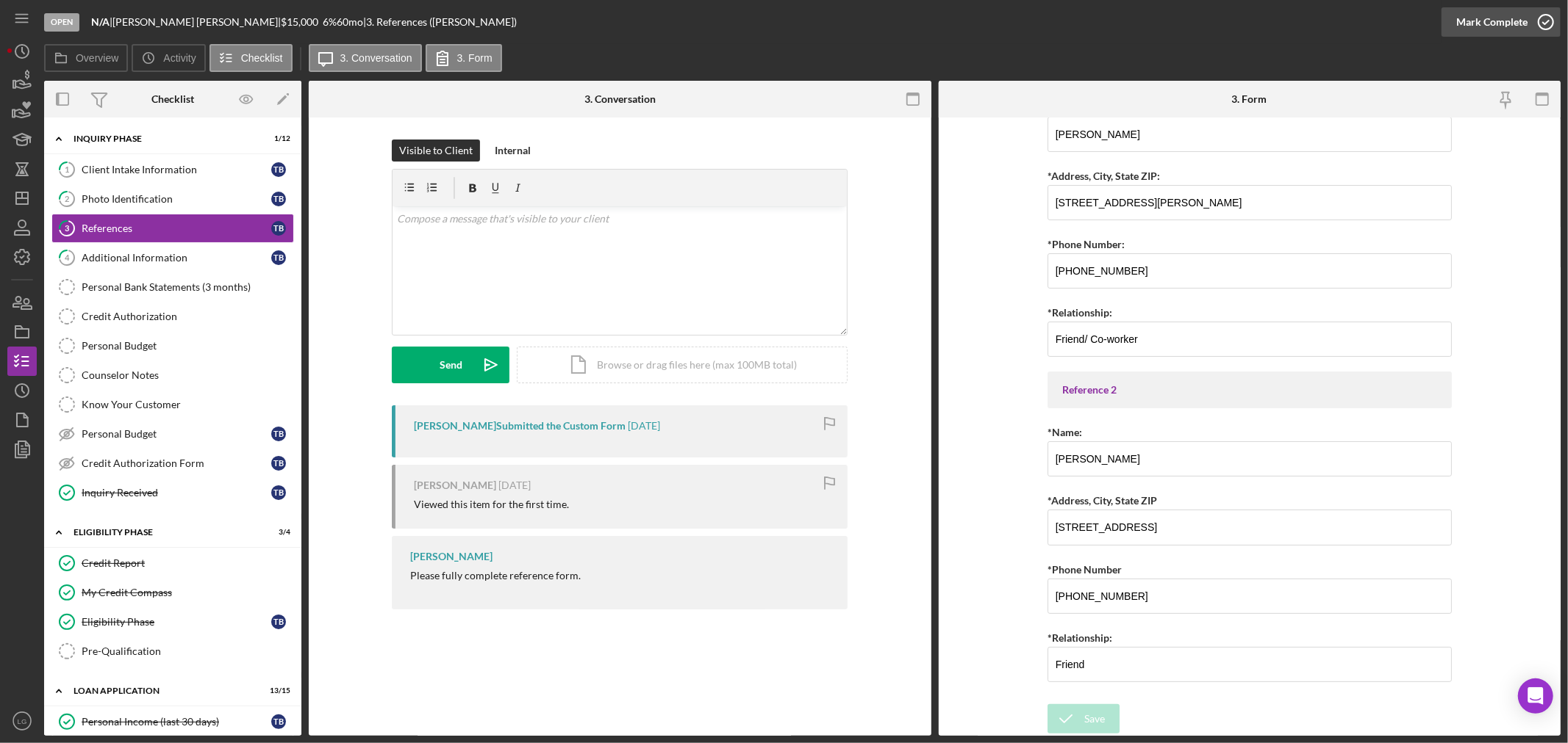
click at [1503, 17] on div "Mark Complete" at bounding box center [1491, 21] width 71 height 29
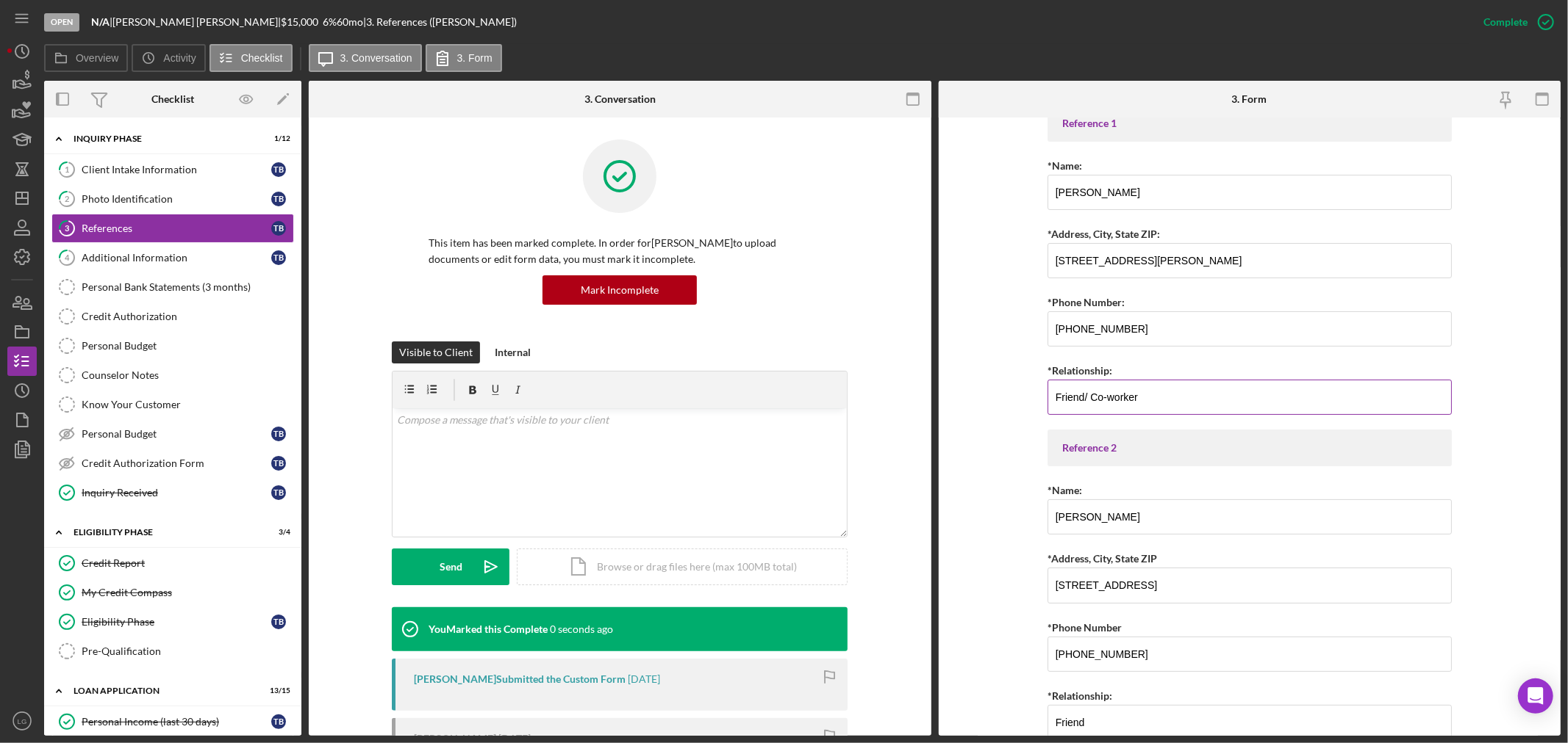
scroll to position [137, 0]
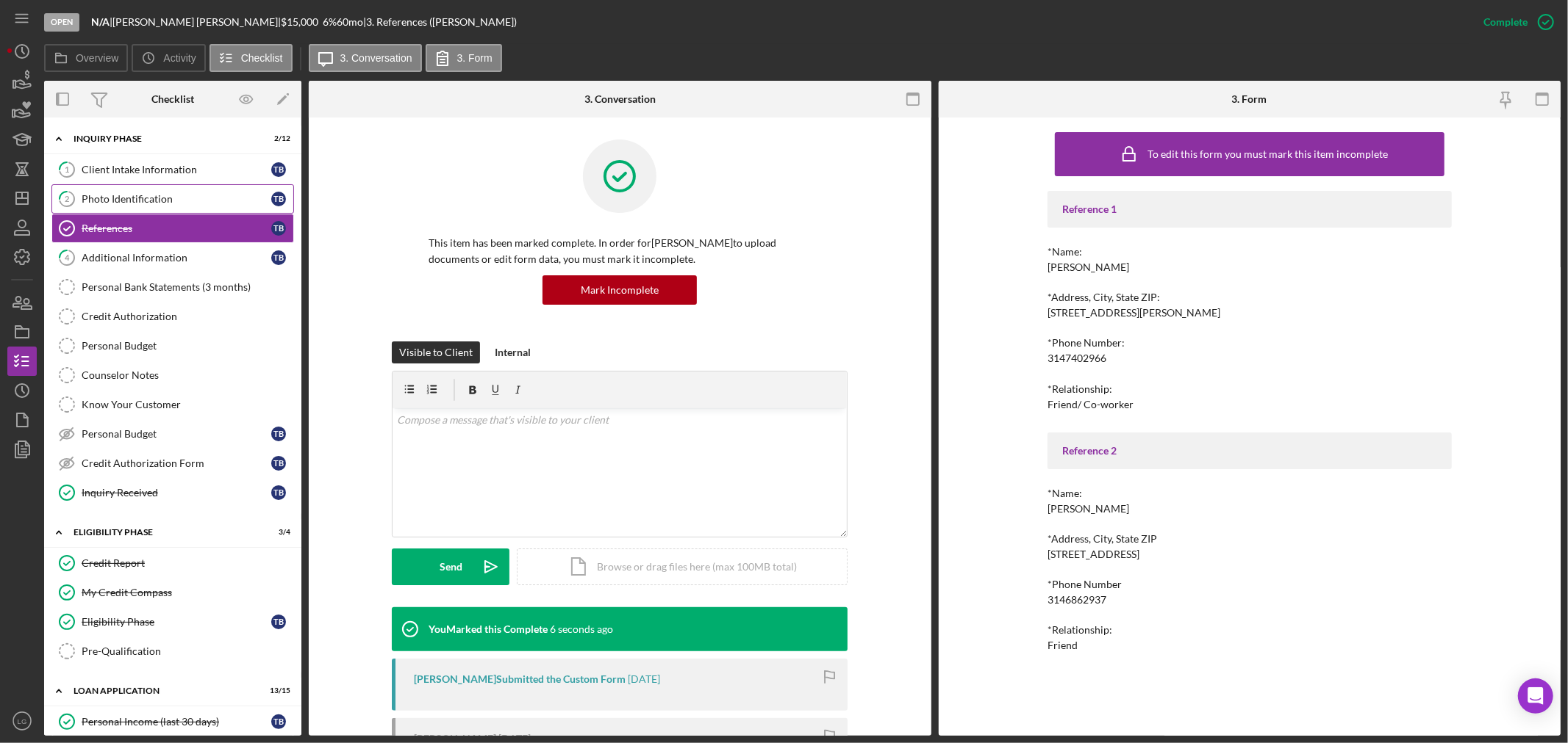
click at [129, 184] on link "2 Photo Identification T B" at bounding box center [172, 198] width 242 height 29
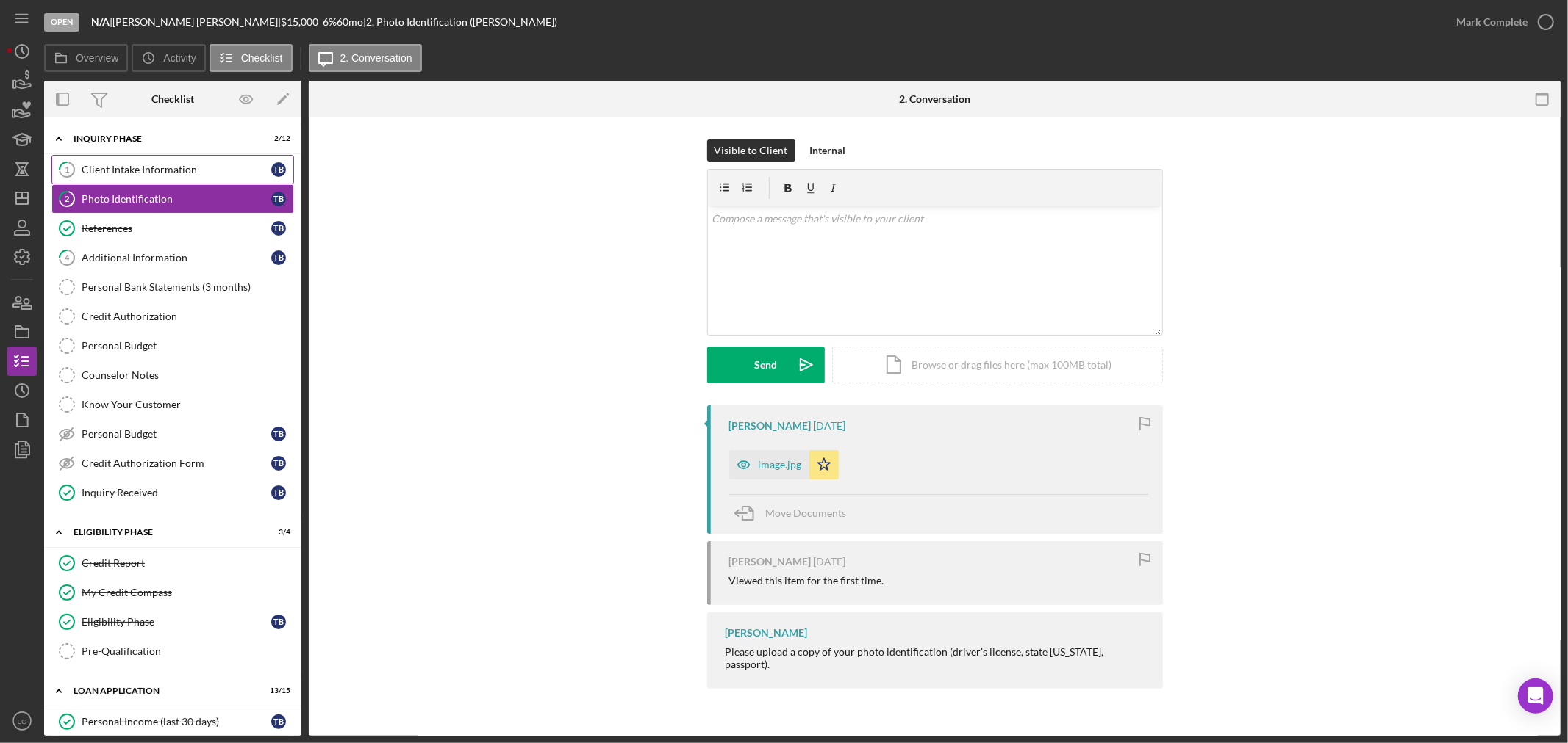
click at [136, 156] on link "1 Client Intake Information T B" at bounding box center [172, 169] width 242 height 29
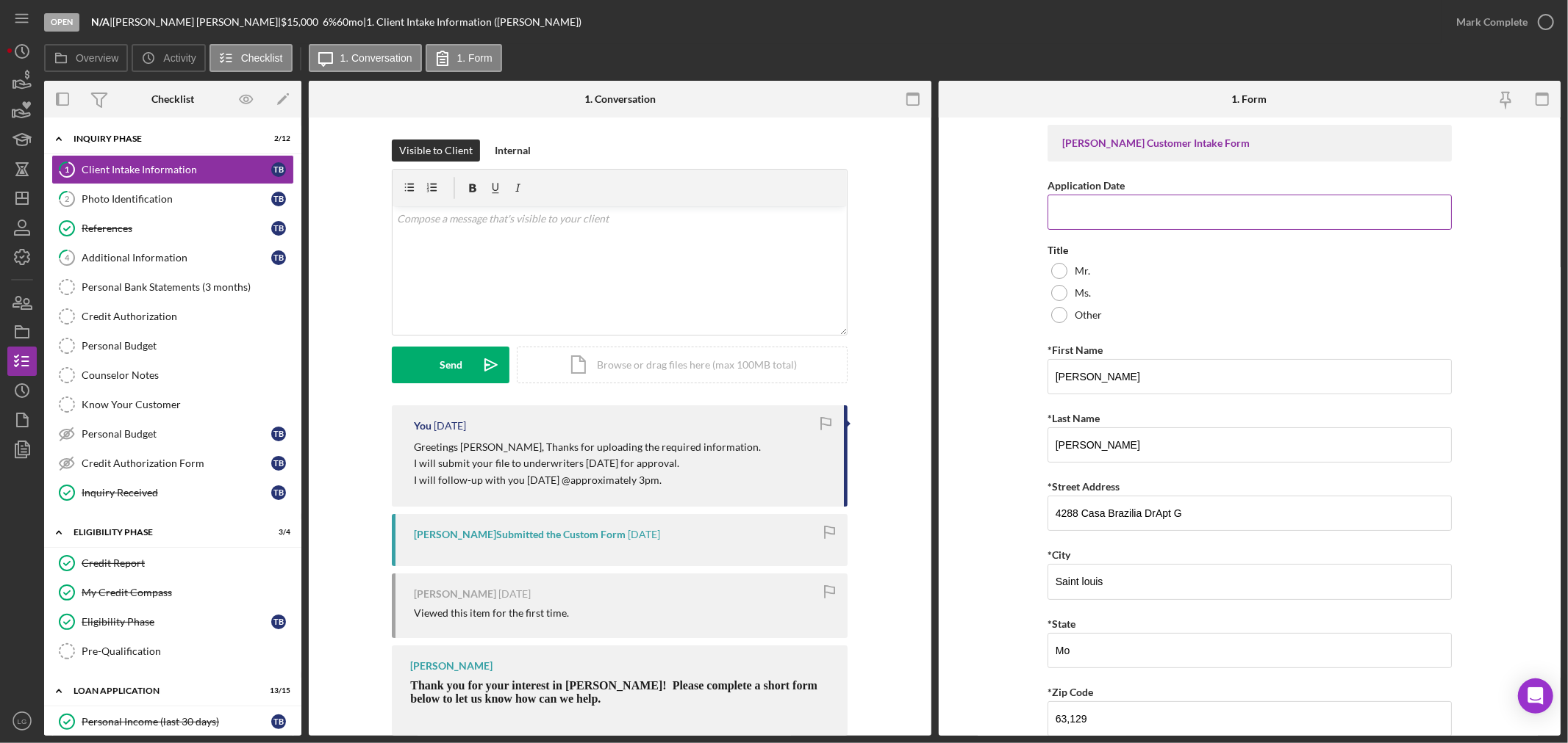
click at [1130, 224] on input "Application Date" at bounding box center [1249, 212] width 404 height 35
click at [1129, 199] on input "Application Date" at bounding box center [1249, 212] width 404 height 35
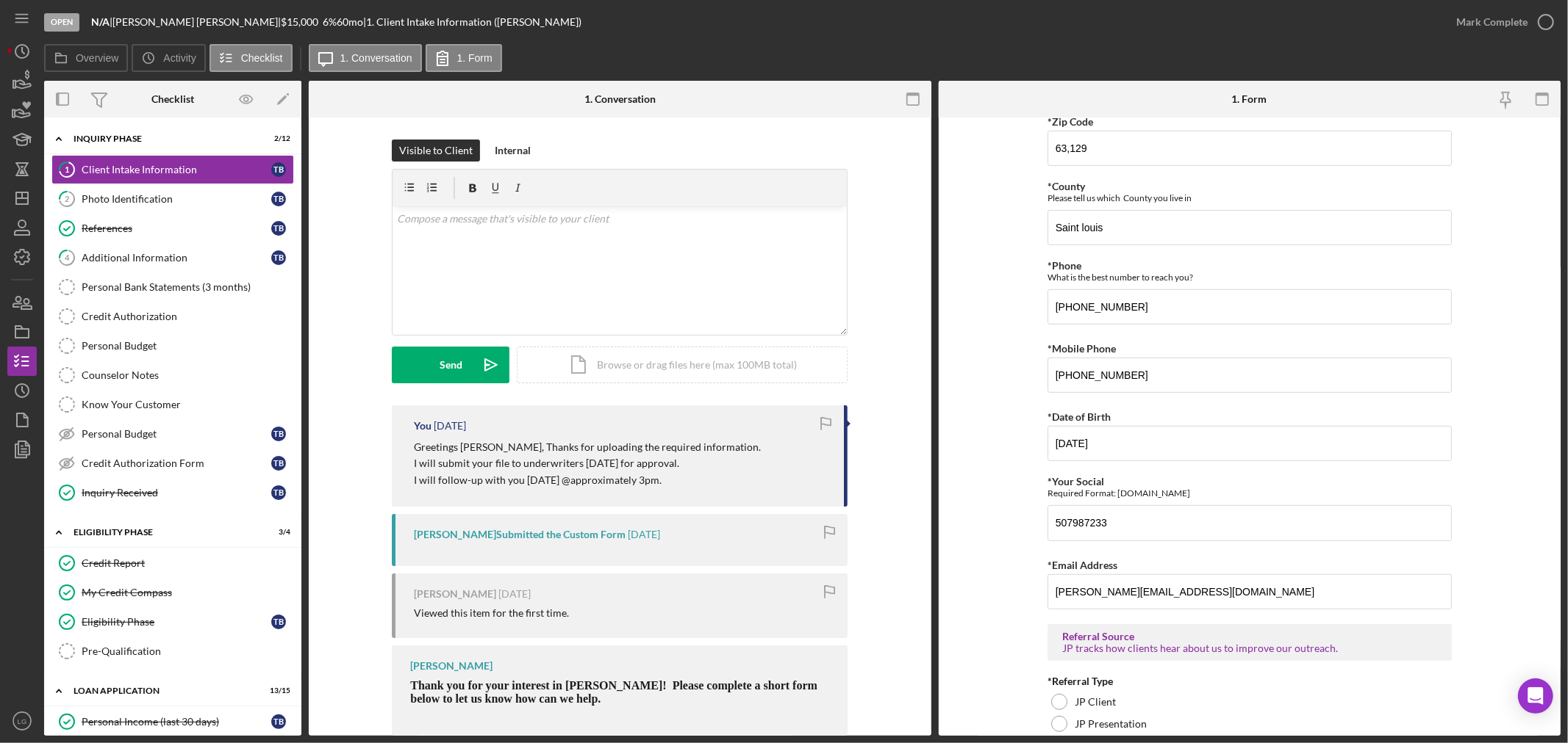
scroll to position [925, 0]
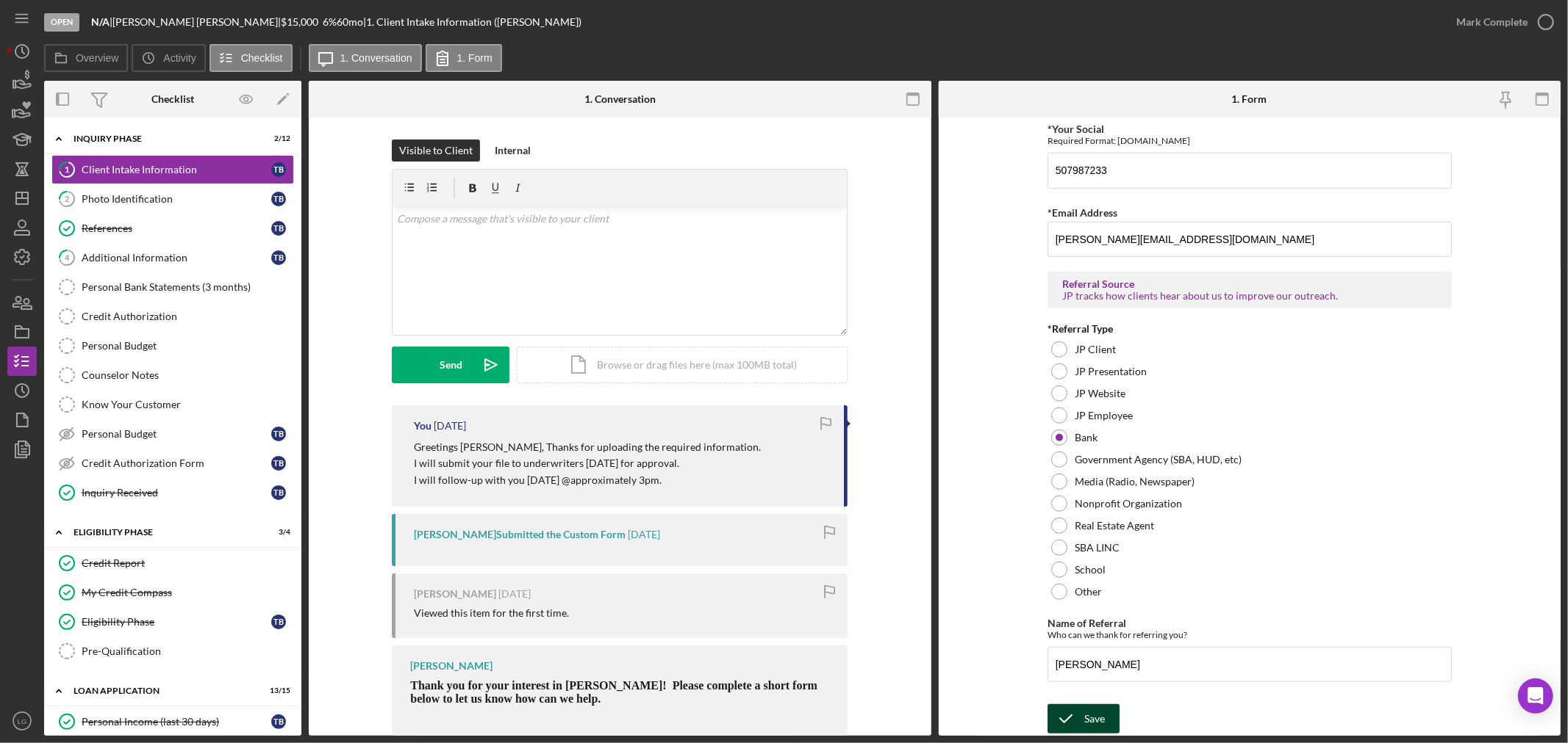
type input "9/9/2025"
click at [1079, 723] on icon "submit" at bounding box center [1066, 719] width 37 height 37
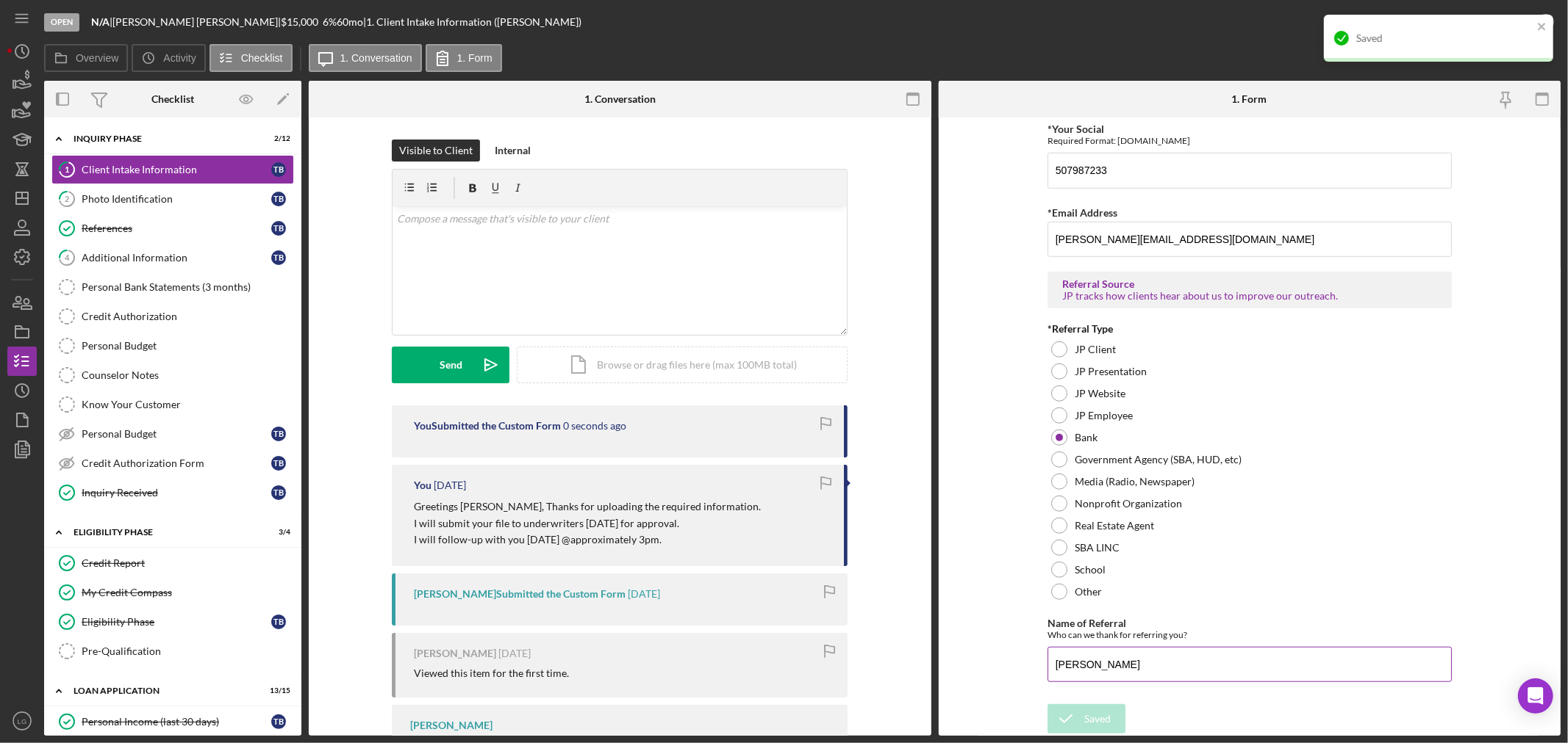
click at [1097, 673] on input "Tatiana" at bounding box center [1249, 665] width 404 height 35
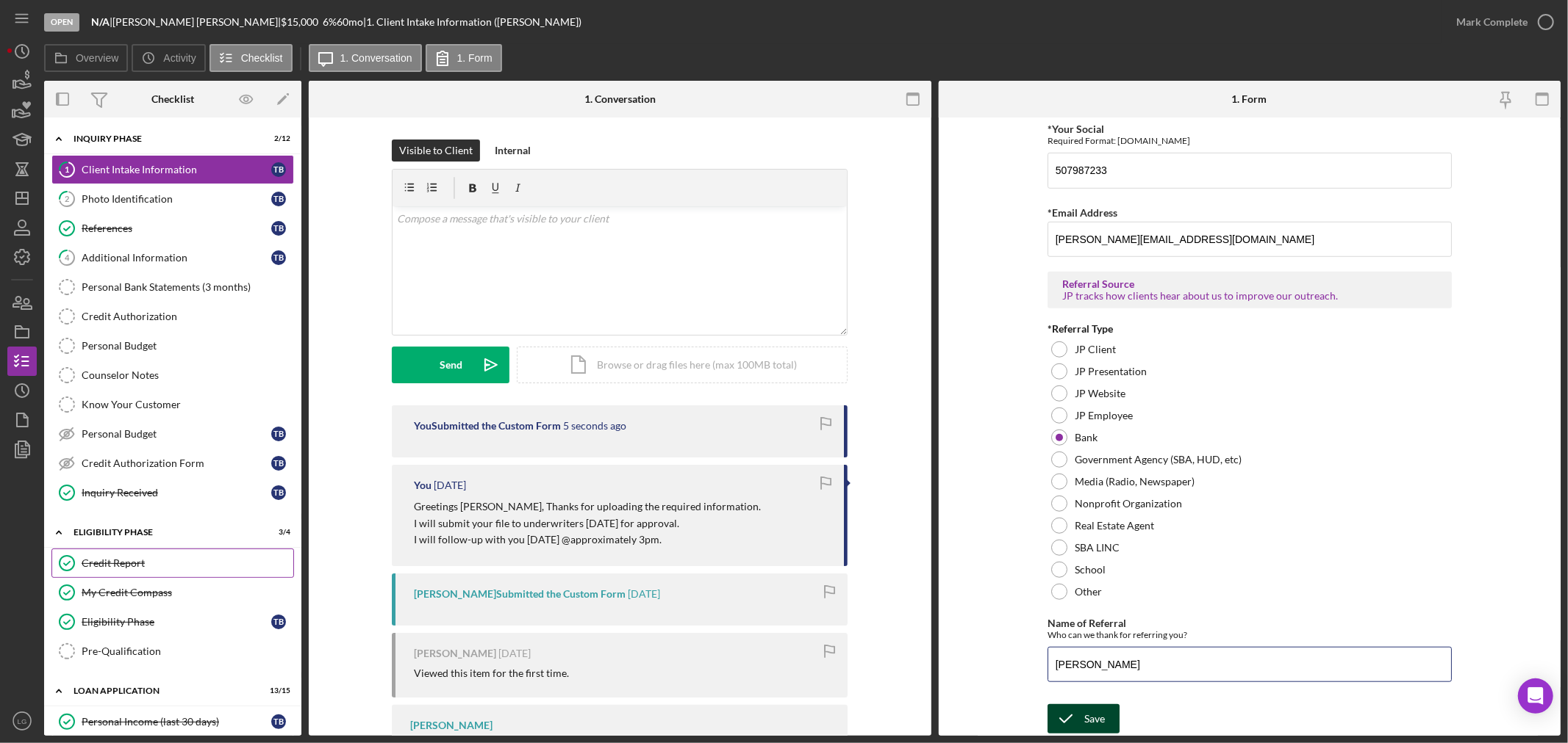
type input "[PERSON_NAME]"
click at [1094, 716] on div "Save" at bounding box center [1094, 718] width 20 height 29
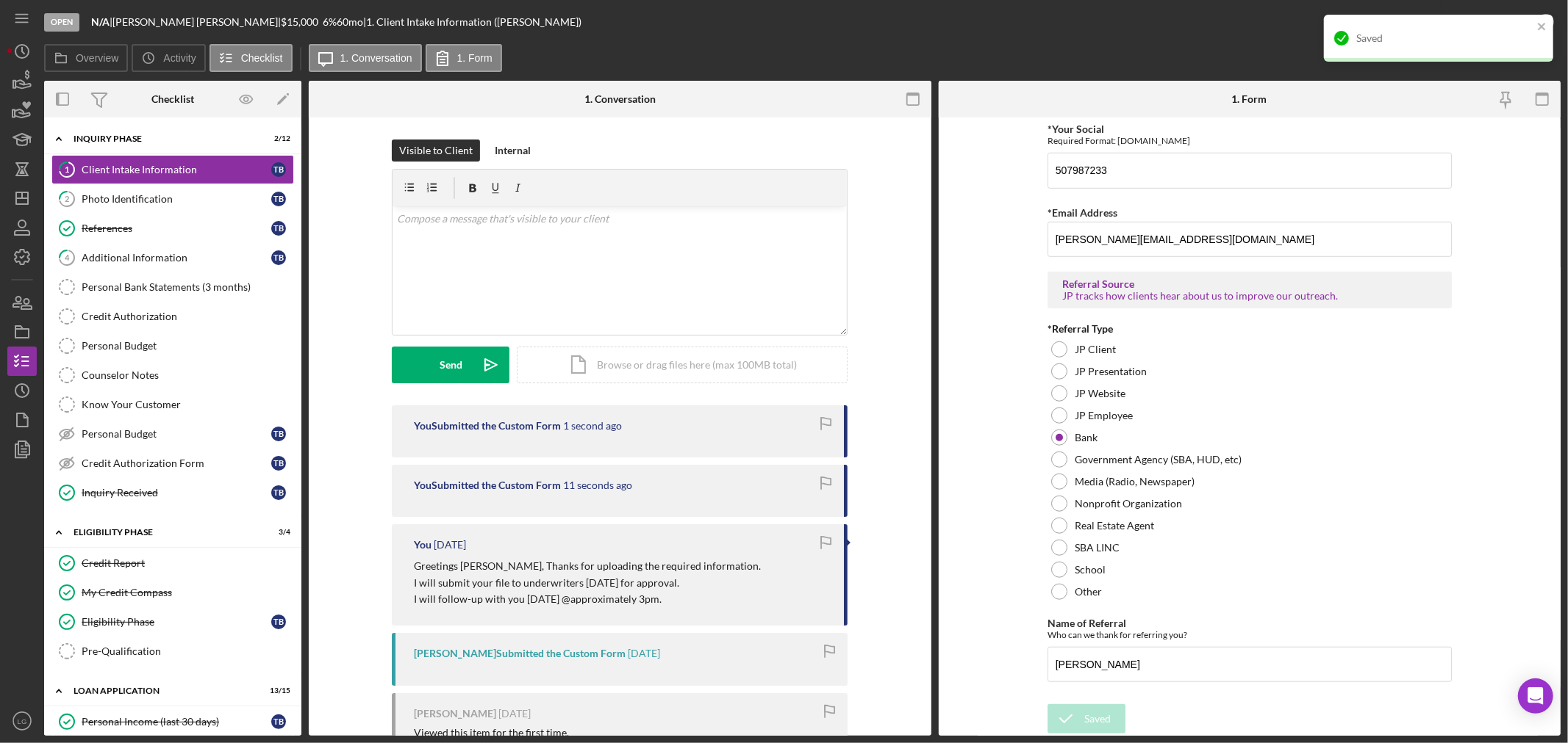
click at [1507, 15] on div "Saved" at bounding box center [1439, 38] width 229 height 47
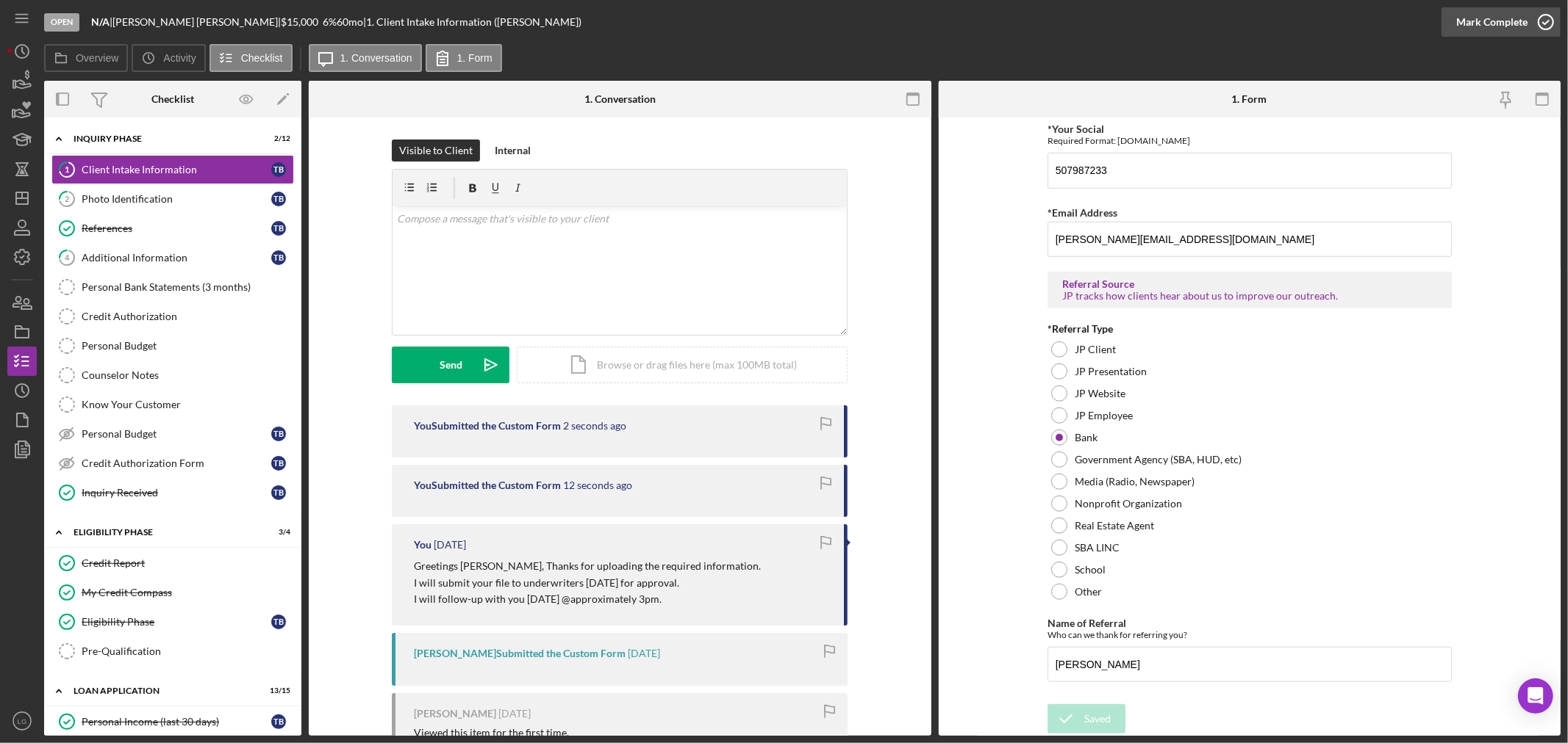
click at [1496, 16] on div "Mark Complete" at bounding box center [1491, 21] width 71 height 29
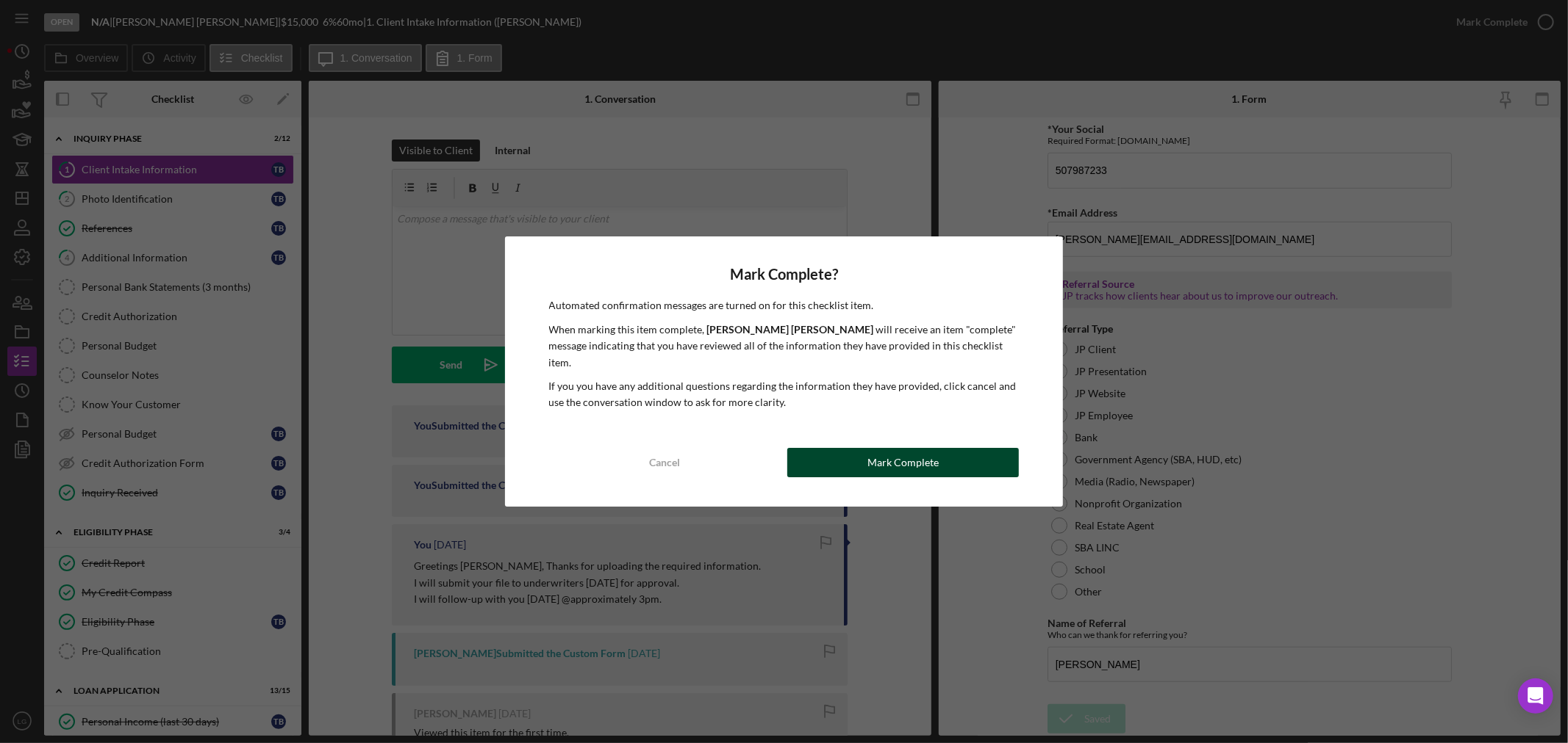
click at [888, 448] on div "Mark Complete" at bounding box center [903, 462] width 71 height 29
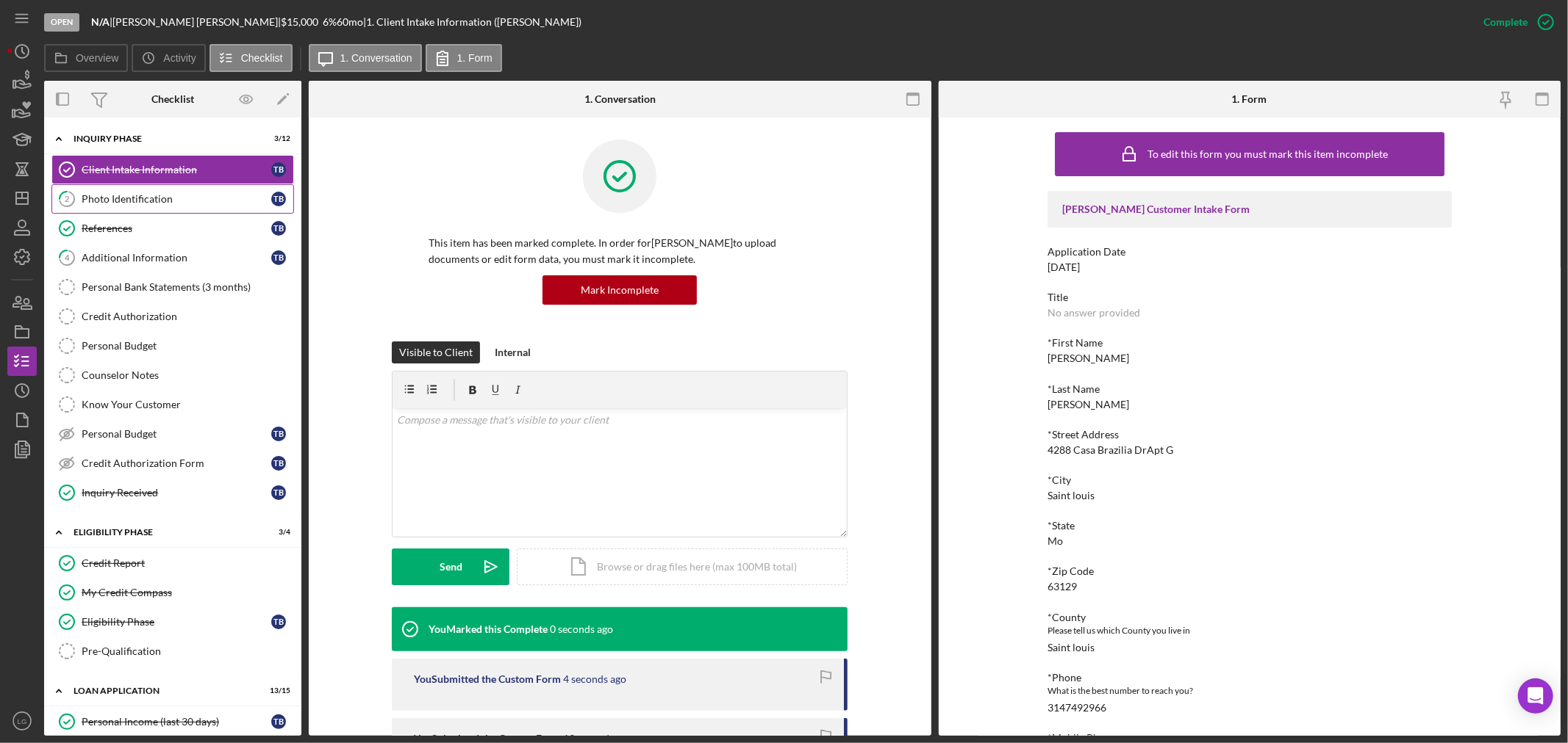
click at [215, 193] on div "Photo Identification" at bounding box center [176, 198] width 189 height 11
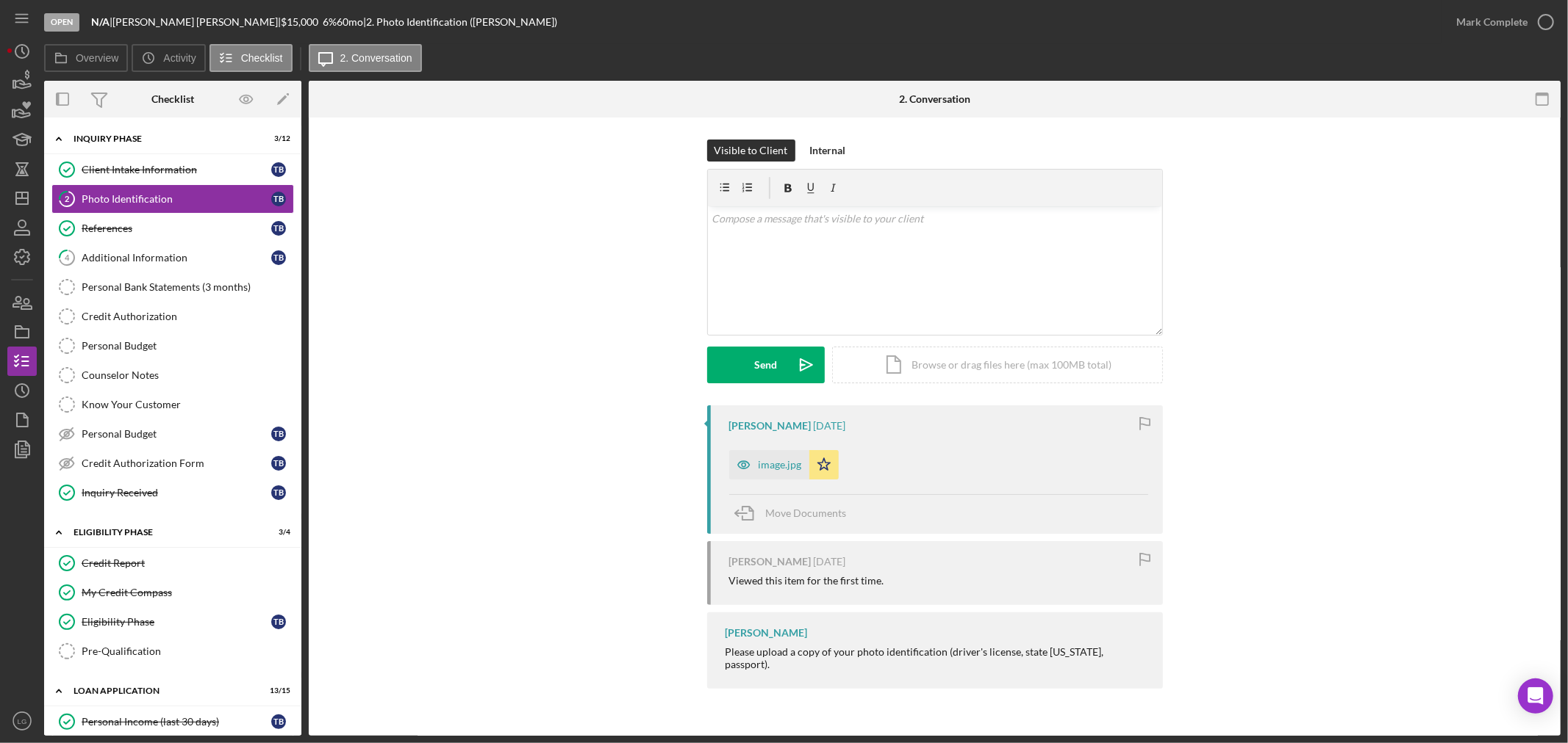
click at [781, 461] on div "image.jpg" at bounding box center [780, 465] width 43 height 11
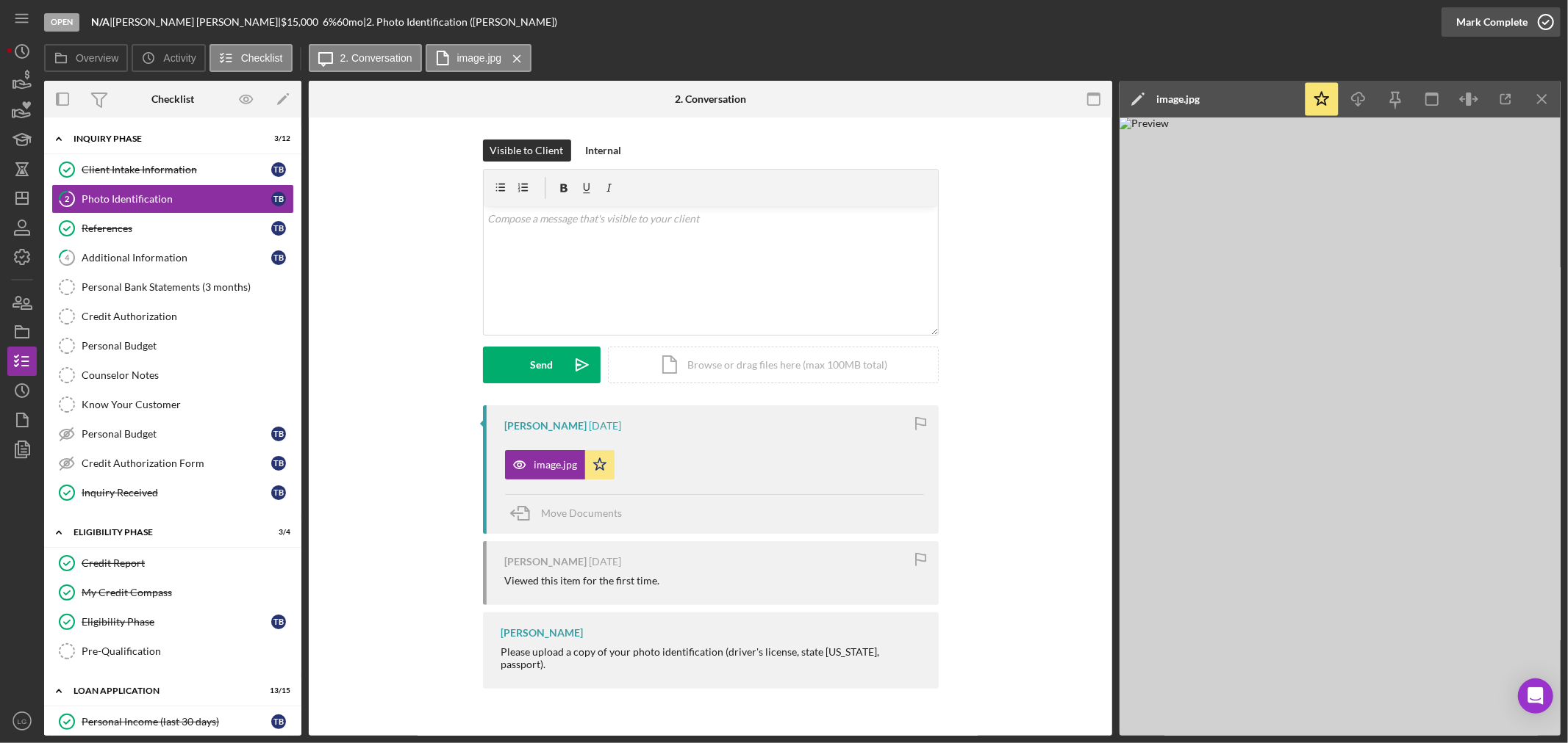
click at [1486, 17] on div "Mark Complete" at bounding box center [1491, 21] width 71 height 29
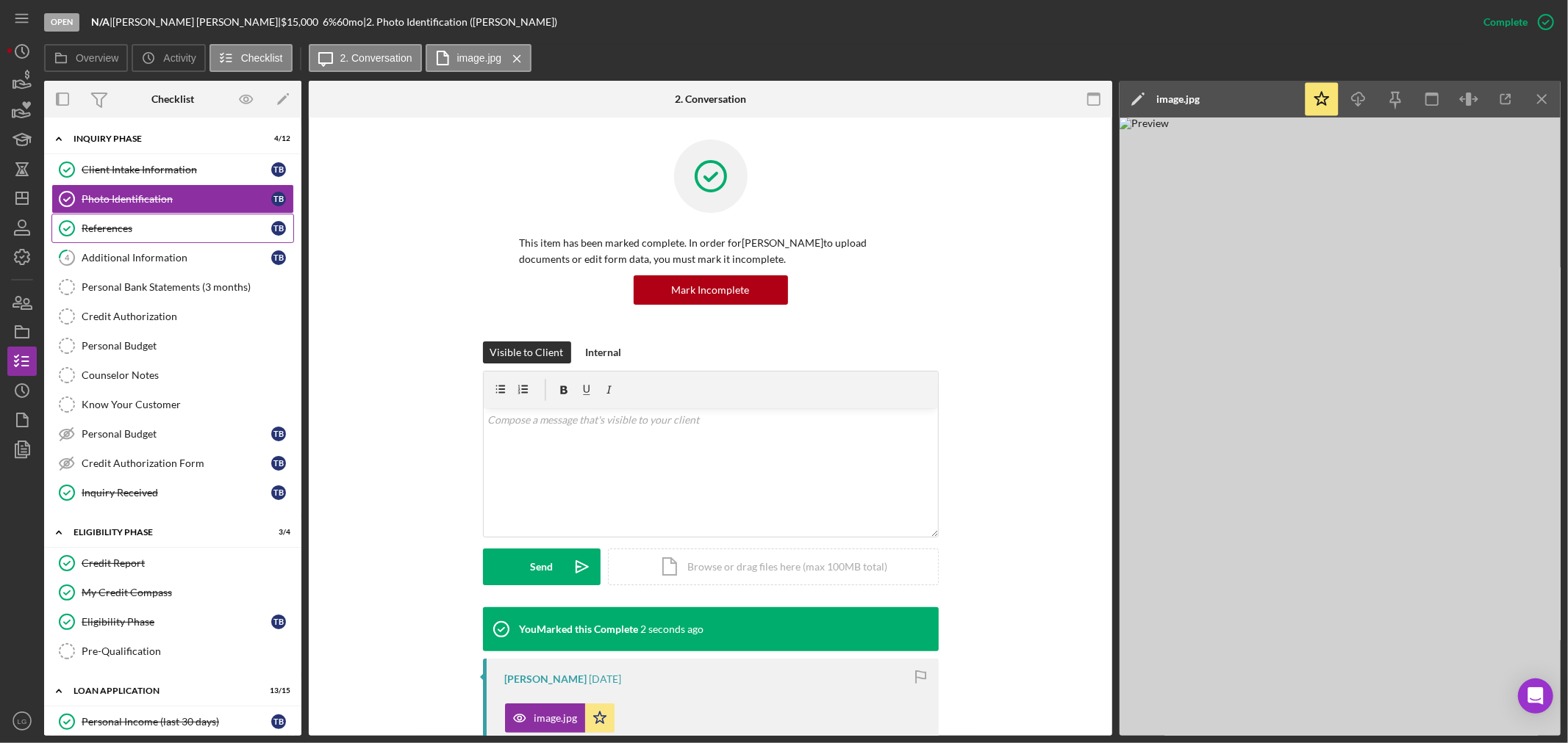
click at [215, 229] on div "References" at bounding box center [176, 228] width 189 height 11
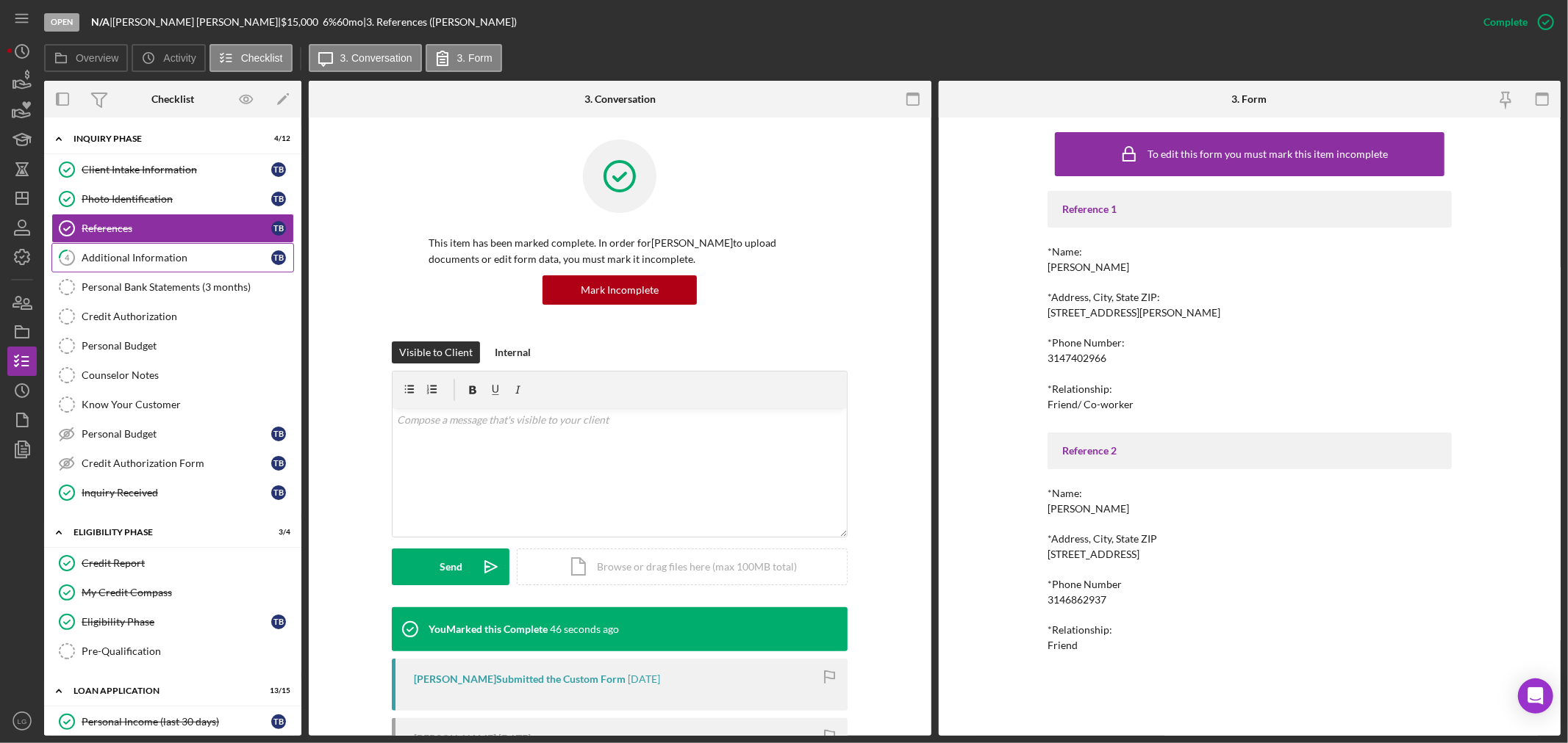
click at [201, 260] on div "Additional Information" at bounding box center [176, 257] width 189 height 11
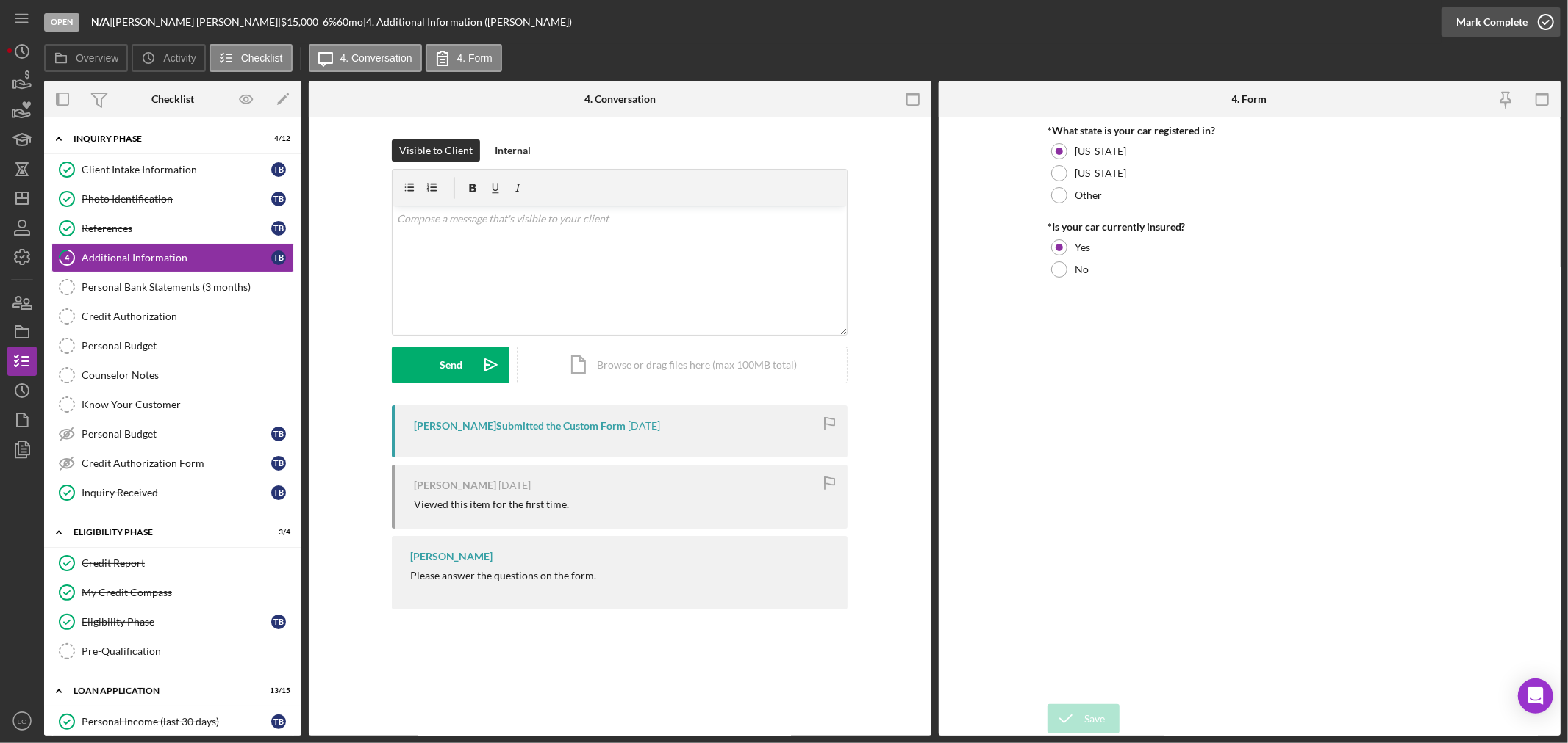
click at [1477, 16] on div "Mark Complete" at bounding box center [1491, 21] width 71 height 29
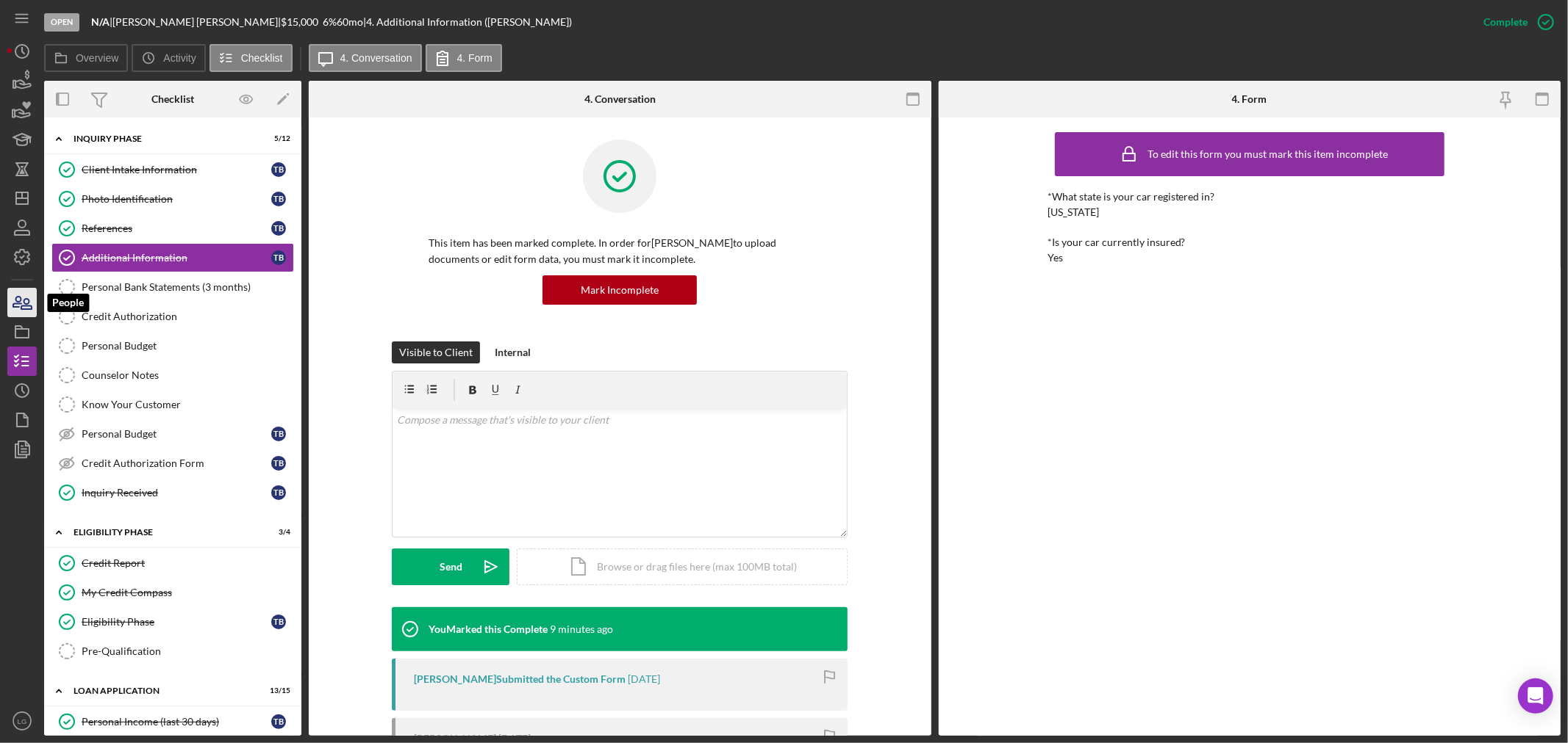
click at [25, 303] on icon "button" at bounding box center [22, 303] width 37 height 37
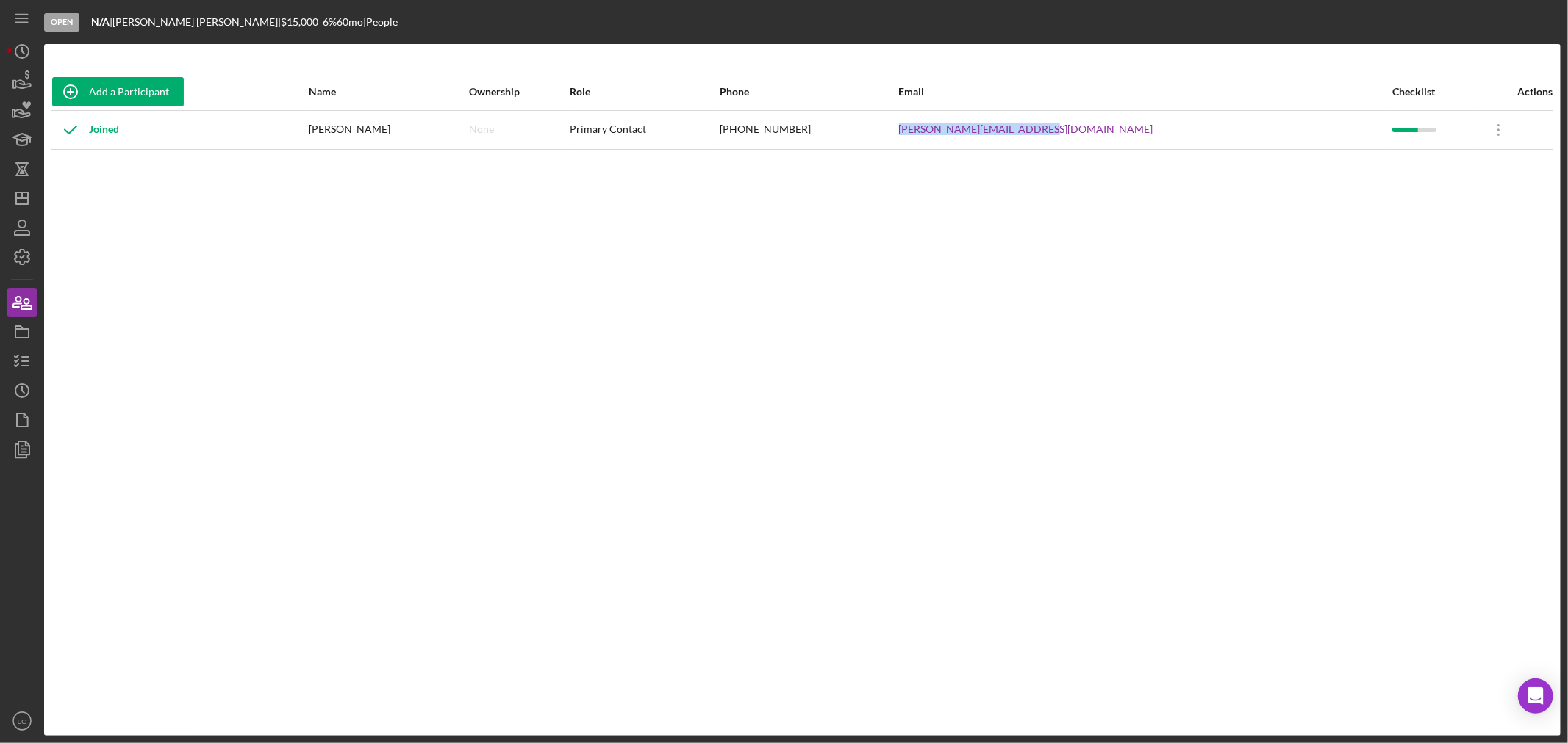
drag, startPoint x: 1165, startPoint y: 136, endPoint x: 974, endPoint y: 127, distance: 191.2
click at [974, 127] on tr "Joined Tammy Braden None Primary Contact (314) 740-2966 Tammy.braden1128@yahoo.…" at bounding box center [802, 129] width 1502 height 39
drag, startPoint x: 19, startPoint y: 338, endPoint x: 17, endPoint y: 350, distance: 12.2
click at [19, 338] on rect "button" at bounding box center [22, 334] width 13 height 9
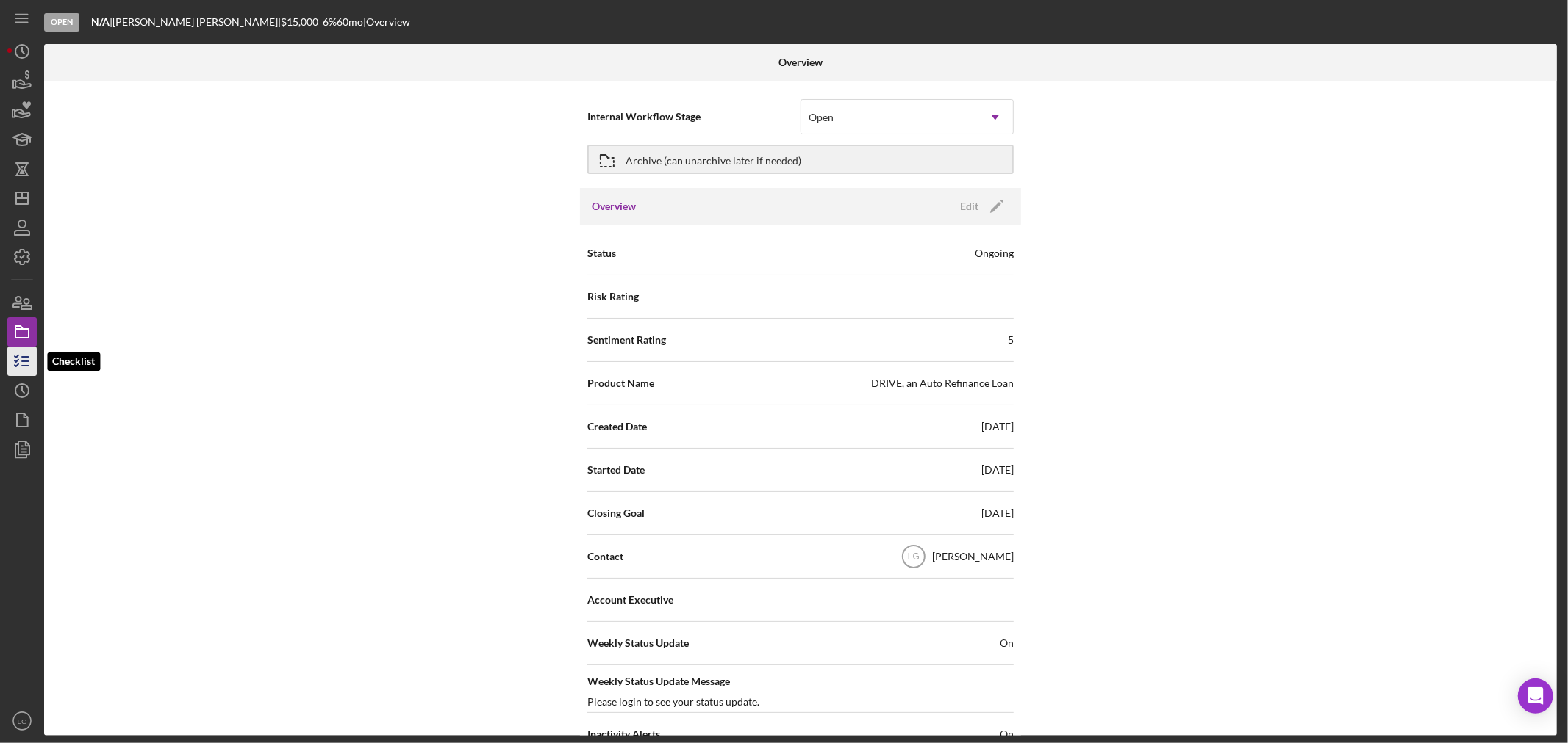
click at [17, 357] on polyline "button" at bounding box center [17, 357] width 4 height 3
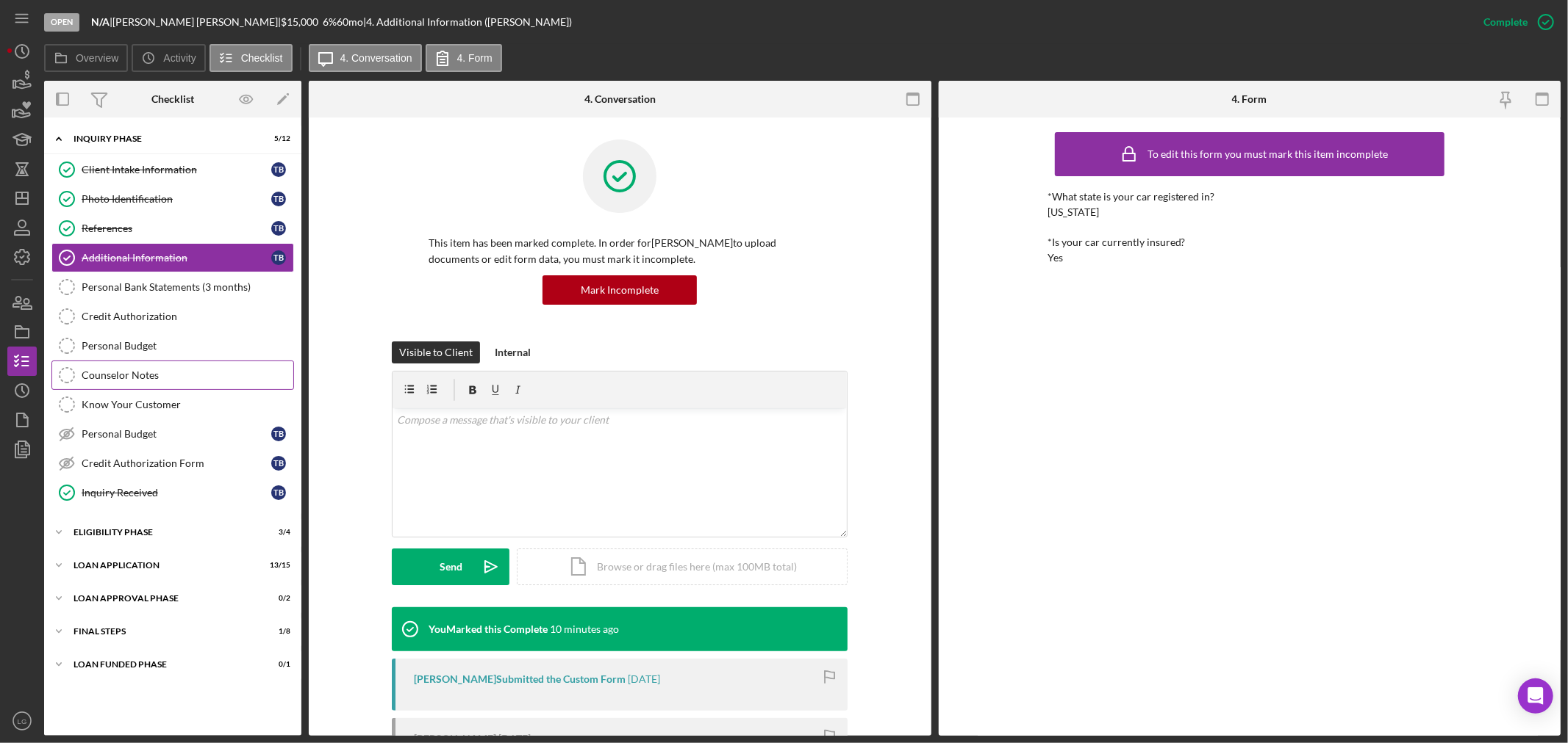
click at [125, 379] on div "Counselor Notes" at bounding box center [188, 375] width 211 height 11
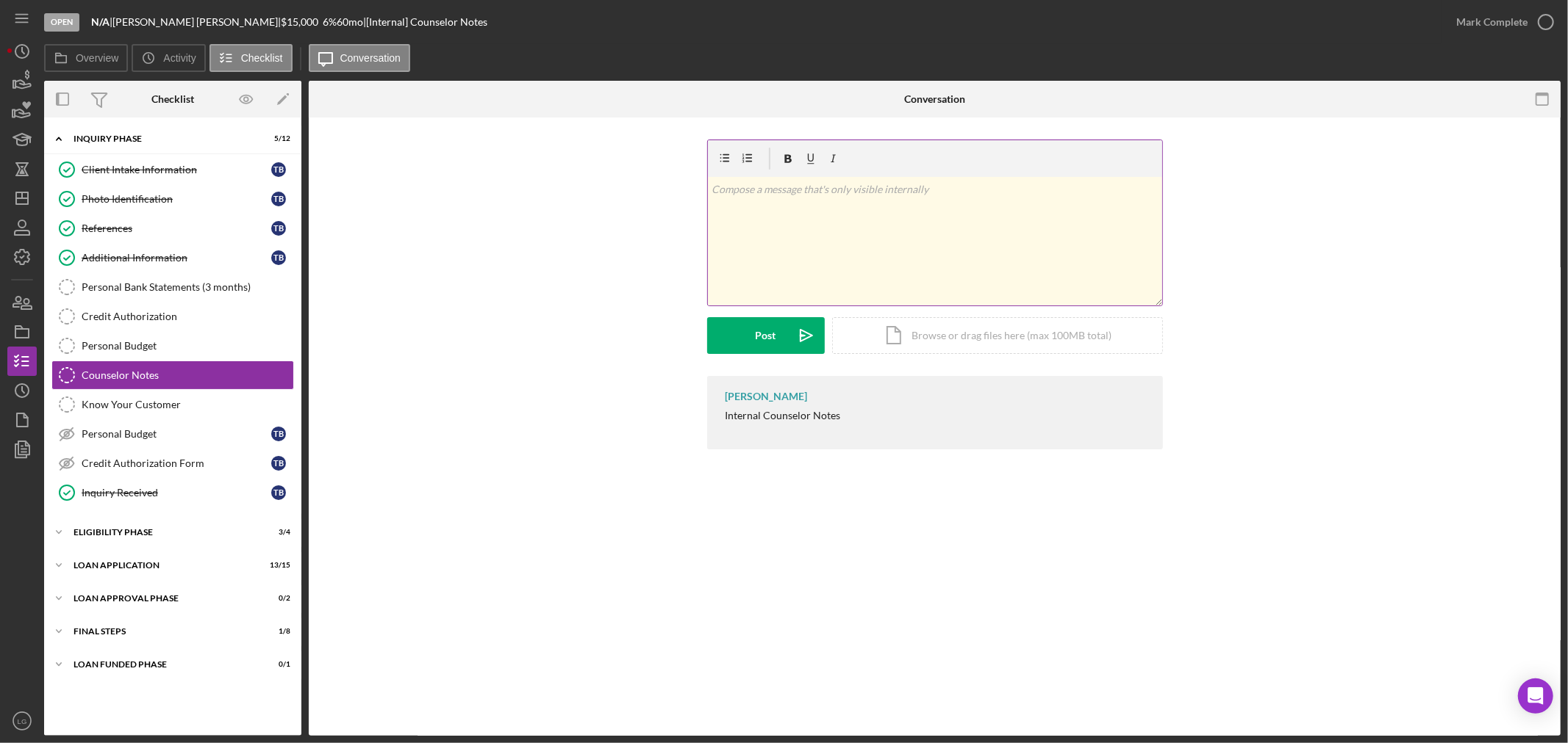
click at [813, 261] on div "v Color teal Color pink Remove color Add row above Add row below Add column bef…" at bounding box center [936, 241] width 455 height 129
click at [743, 185] on p "MCC Email sent to Cam" at bounding box center [935, 189] width 447 height 16
click at [739, 188] on p "MCC Email sent to Cam" at bounding box center [935, 189] width 447 height 16
click at [736, 317] on form "v Color teal Color pink Remove color Add row above Add row below Add column bef…" at bounding box center [935, 247] width 455 height 215
click at [734, 331] on button "Post Icon/icon-invite-send" at bounding box center [766, 335] width 118 height 37
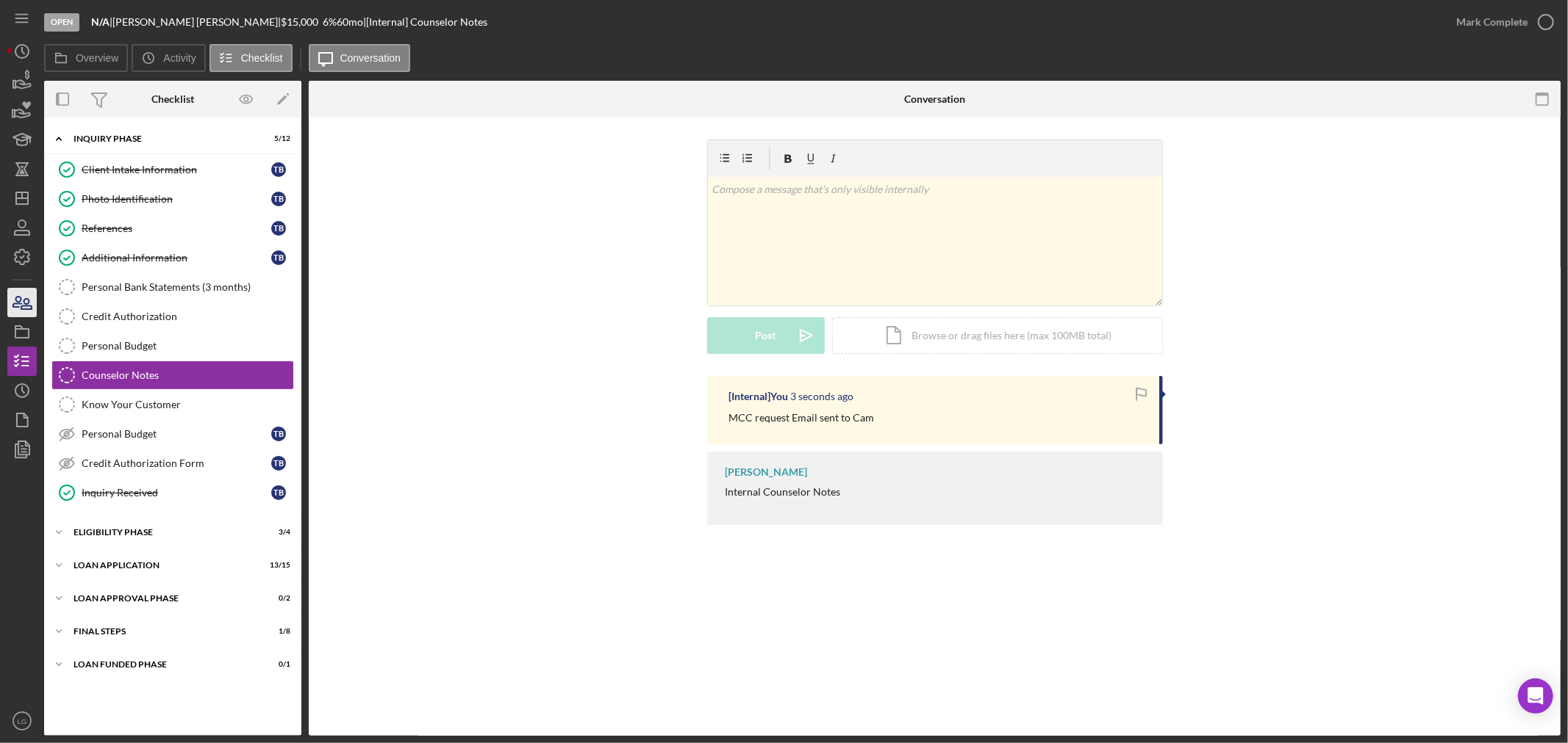
click at [38, 309] on nav "Icon/Menu Icon/Dashboard Dashboard Navigation Divider Mobile Checklist Navigati…" at bounding box center [26, 368] width 37 height 736
click at [34, 307] on icon "button" at bounding box center [22, 303] width 37 height 37
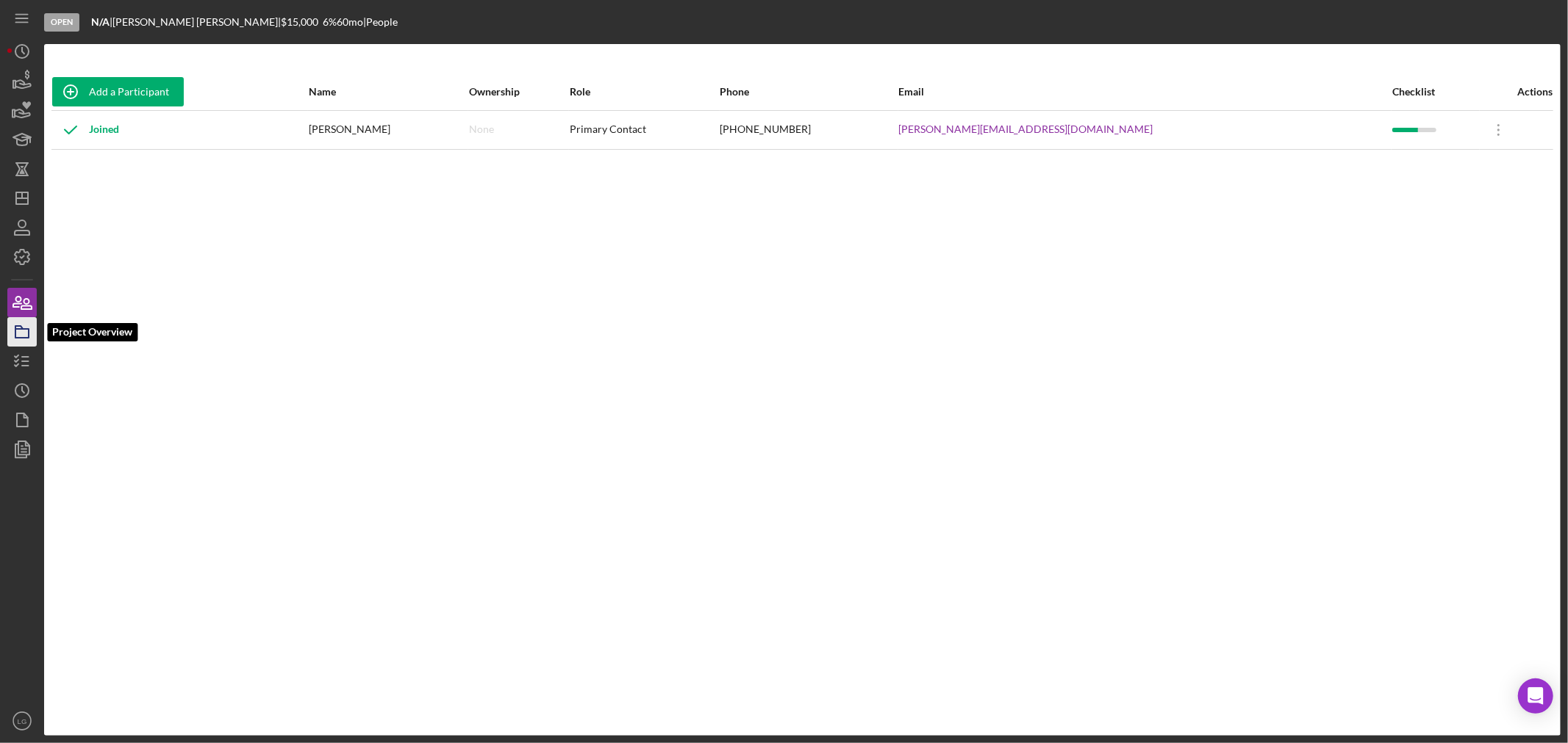
click at [18, 327] on icon "button" at bounding box center [22, 332] width 37 height 37
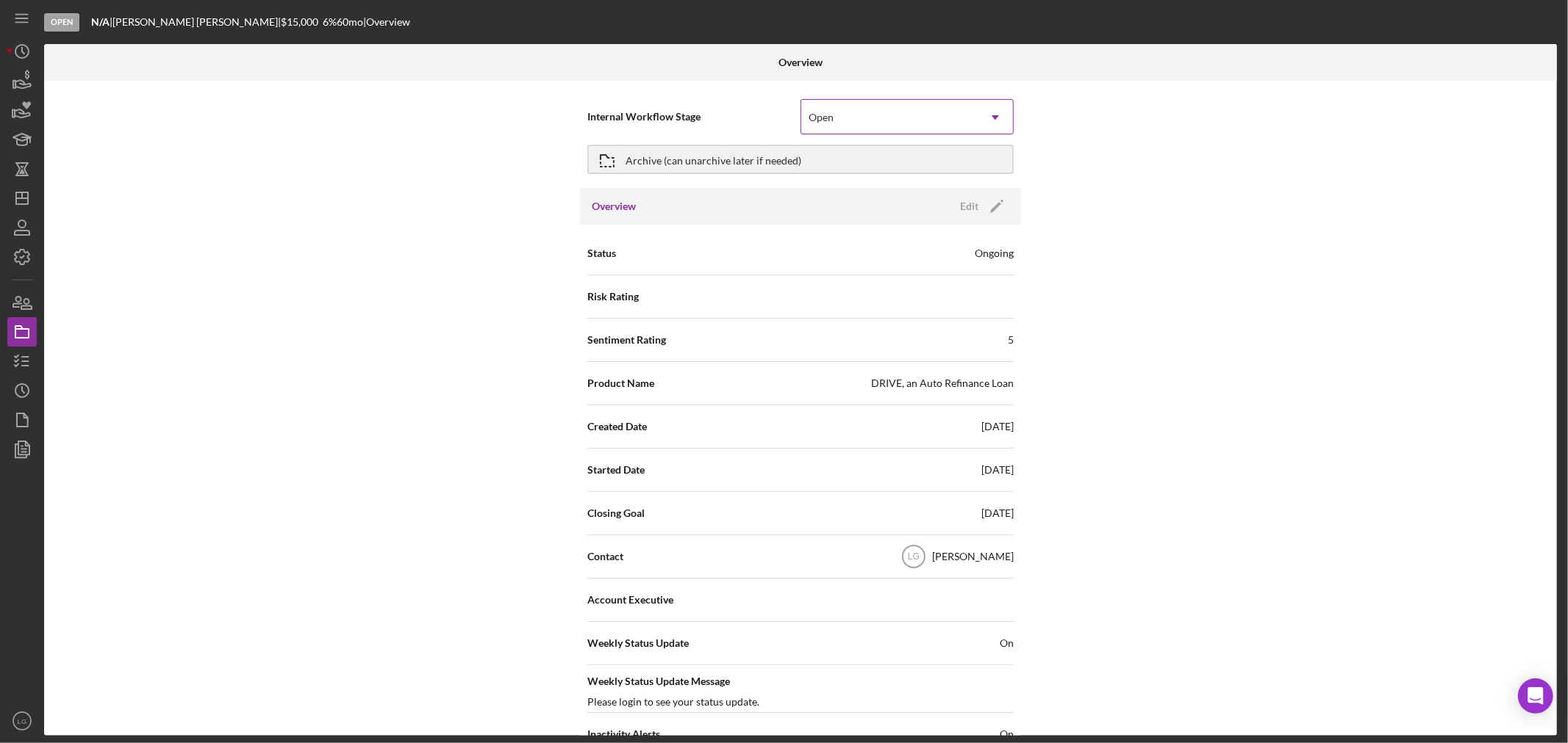
click at [957, 107] on div "Open" at bounding box center [890, 117] width 176 height 33
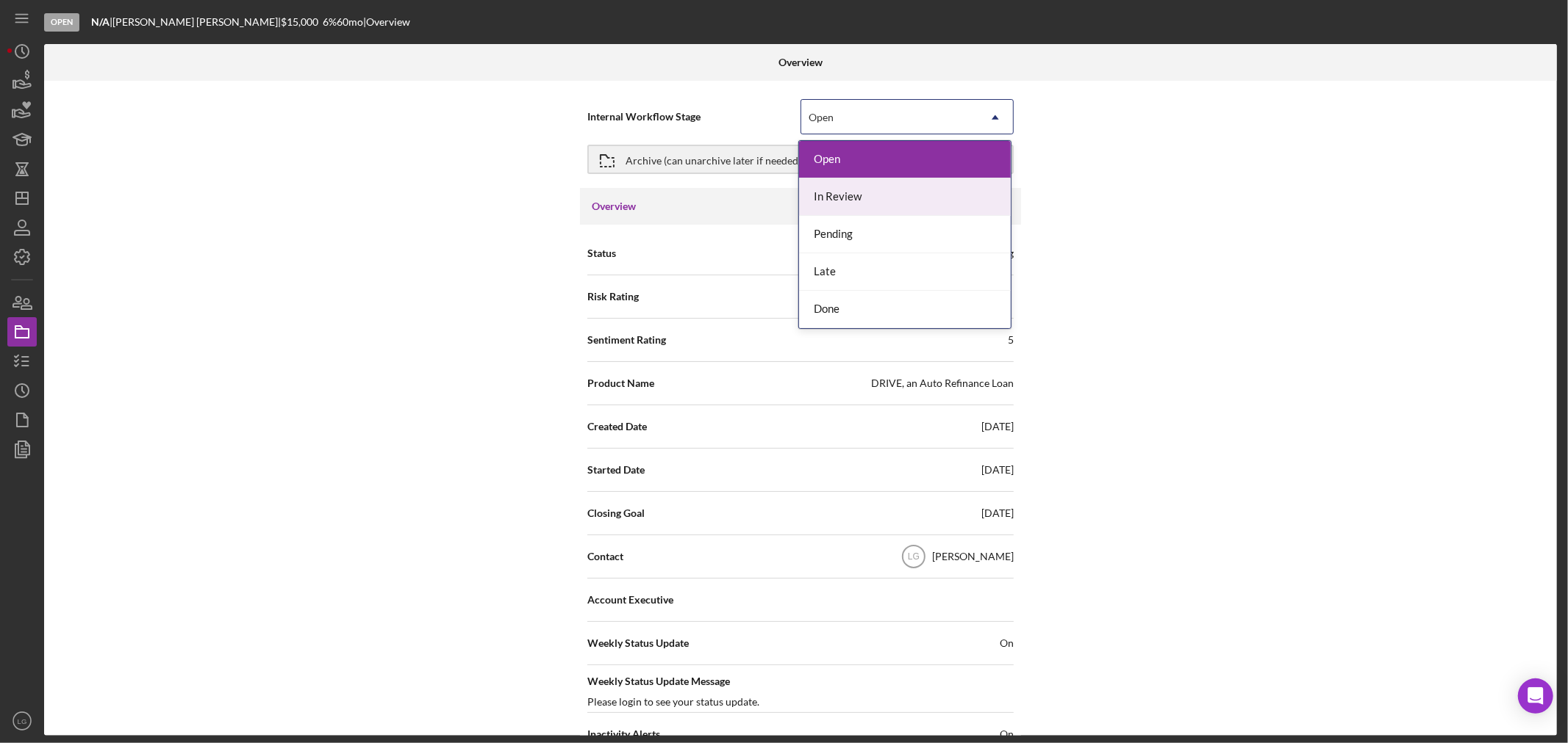
click at [816, 210] on div "In Review" at bounding box center [905, 197] width 211 height 38
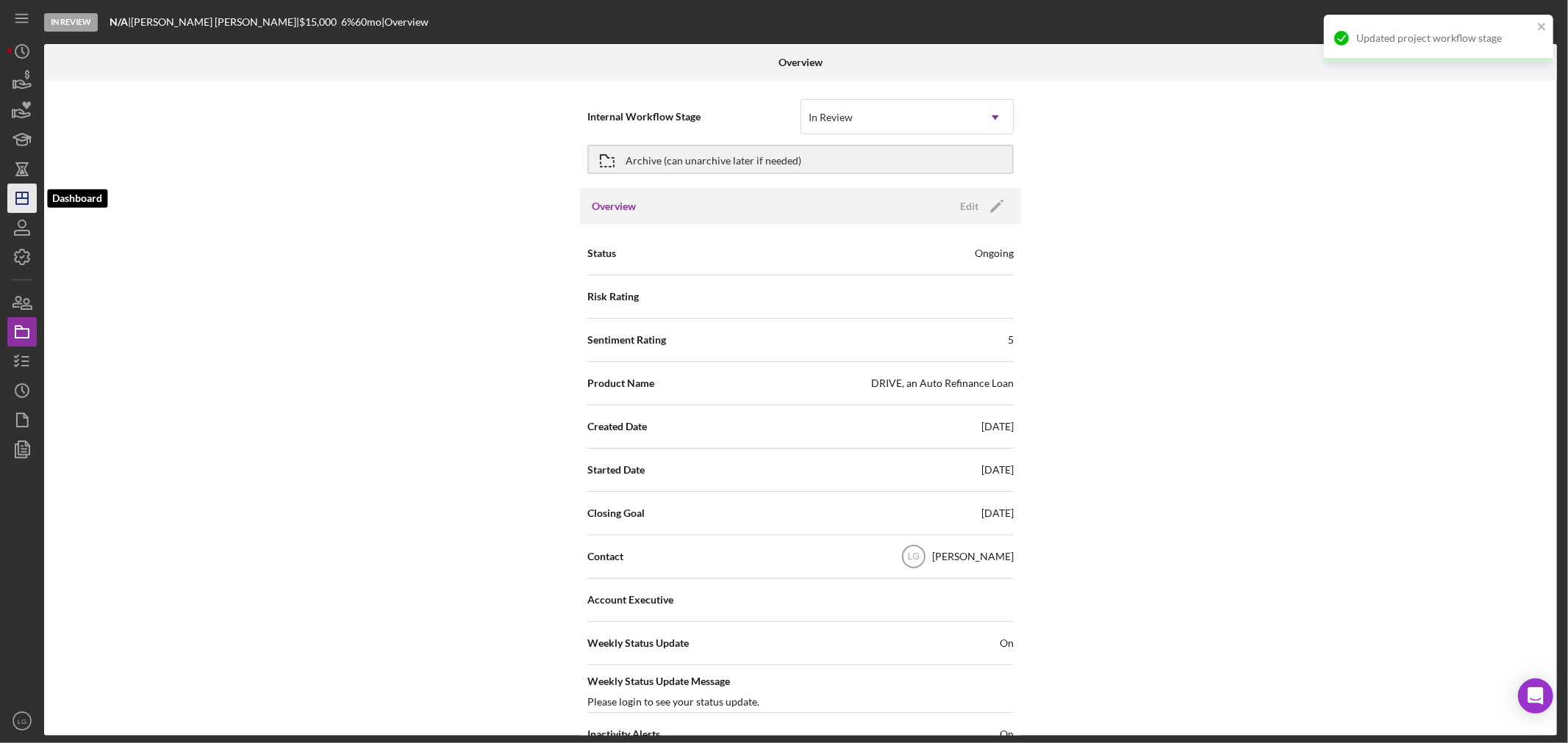
click at [11, 202] on icon "Icon/Dashboard" at bounding box center [22, 198] width 37 height 37
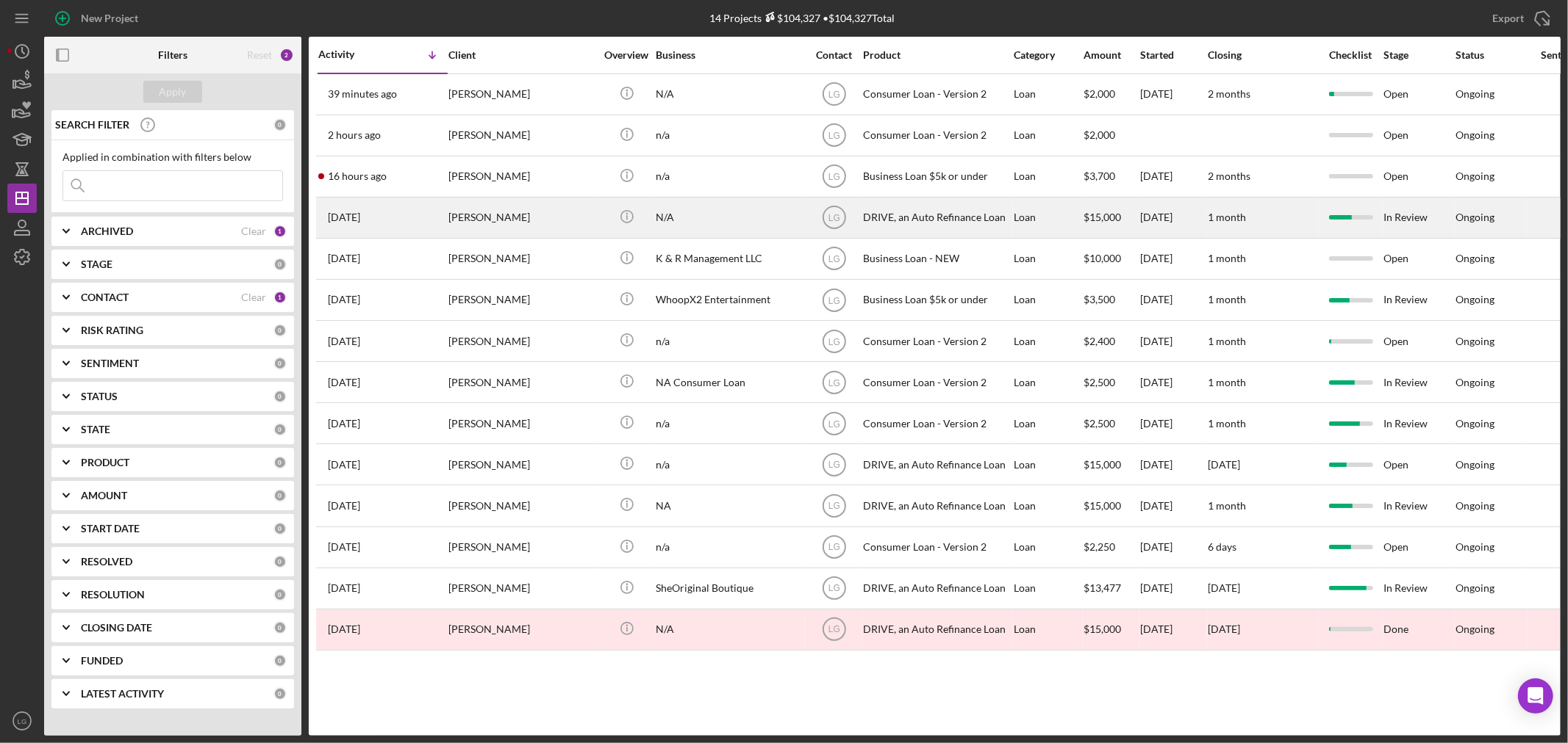
click at [563, 226] on div "[PERSON_NAME]" at bounding box center [521, 217] width 147 height 39
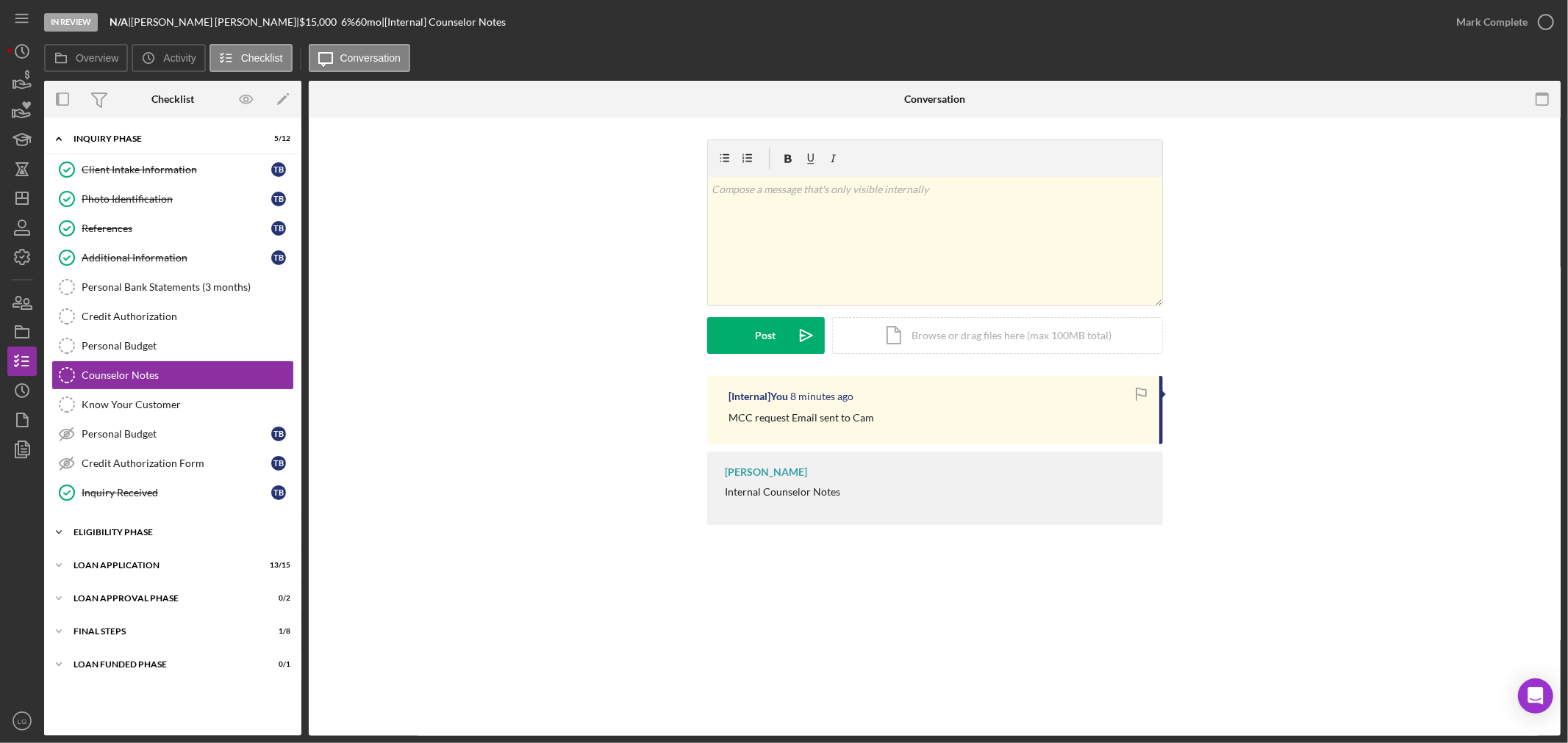
click at [220, 533] on div "Eligibility Phase" at bounding box center [178, 533] width 210 height 9
click at [151, 591] on div "My Credit Compass" at bounding box center [188, 592] width 211 height 11
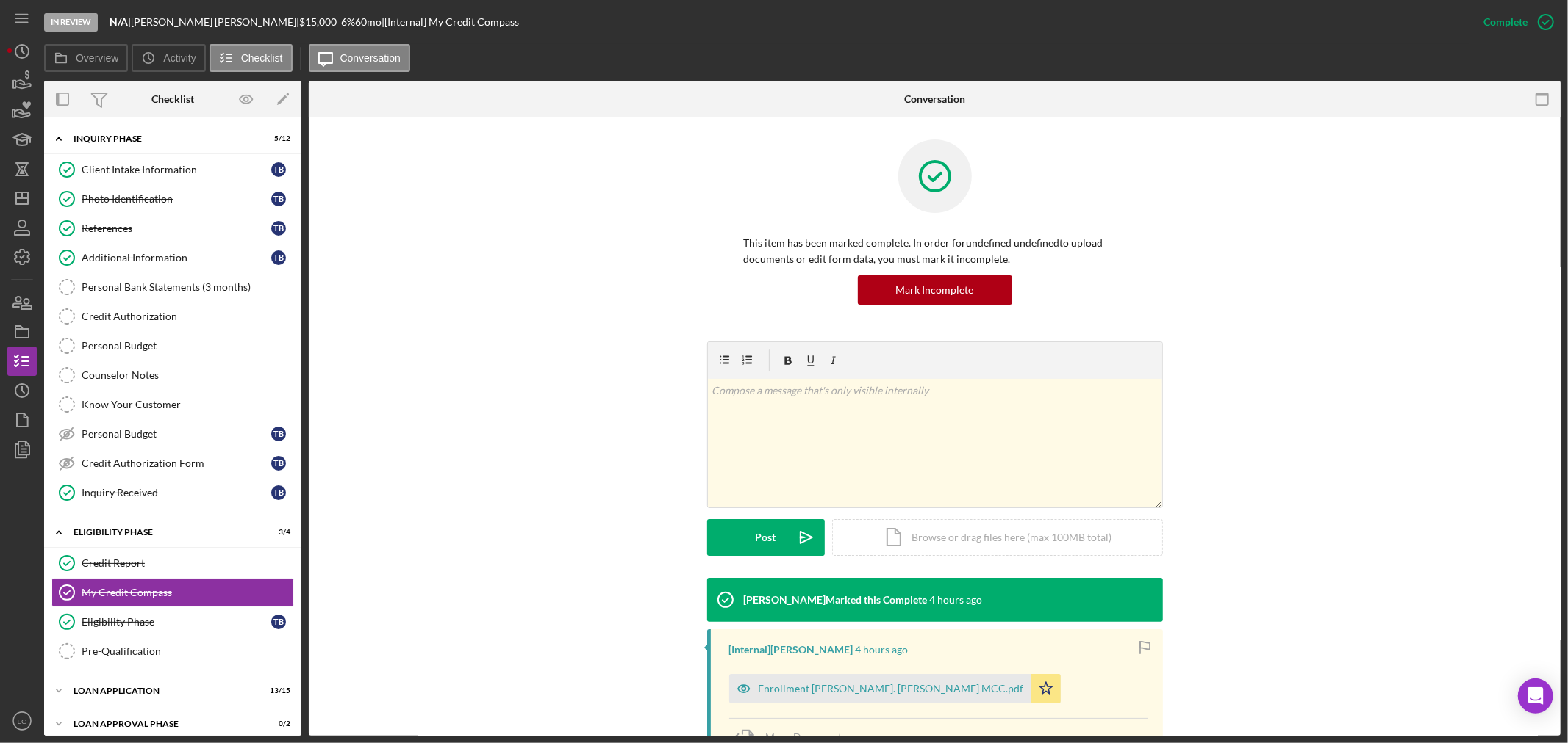
scroll to position [171, 0]
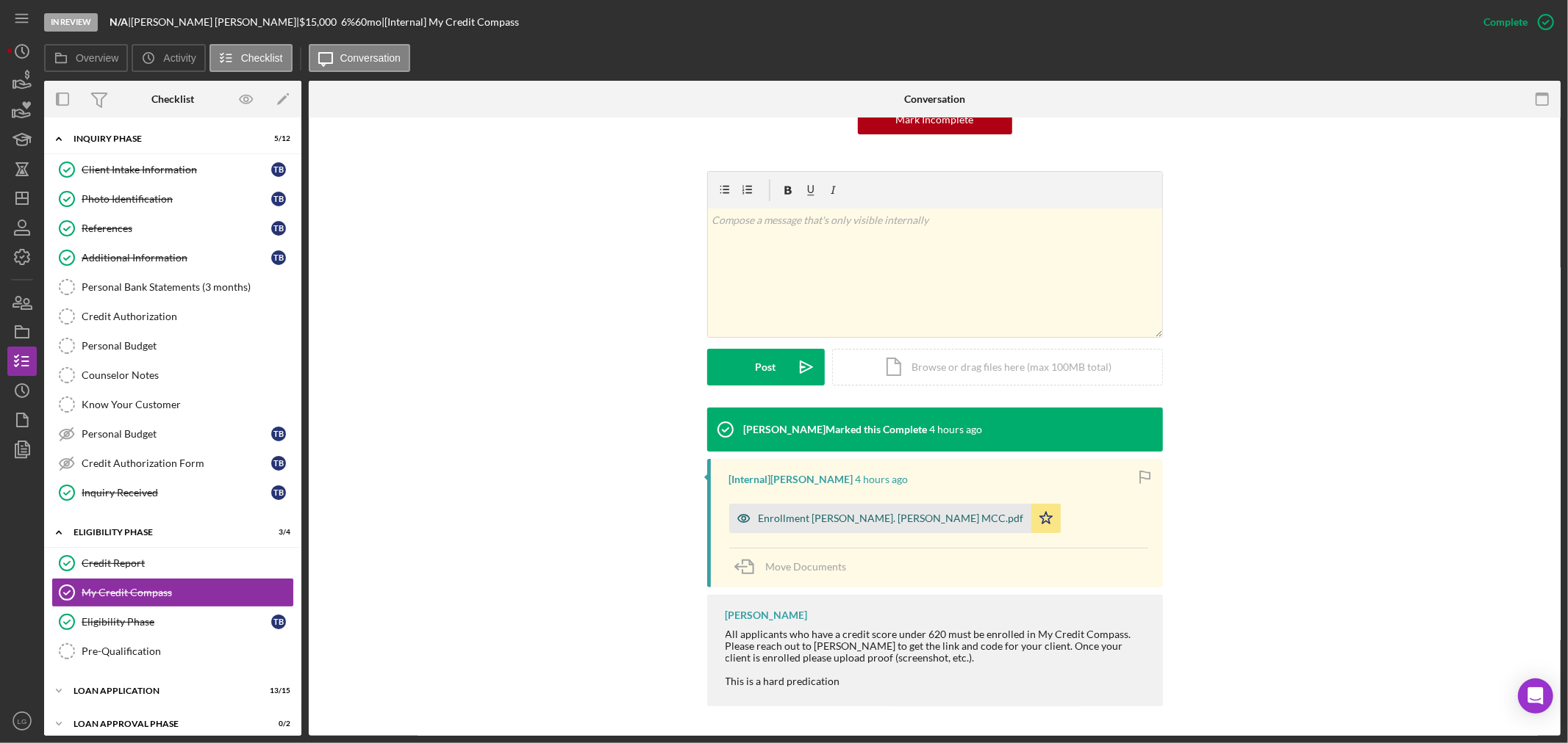
click at [824, 518] on div "Enrollment [PERSON_NAME]. [PERSON_NAME] MCC.pdf" at bounding box center [891, 518] width 265 height 11
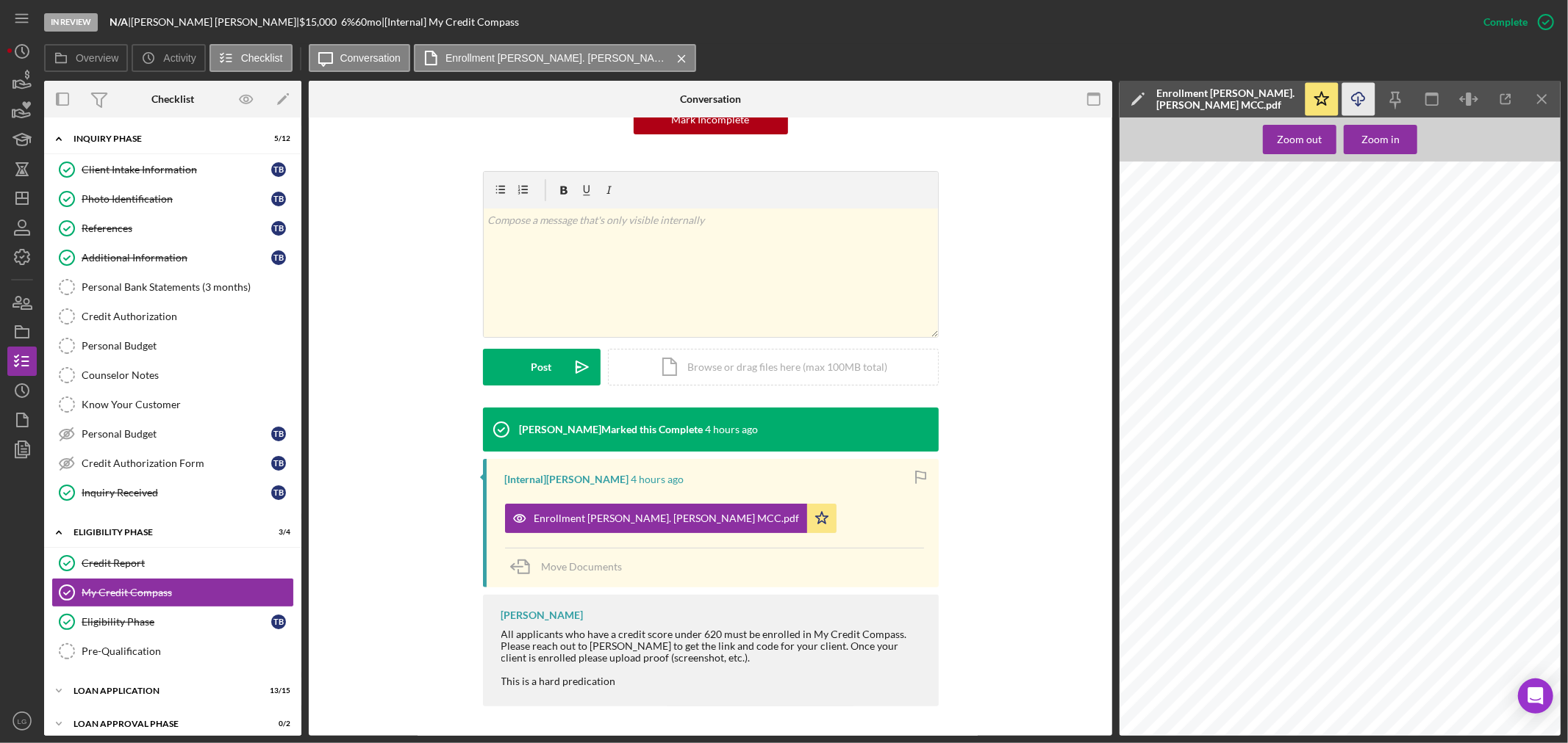
click at [1364, 104] on icon "Icon/Download" at bounding box center [1359, 99] width 33 height 33
